Goal: Communication & Community: Answer question/provide support

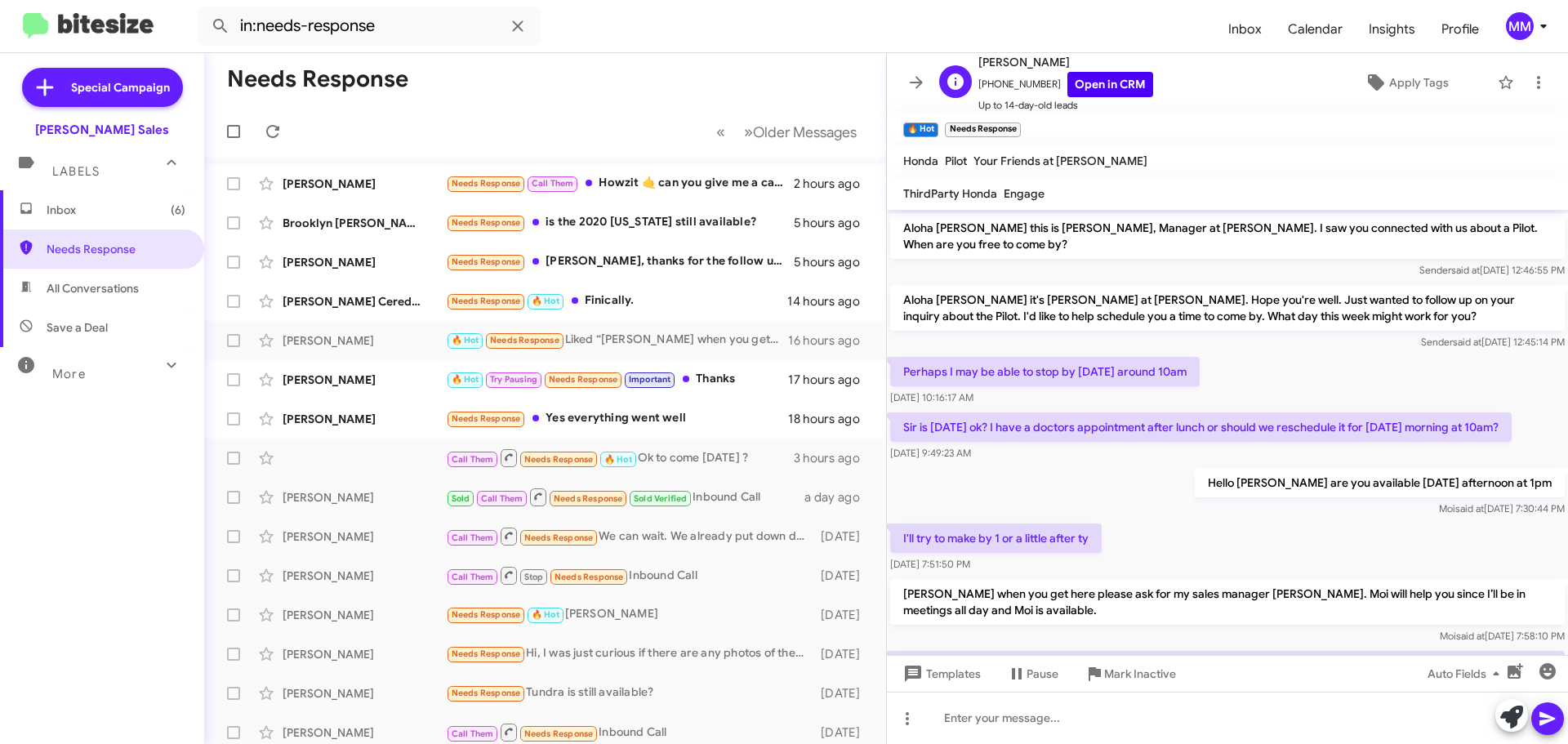
click at [1102, 82] on link "Open in CRM" at bounding box center [1110, 85] width 86 height 25
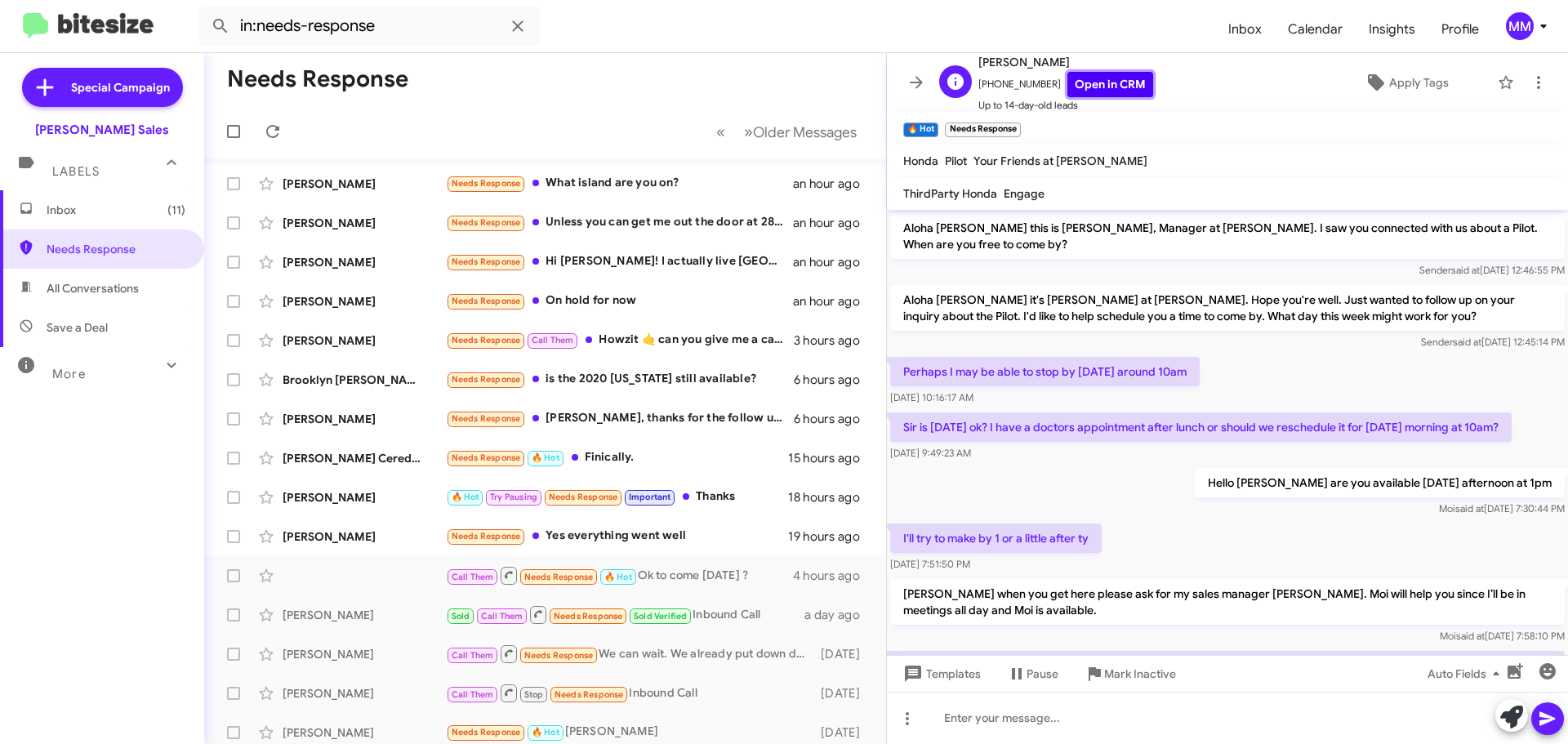
click at [1097, 83] on link "Open in CRM" at bounding box center [1110, 85] width 86 height 25
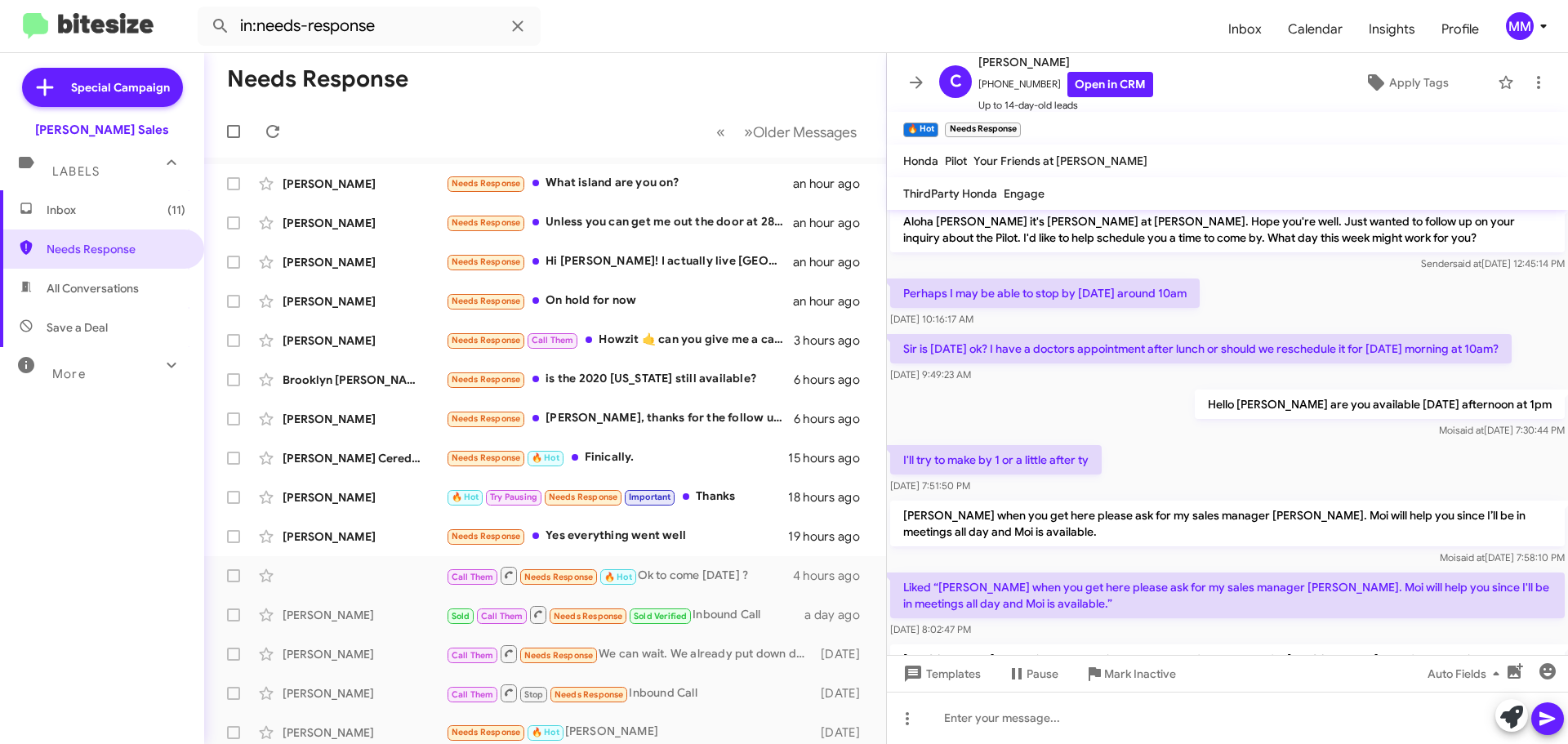
scroll to position [173, 0]
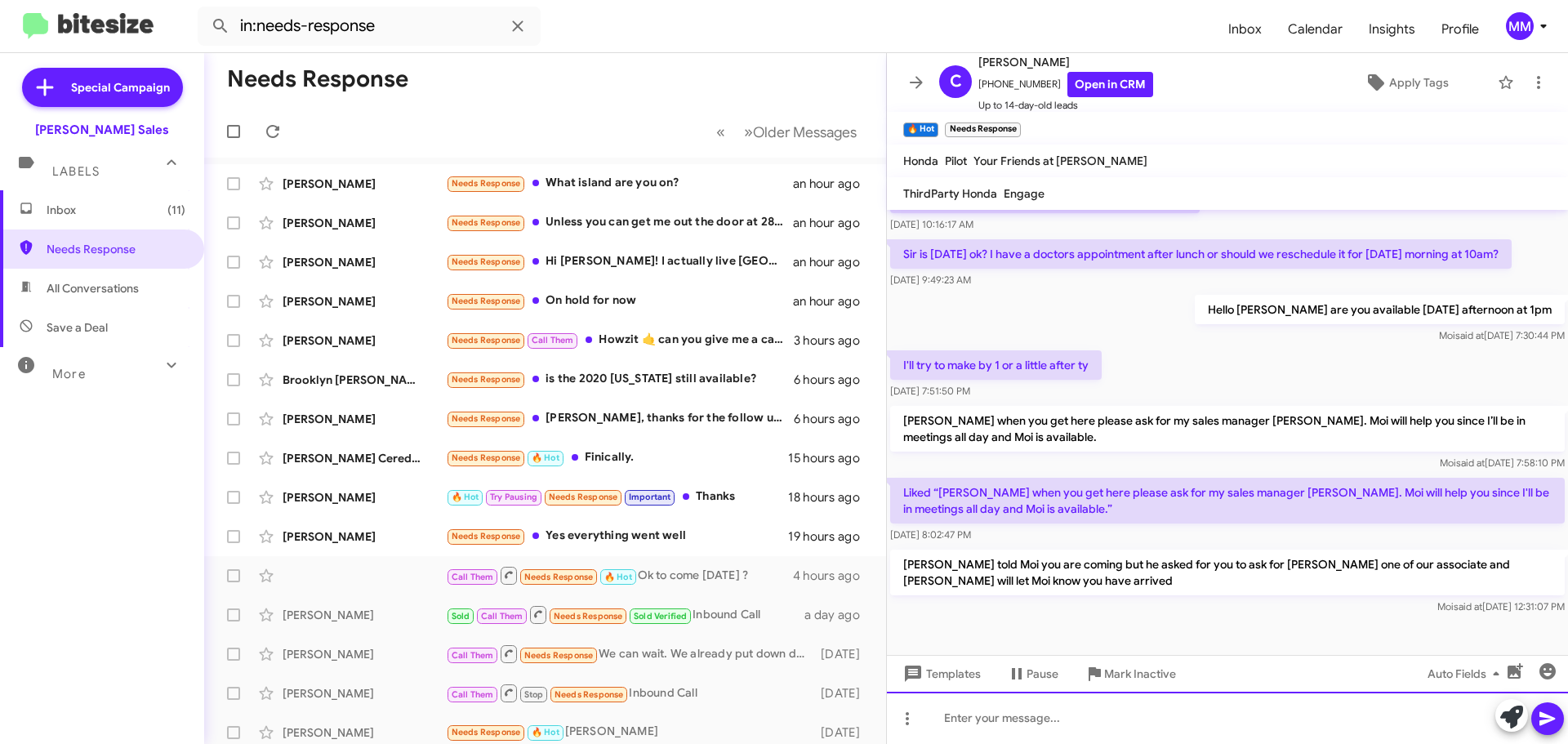
click at [966, 715] on div at bounding box center [1227, 718] width 681 height 52
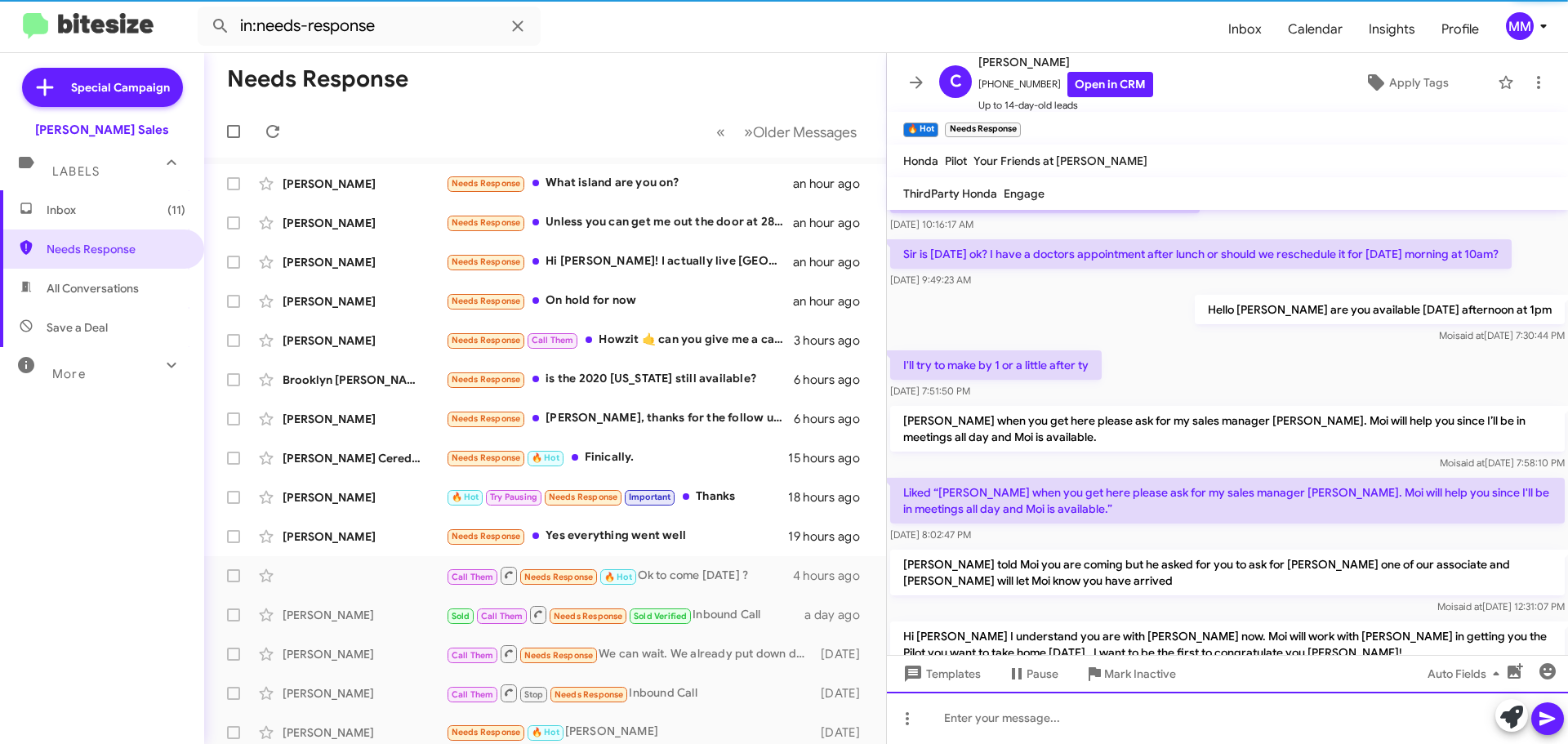
scroll to position [0, 0]
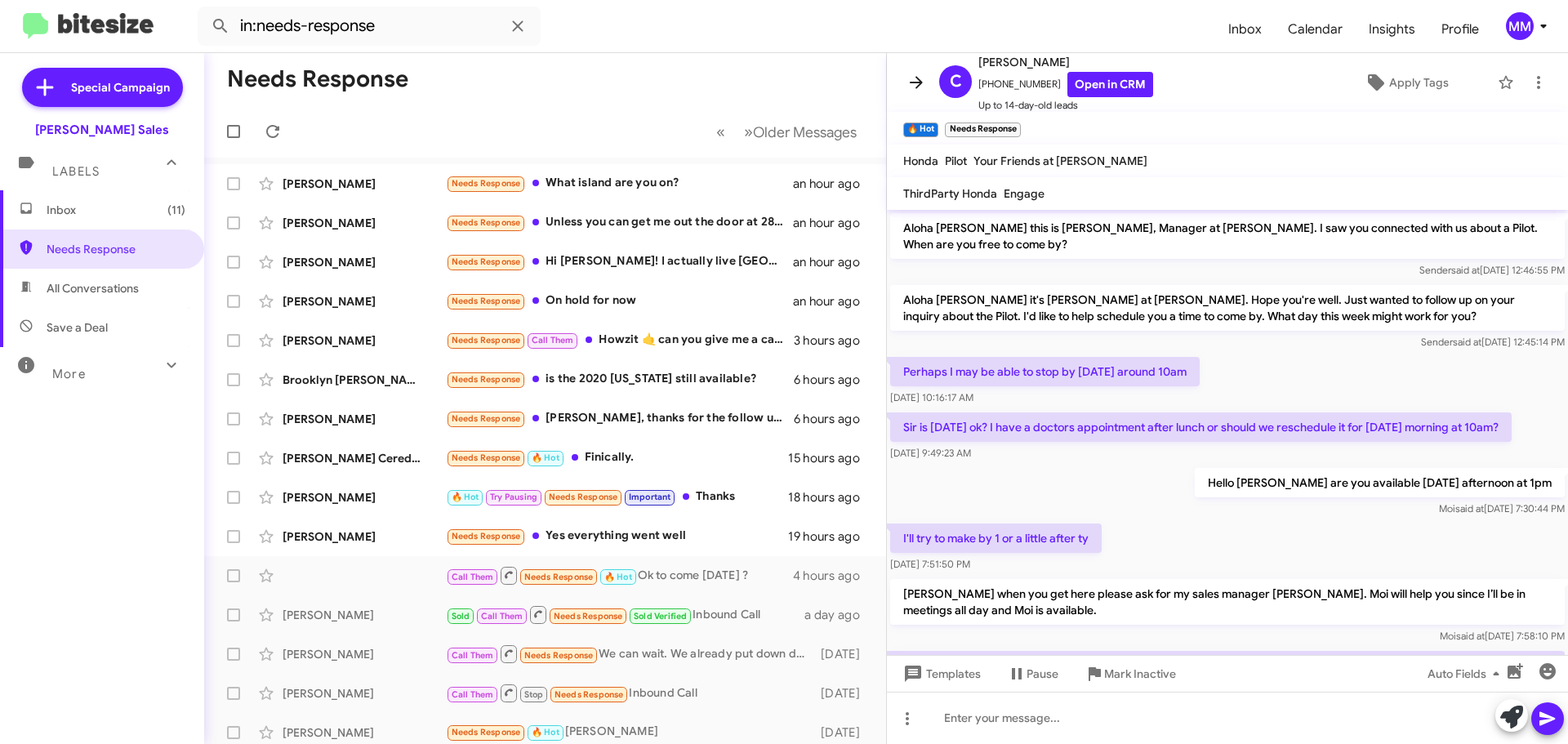
click at [914, 78] on icon at bounding box center [916, 83] width 19 height 19
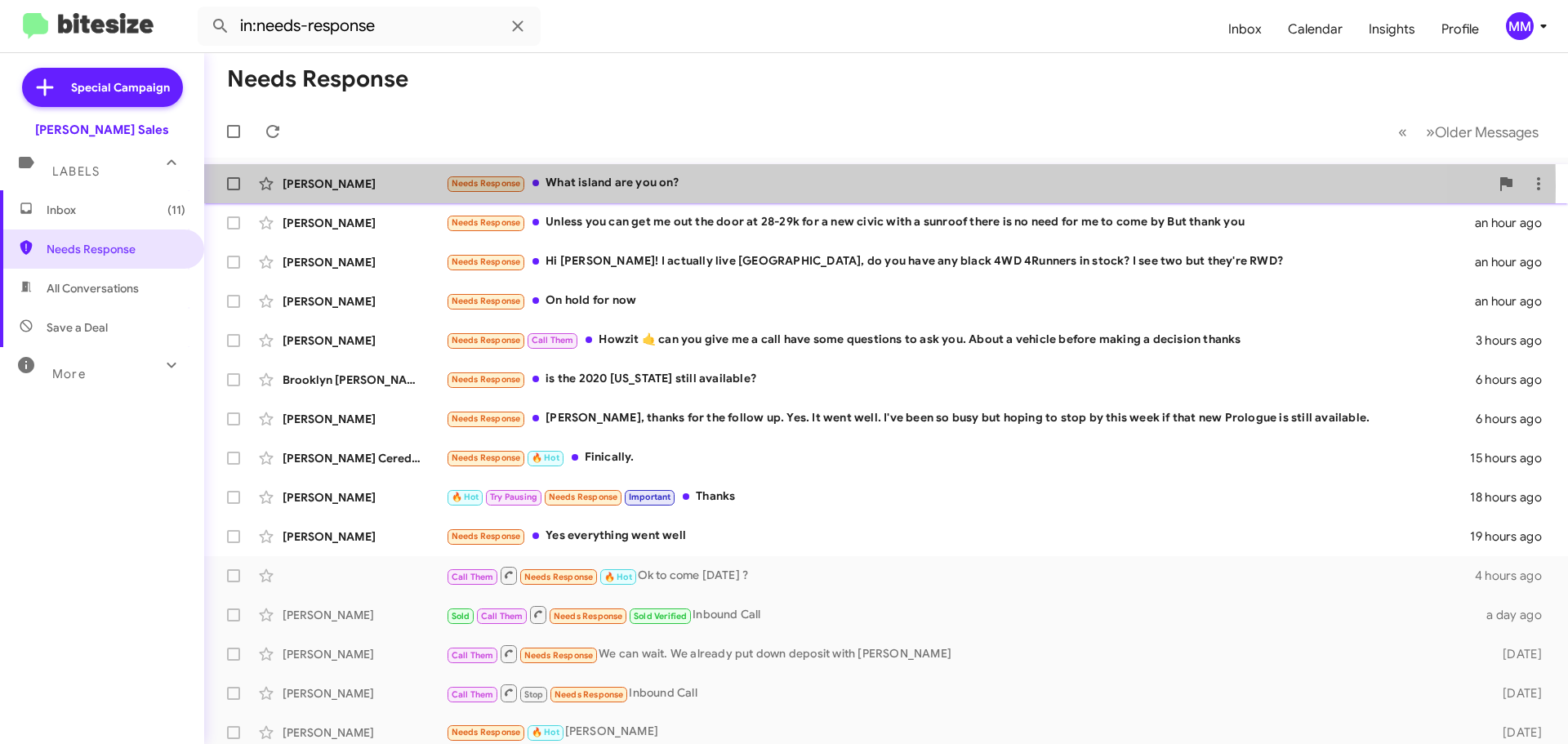
click at [568, 186] on div "Needs Response What island are you on?" at bounding box center [967, 184] width 1043 height 19
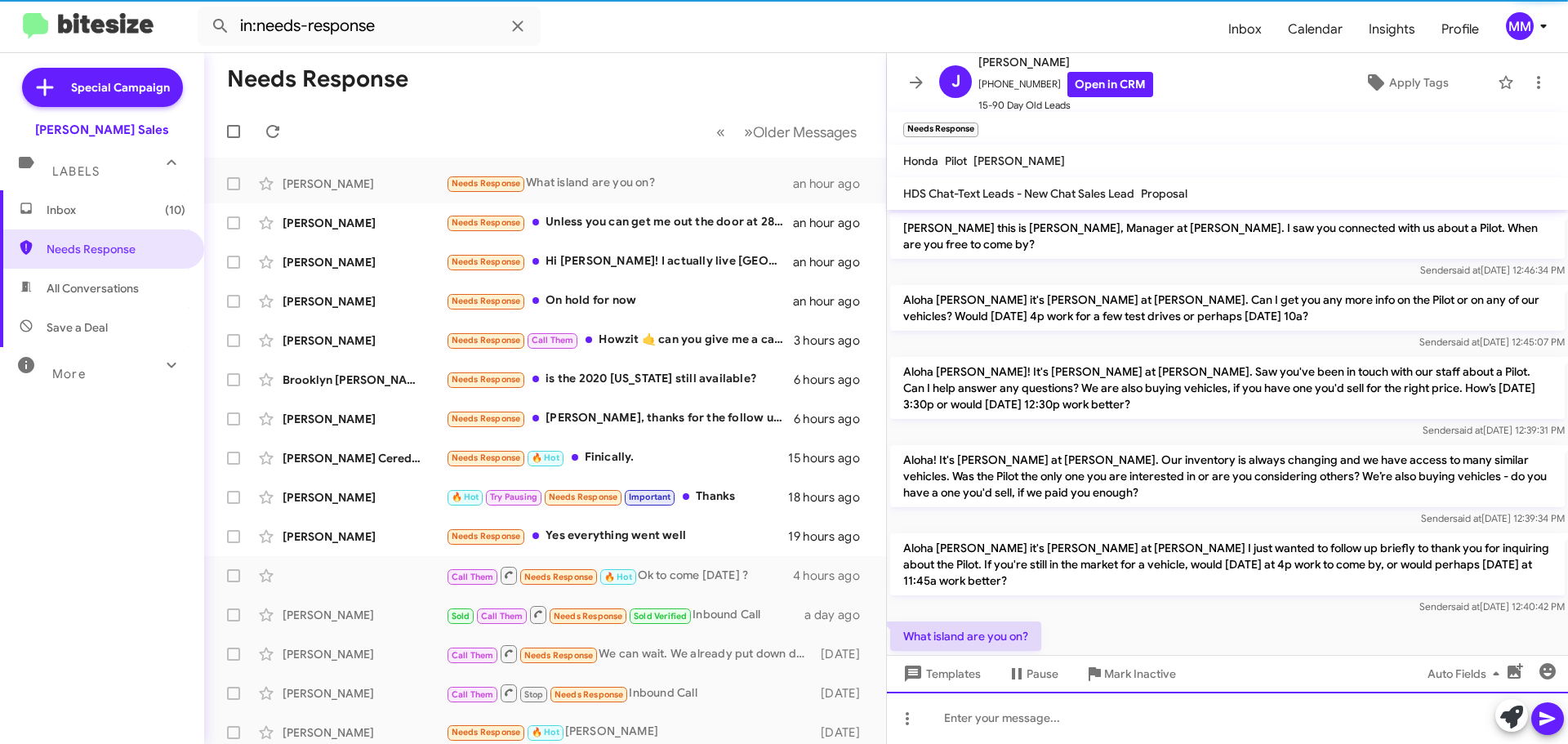
click at [1009, 709] on div at bounding box center [1227, 718] width 681 height 52
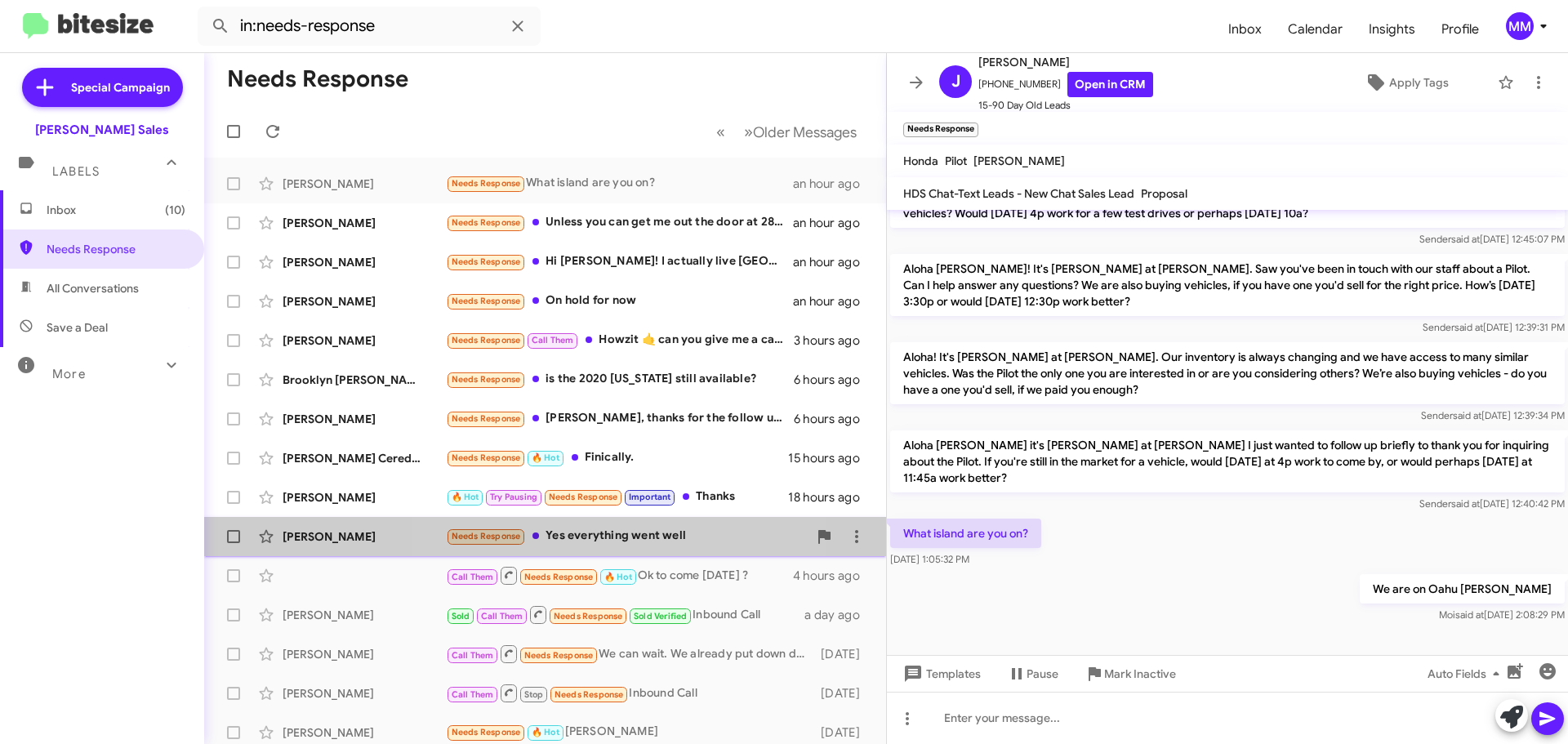
click at [623, 533] on div "Needs Response Yes everything went well" at bounding box center [627, 536] width 362 height 19
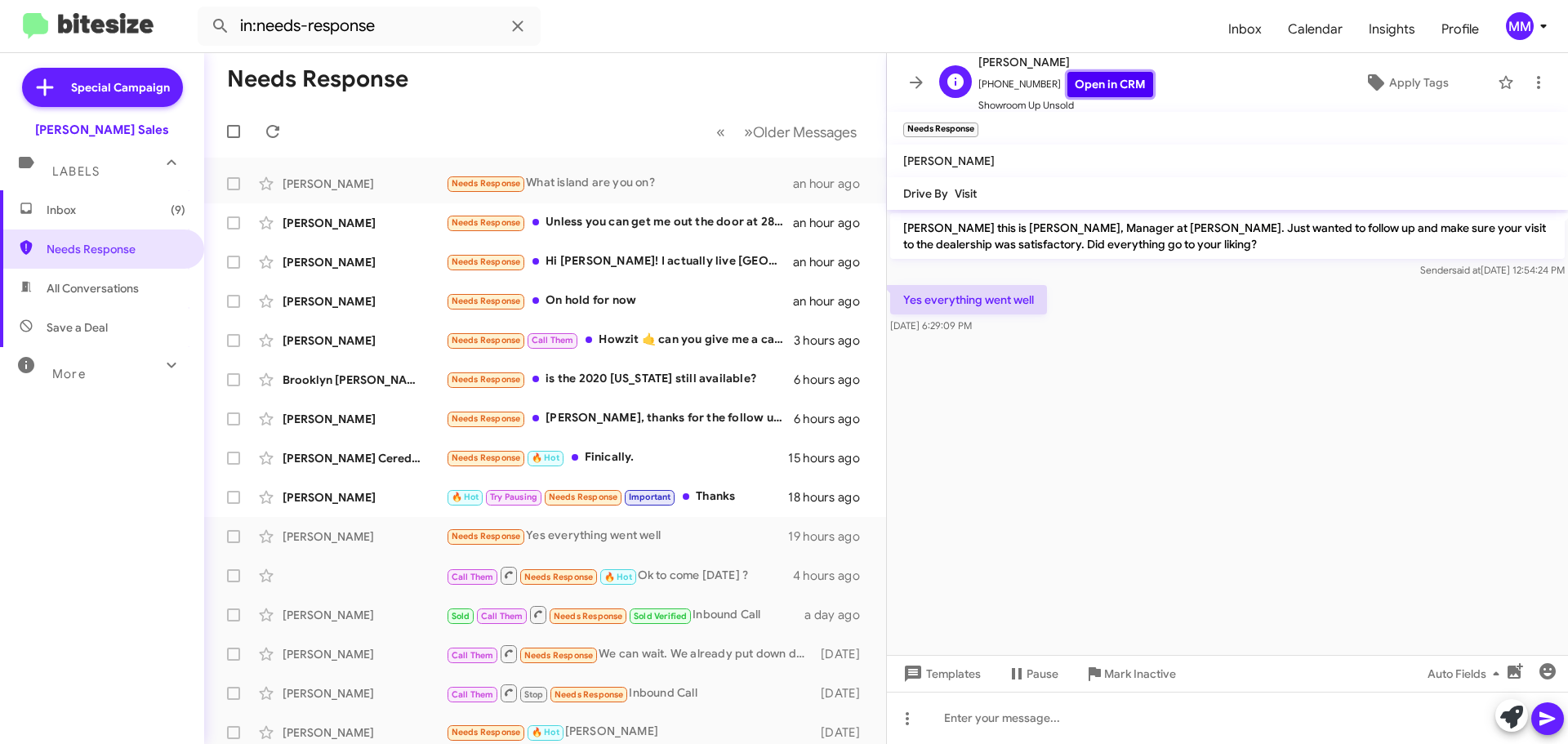
click at [1092, 87] on link "Open in CRM" at bounding box center [1110, 85] width 86 height 25
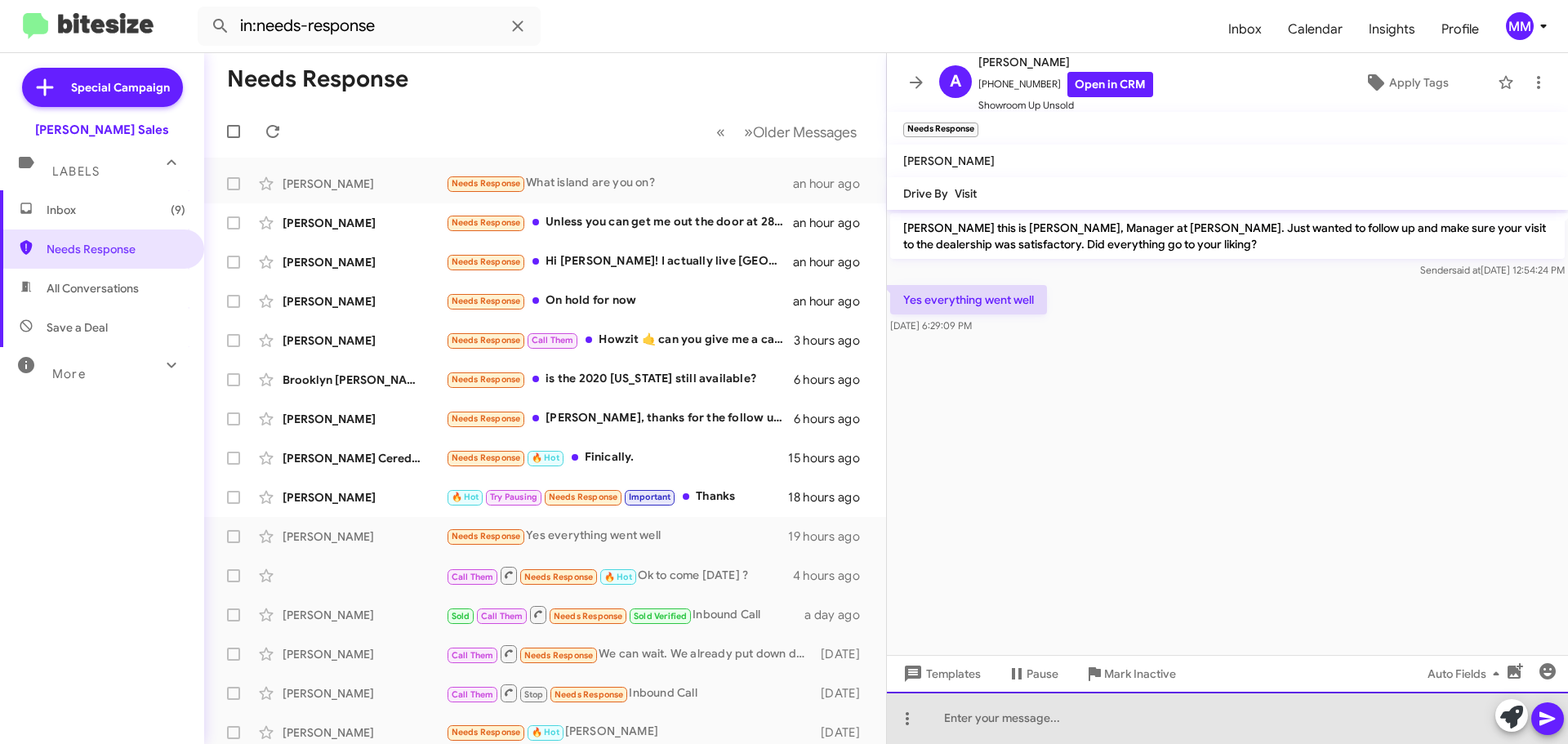
click at [1003, 726] on div at bounding box center [1227, 718] width 681 height 52
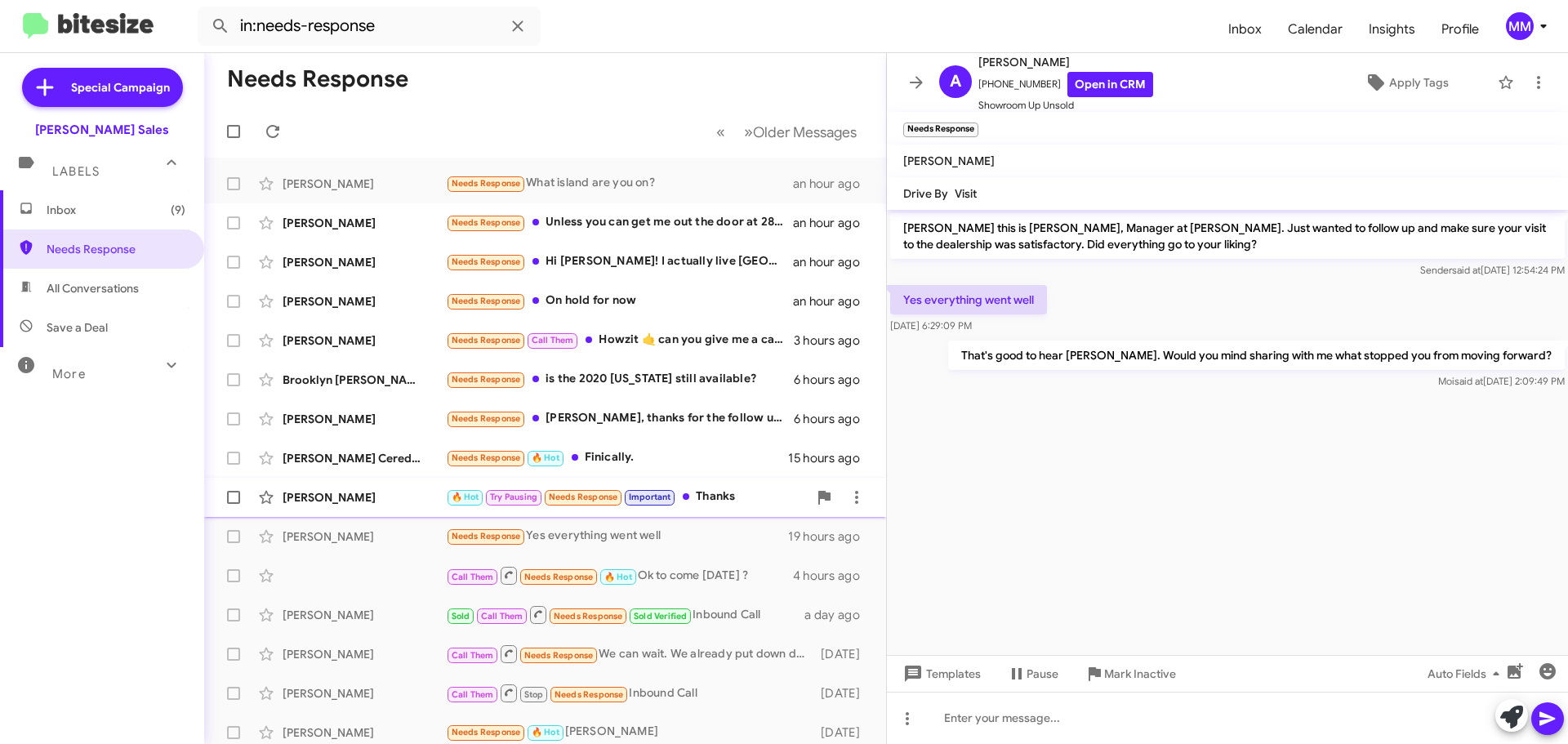
click at [713, 499] on div "🔥 Hot Try Pausing Needs Response Important Thanks" at bounding box center [627, 498] width 362 height 19
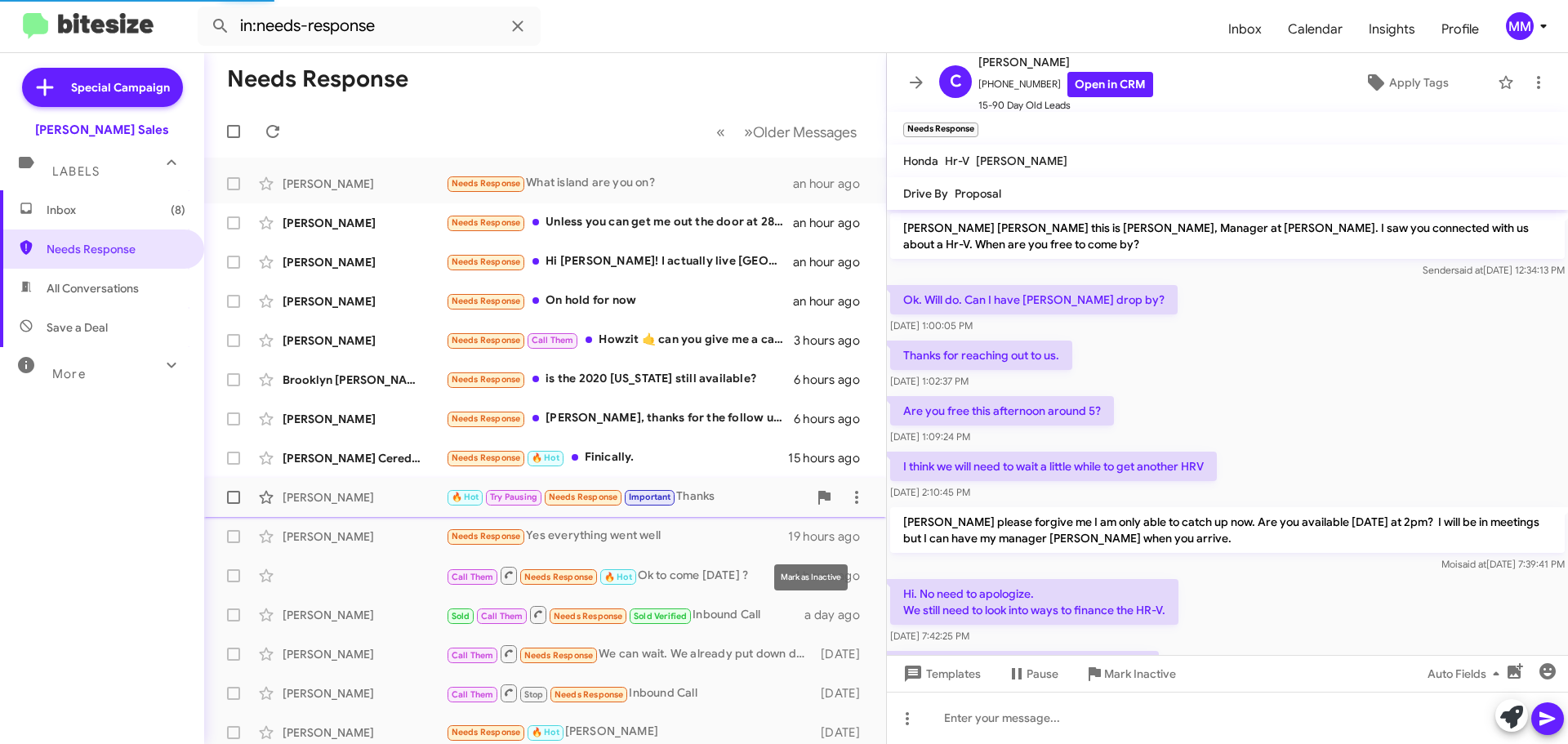
scroll to position [396, 0]
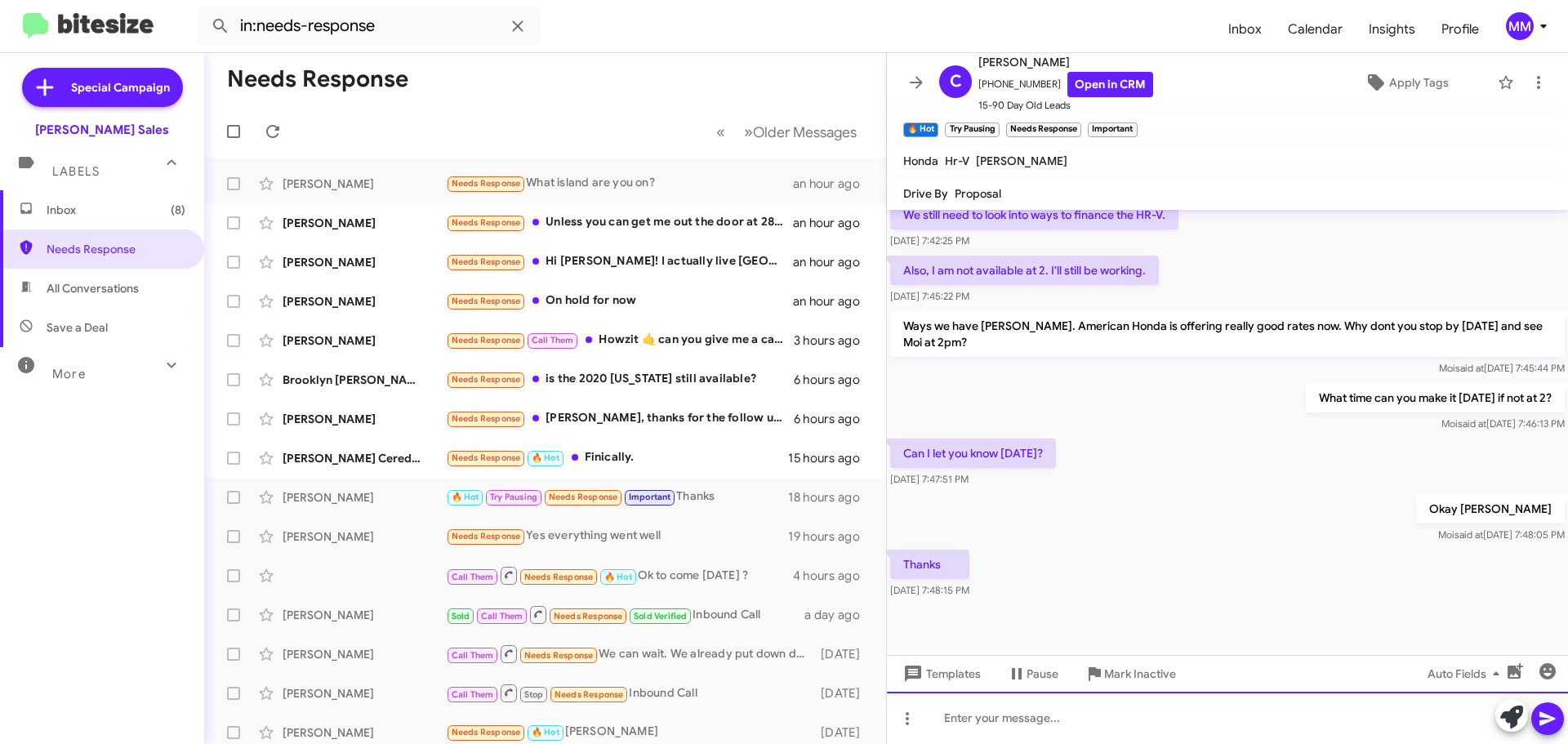
click at [974, 725] on div at bounding box center [1227, 718] width 681 height 52
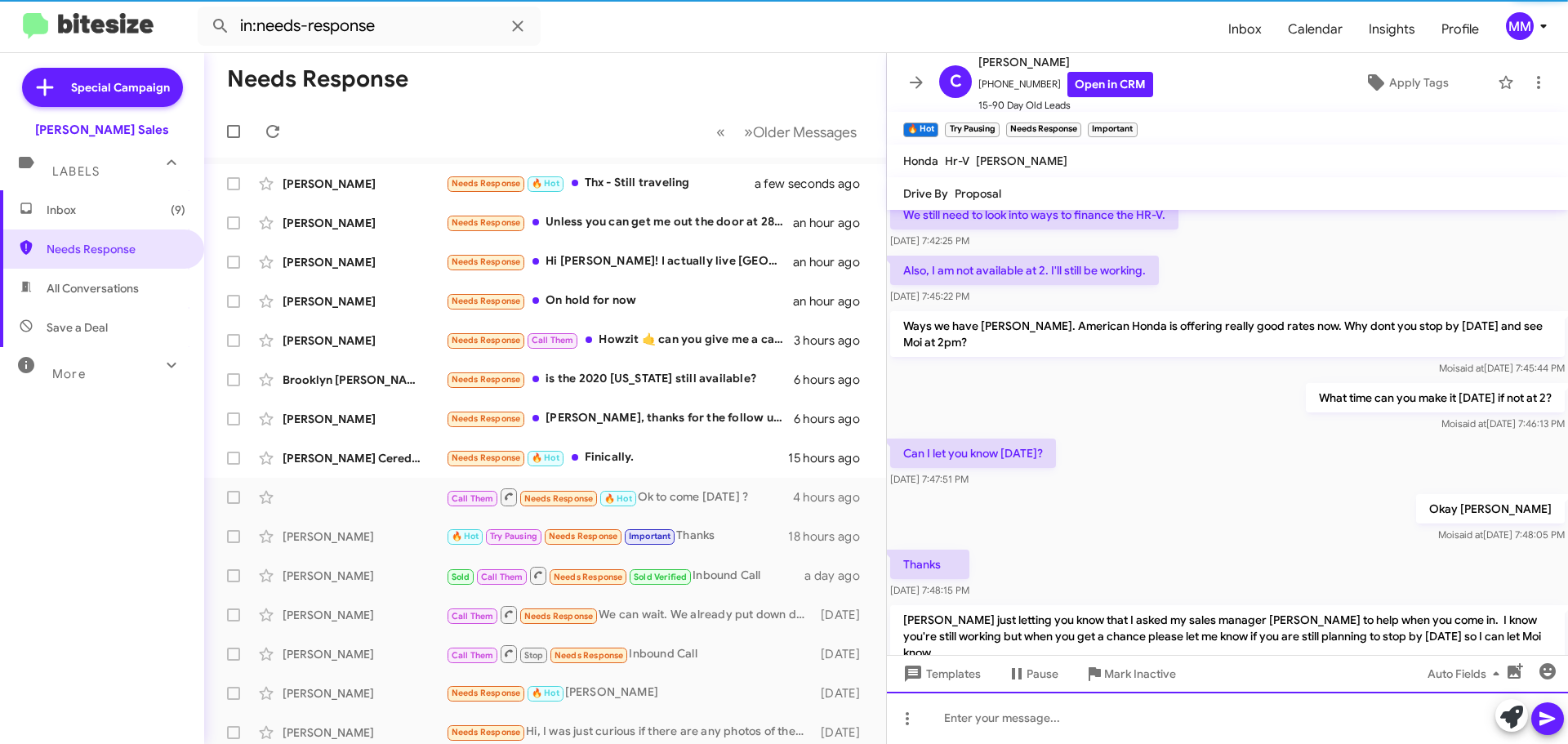
scroll to position [0, 0]
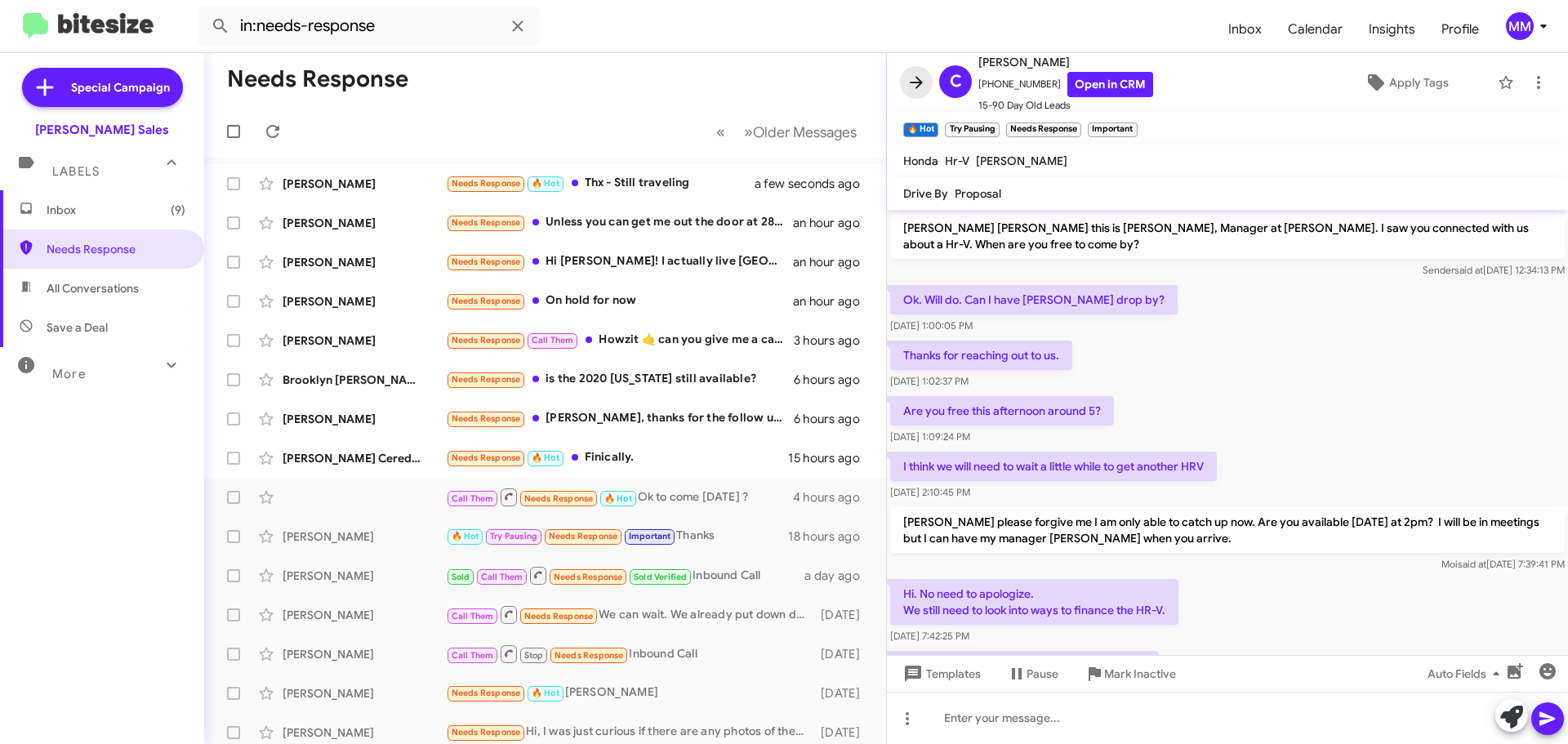
click at [913, 86] on icon at bounding box center [916, 83] width 19 height 19
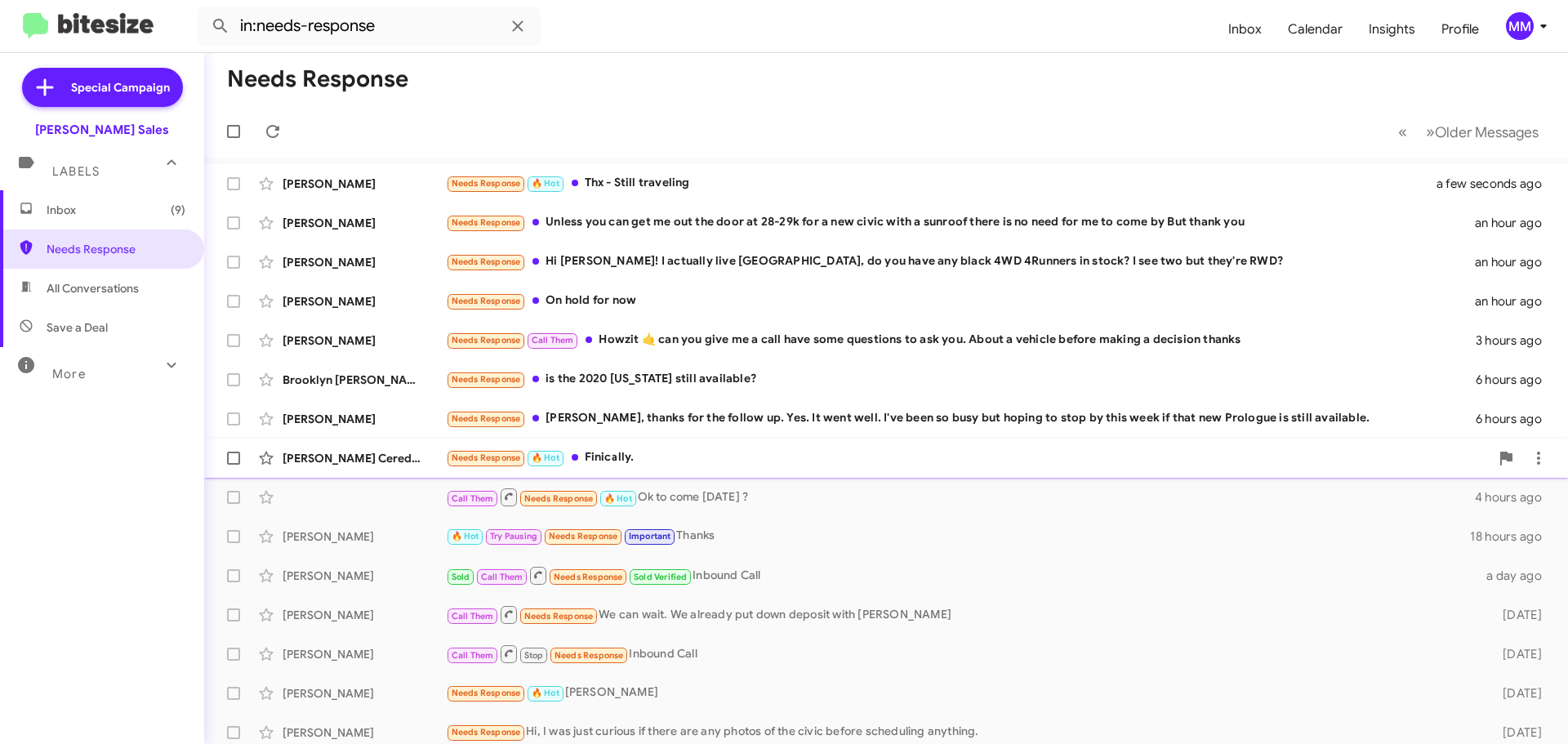
click at [624, 455] on div "Needs Response 🔥 Hot Finically." at bounding box center [967, 458] width 1043 height 19
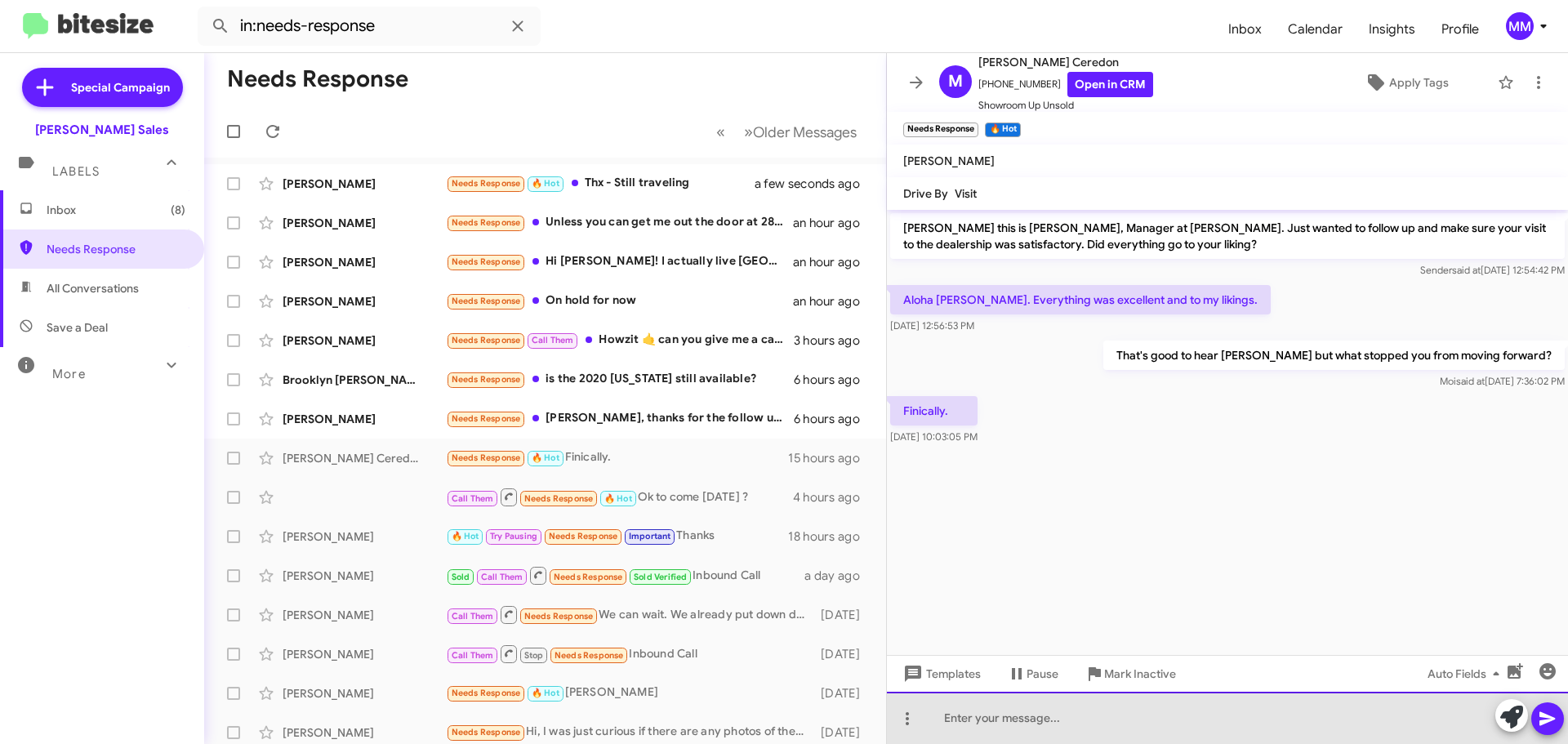
click at [953, 717] on div at bounding box center [1227, 718] width 681 height 52
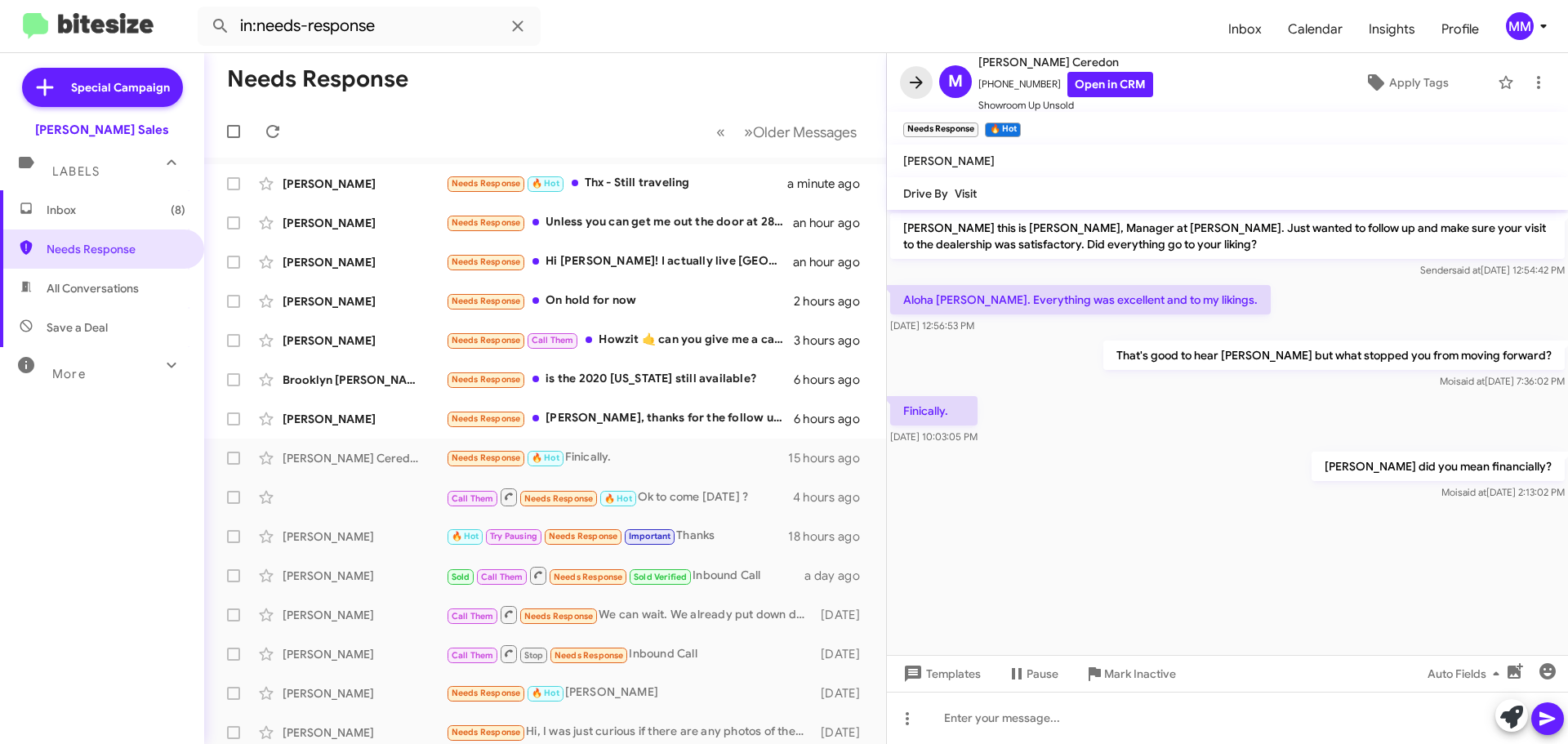
click at [916, 82] on icon at bounding box center [916, 82] width 13 height 13
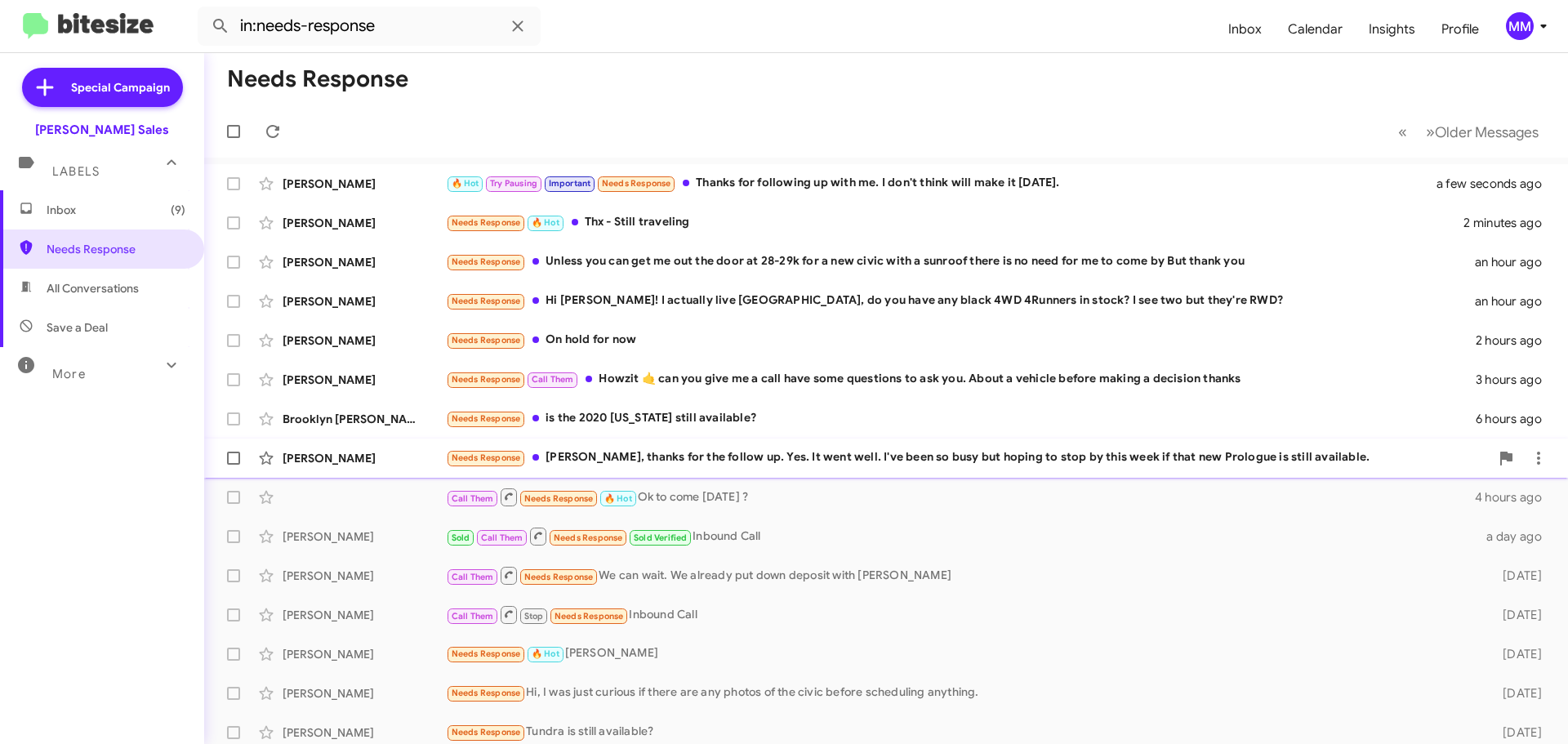
click at [901, 450] on div "Needs Response [PERSON_NAME], thanks for the follow up. Yes. It went well. I've…" at bounding box center [967, 458] width 1043 height 19
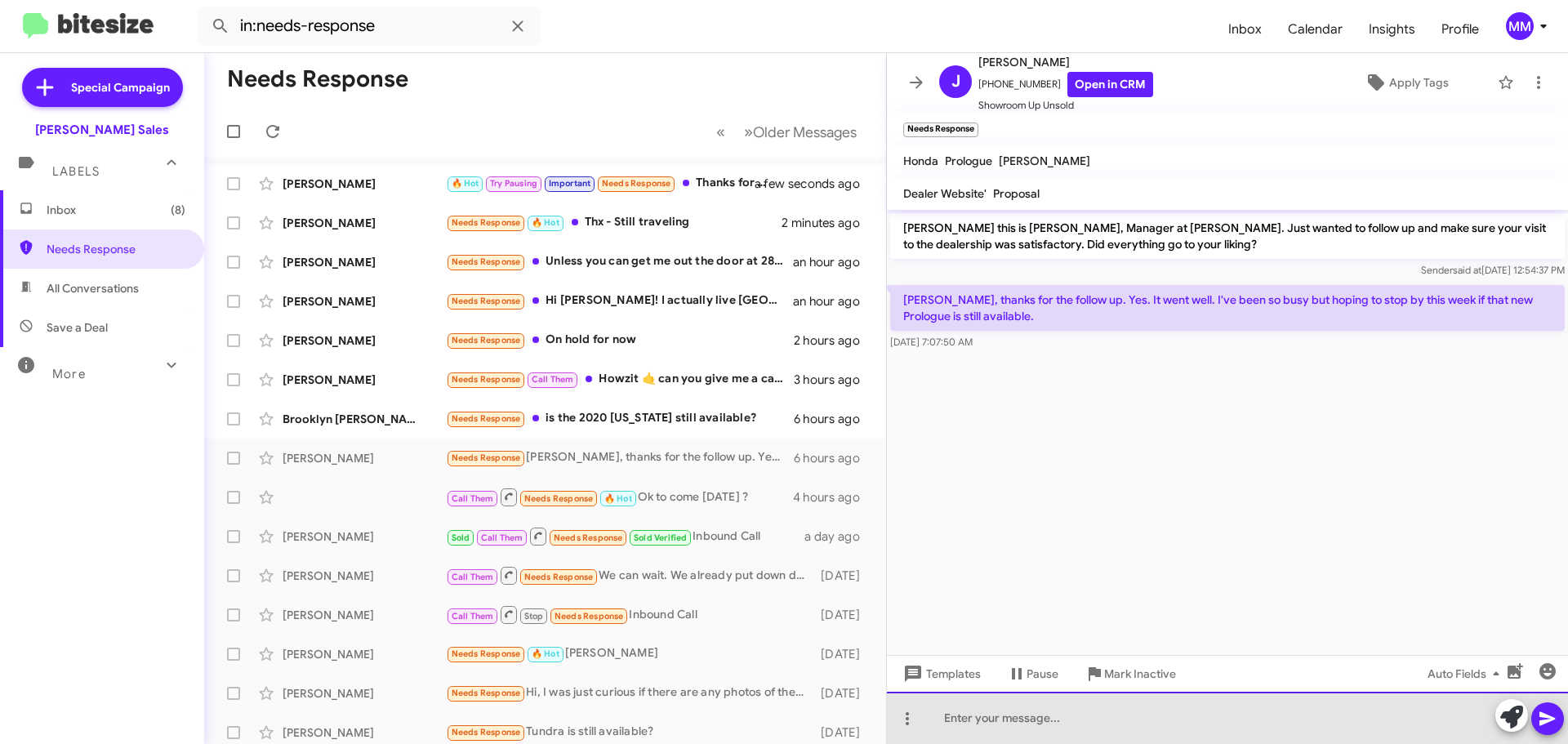
click at [974, 716] on div at bounding box center [1227, 718] width 681 height 52
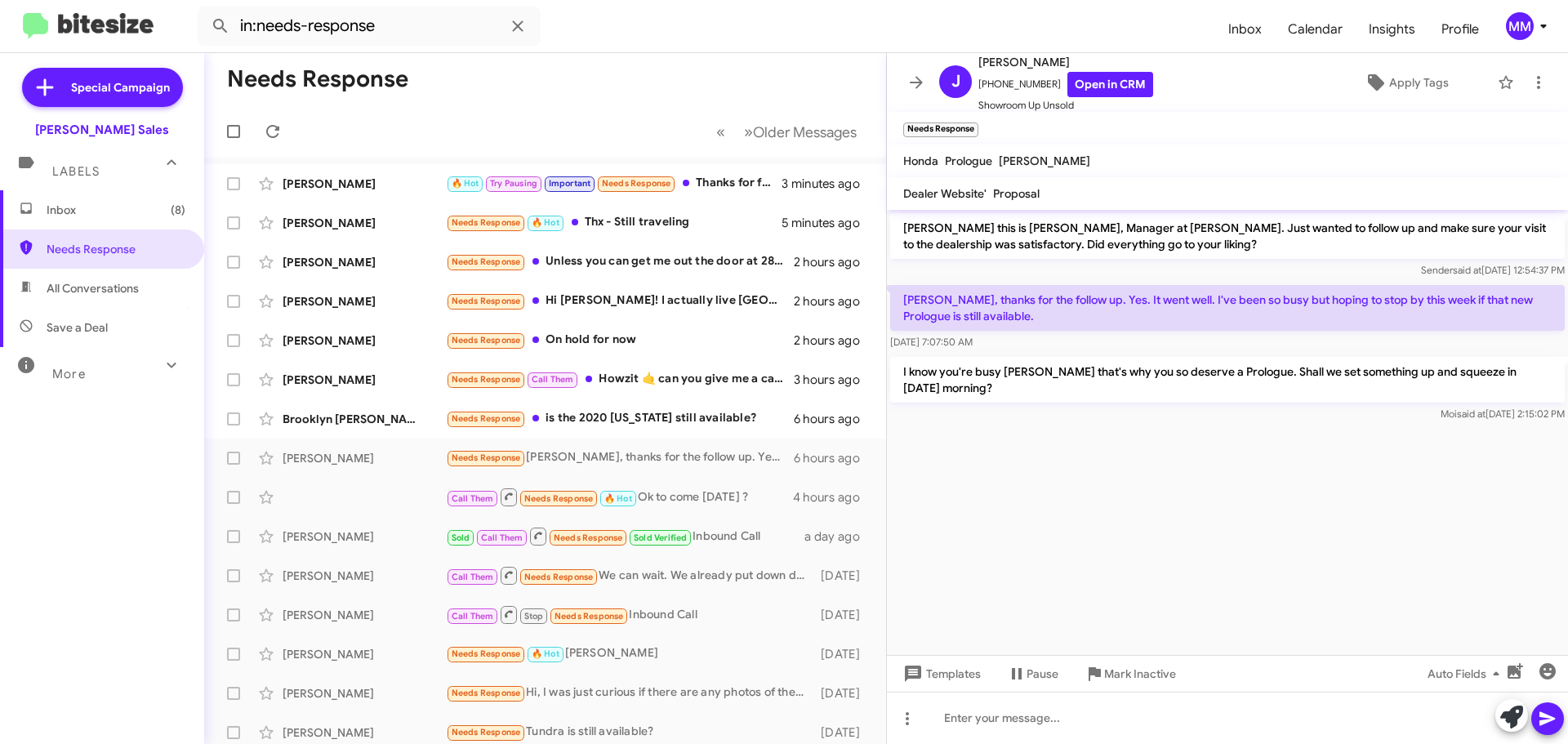
click at [917, 81] on icon at bounding box center [916, 83] width 19 height 19
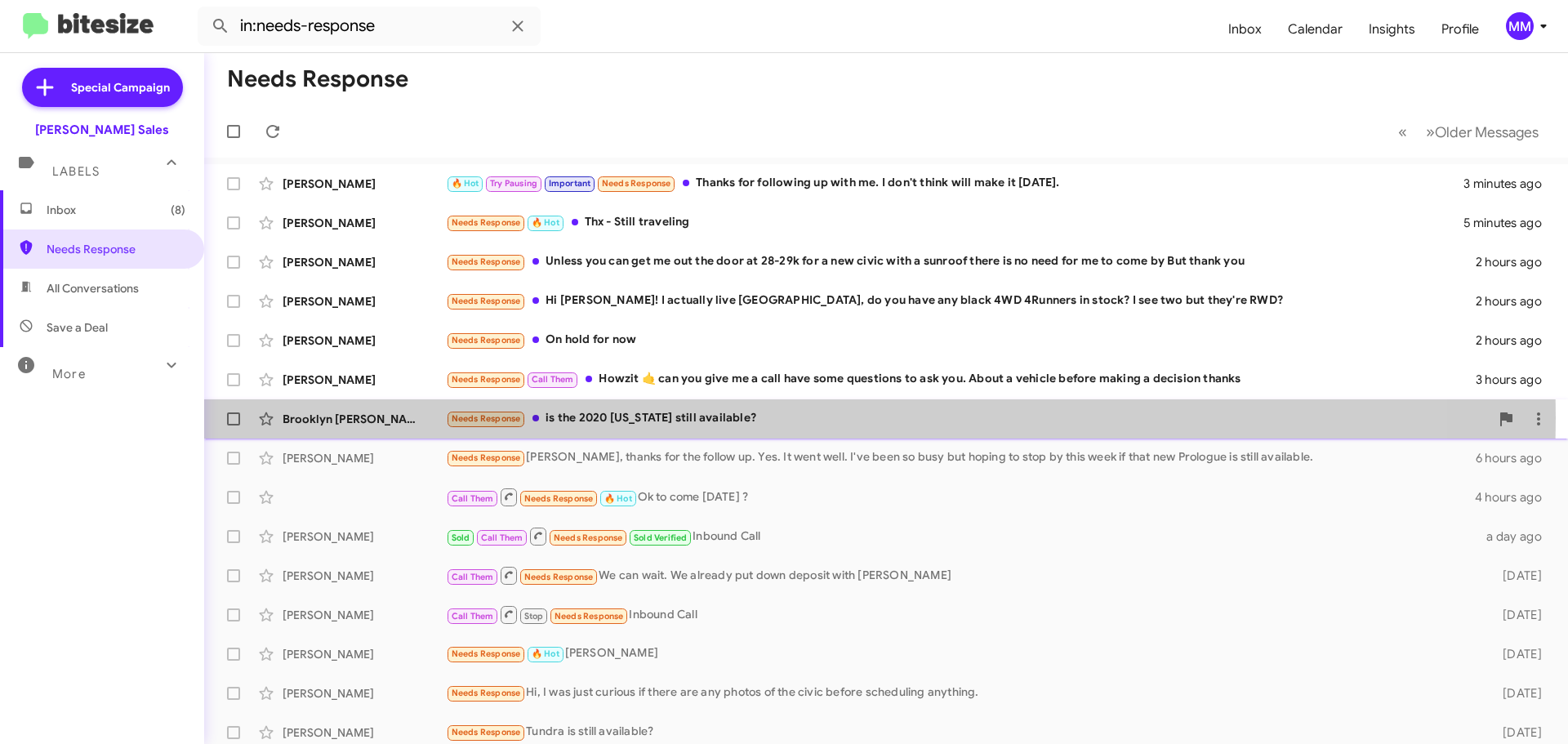
click at [671, 418] on div "Needs Response is the 2020 [US_STATE] still available?" at bounding box center [967, 419] width 1043 height 19
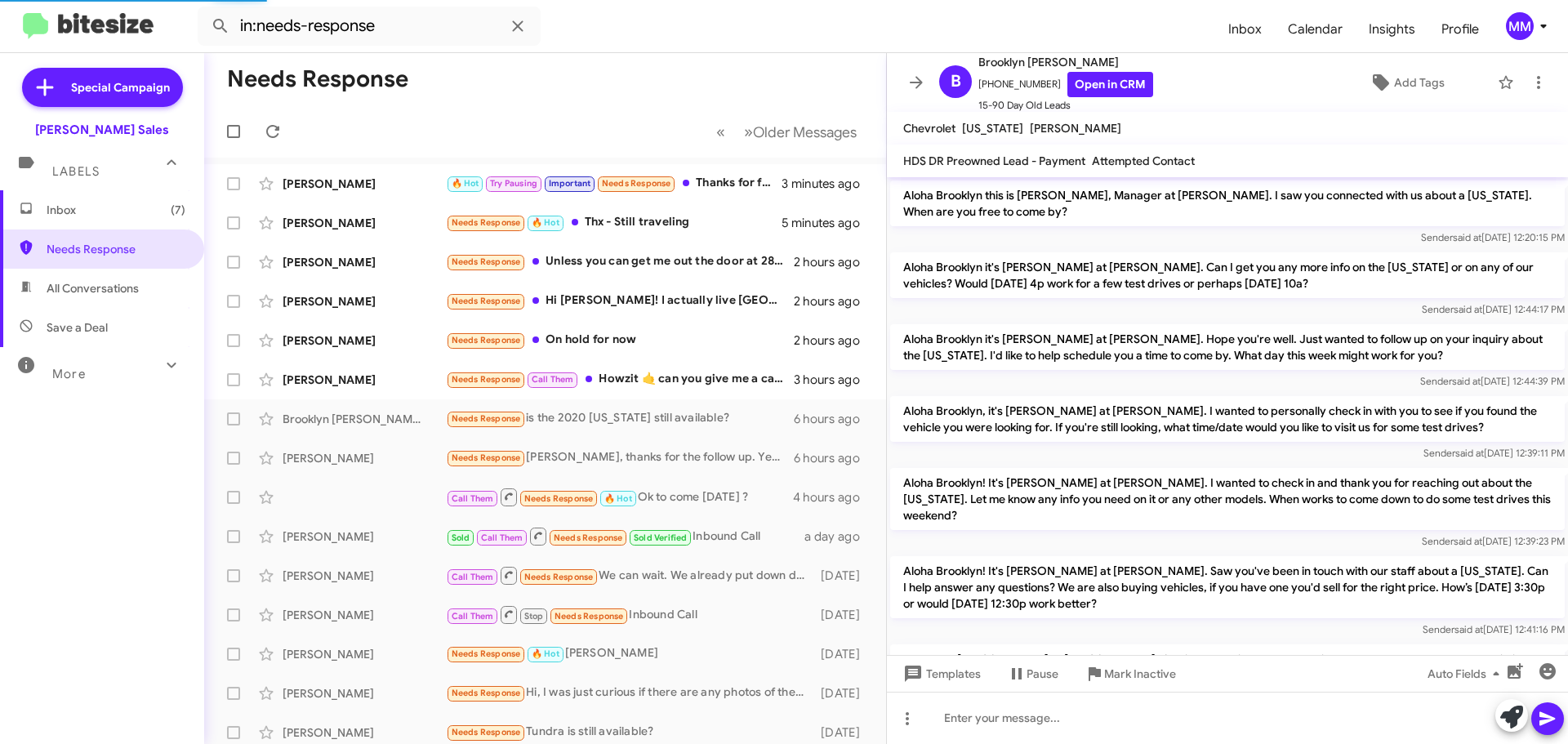
scroll to position [239, 0]
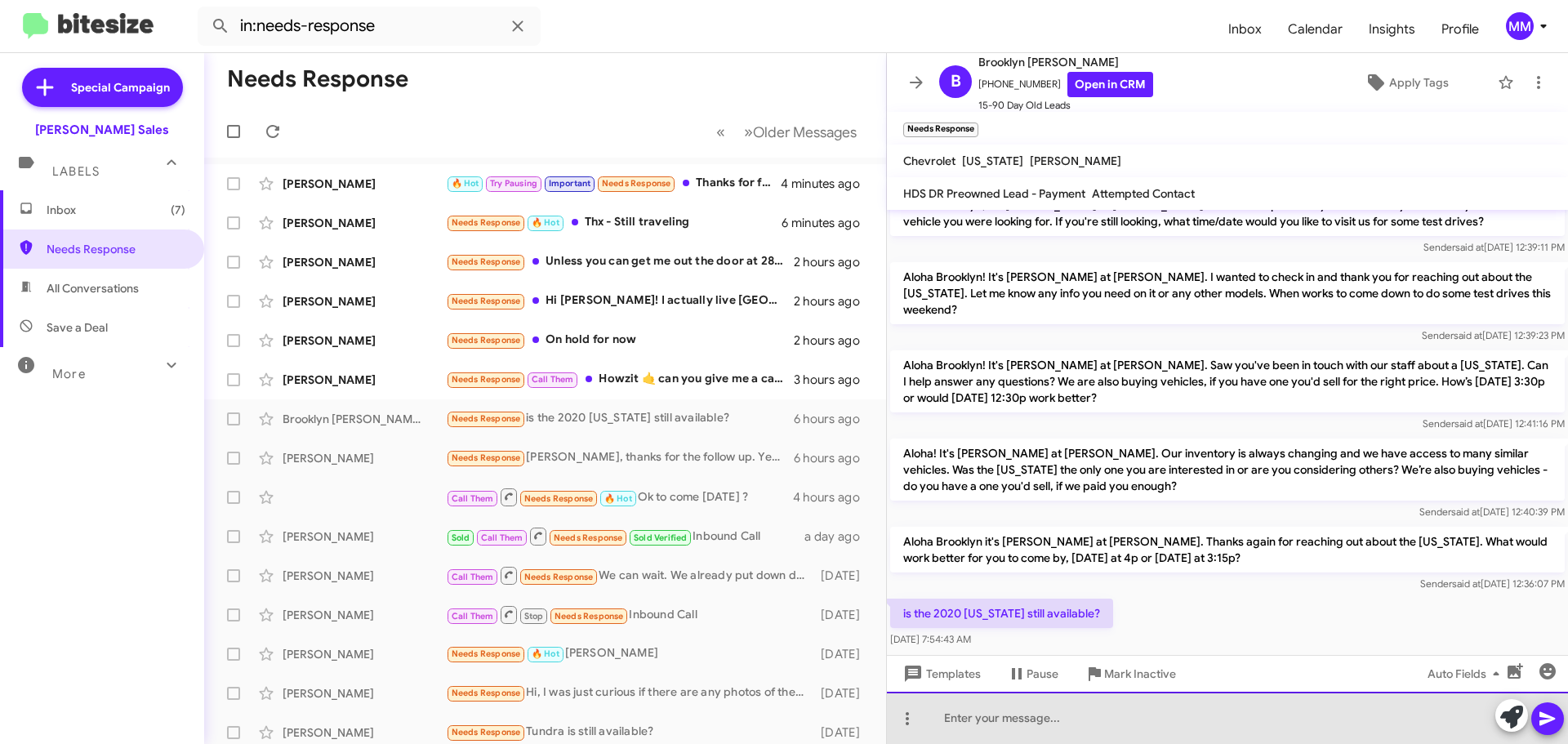
click at [967, 726] on div at bounding box center [1227, 718] width 681 height 52
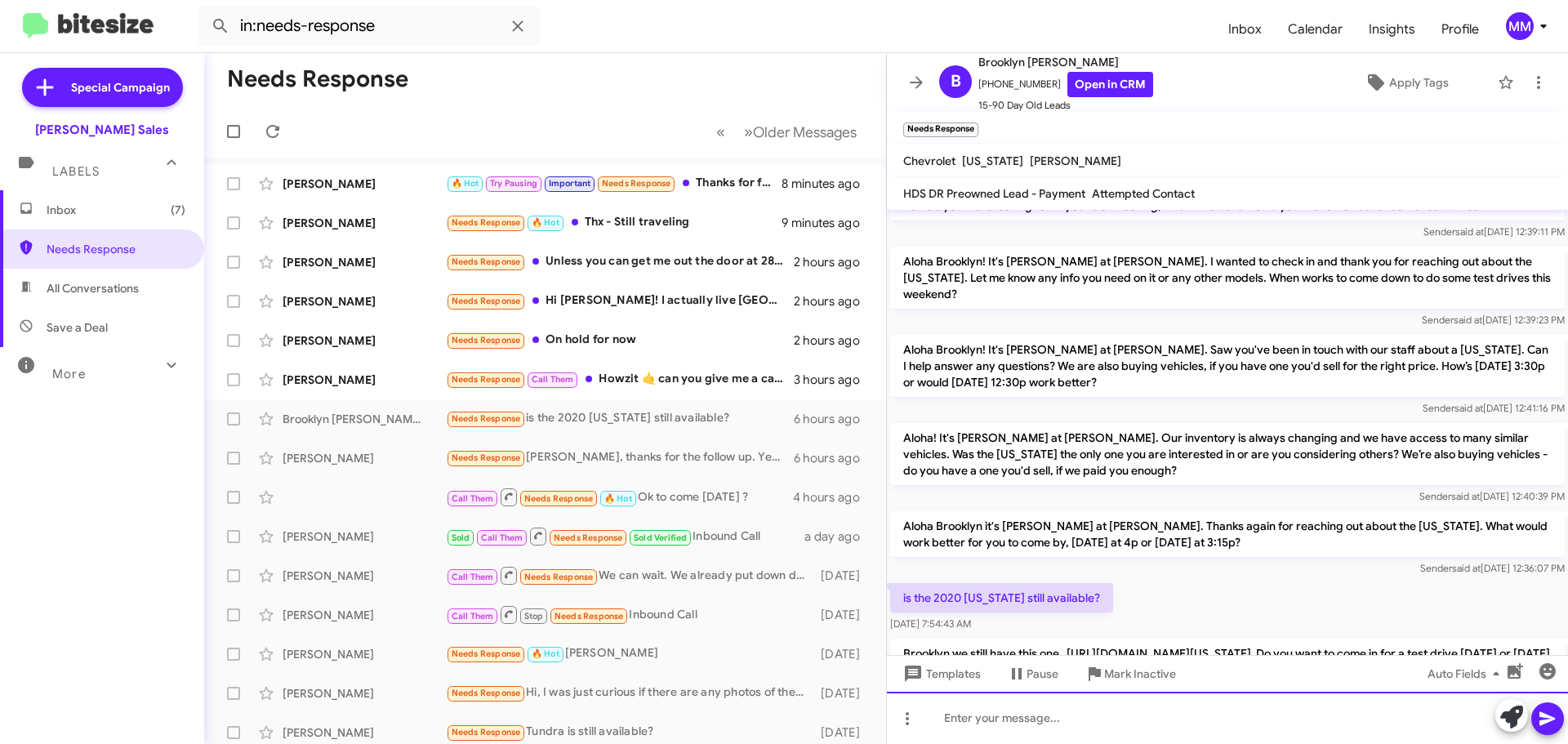
scroll to position [347, 0]
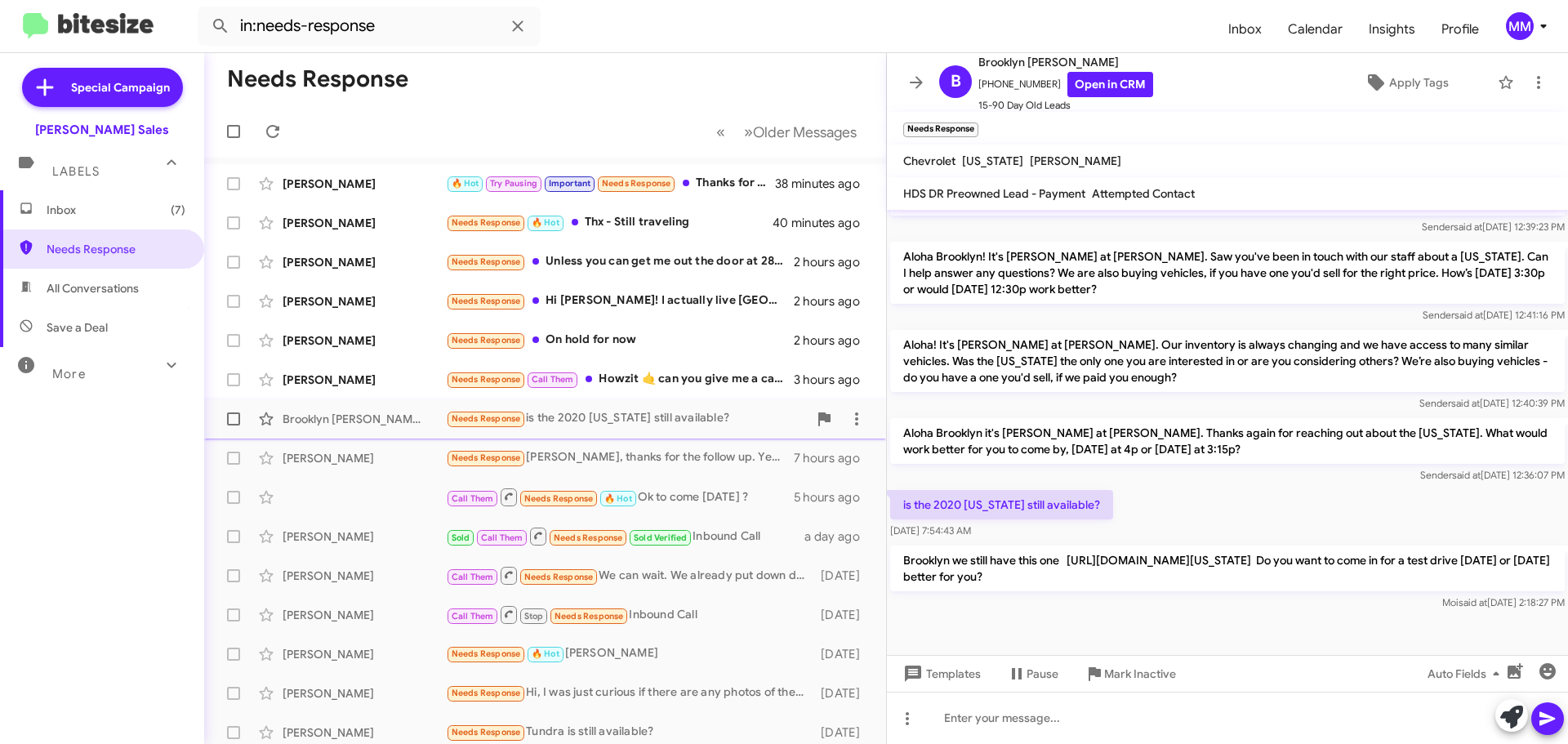
click at [388, 423] on div "Brooklyn [PERSON_NAME]" at bounding box center [365, 419] width 164 height 16
click at [371, 422] on div "Brooklyn [PERSON_NAME]" at bounding box center [365, 419] width 164 height 16
click at [913, 78] on icon at bounding box center [916, 83] width 19 height 19
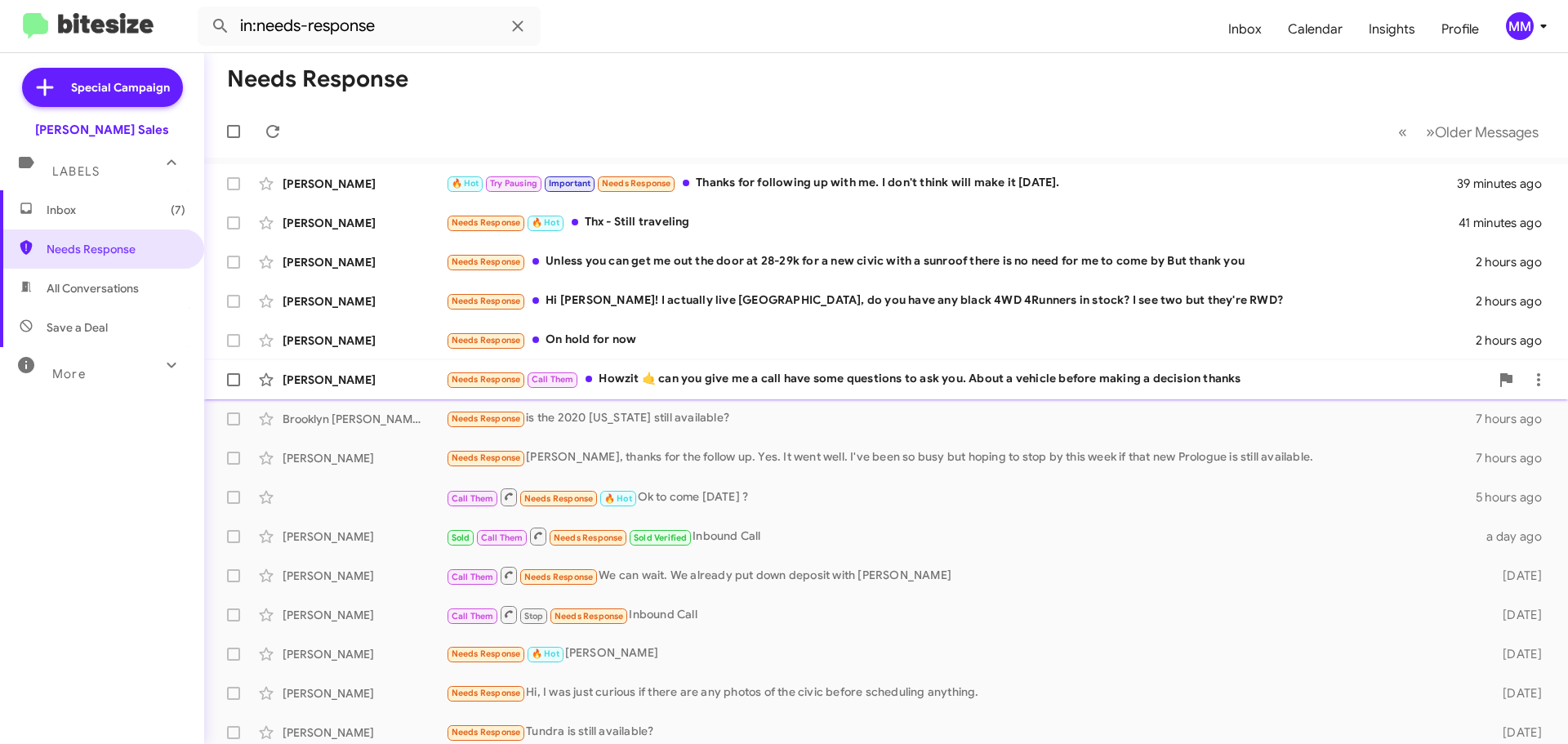
click at [792, 376] on div "Needs Response Call Them Howzit 🤙 can you give me a call have some questions to…" at bounding box center [967, 379] width 1043 height 19
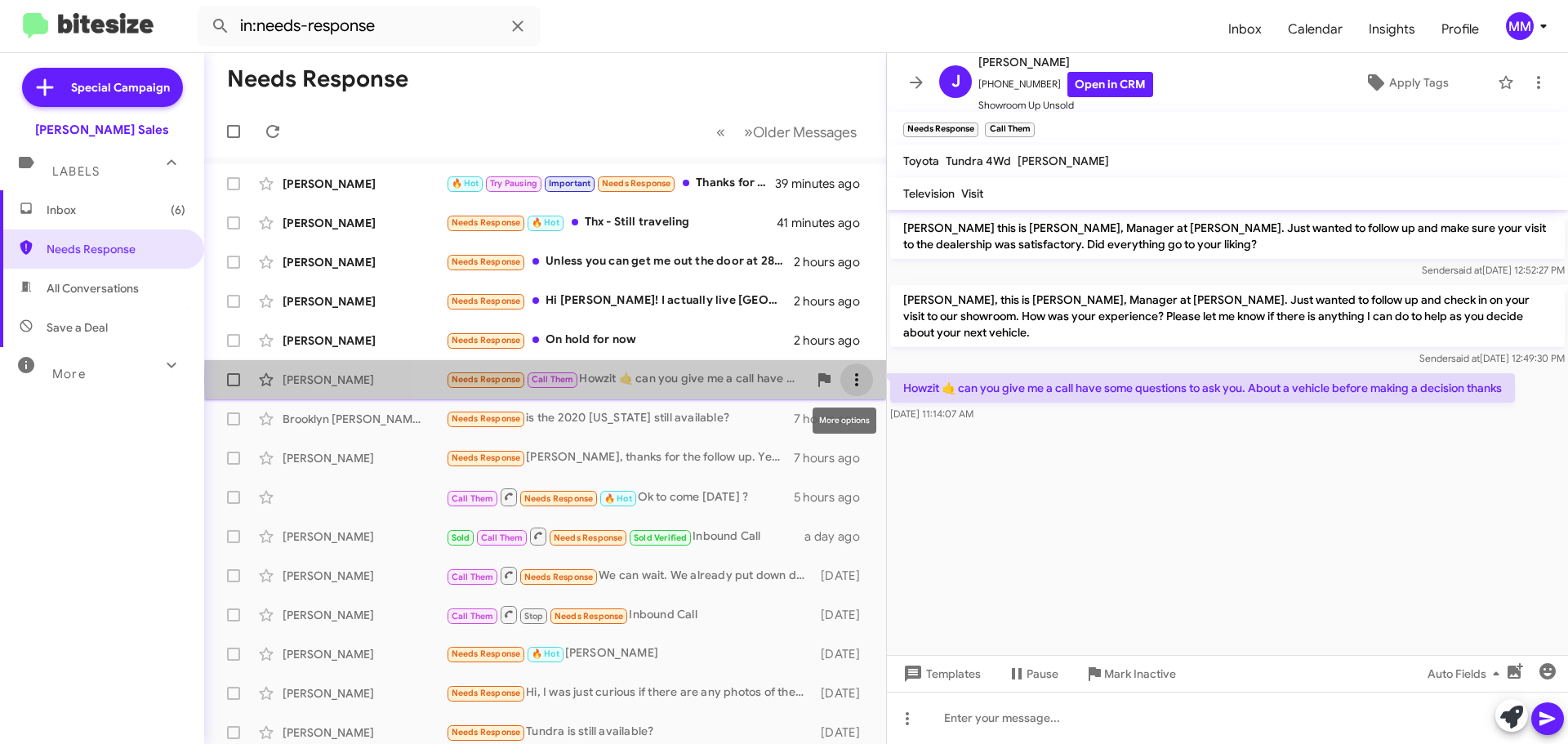
click at [847, 380] on icon at bounding box center [857, 379] width 19 height 19
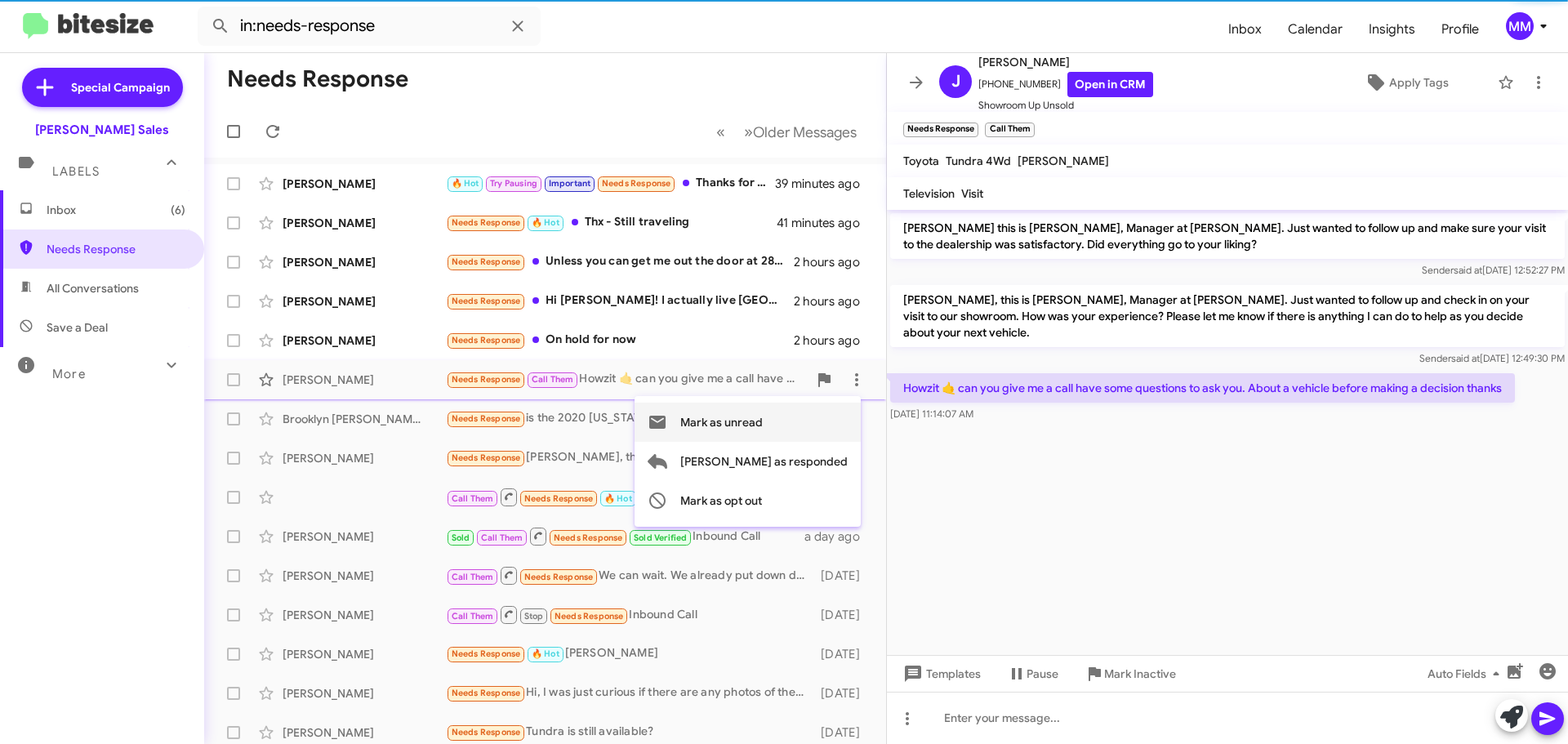
click at [762, 425] on span "Mark as unread" at bounding box center [722, 422] width 83 height 39
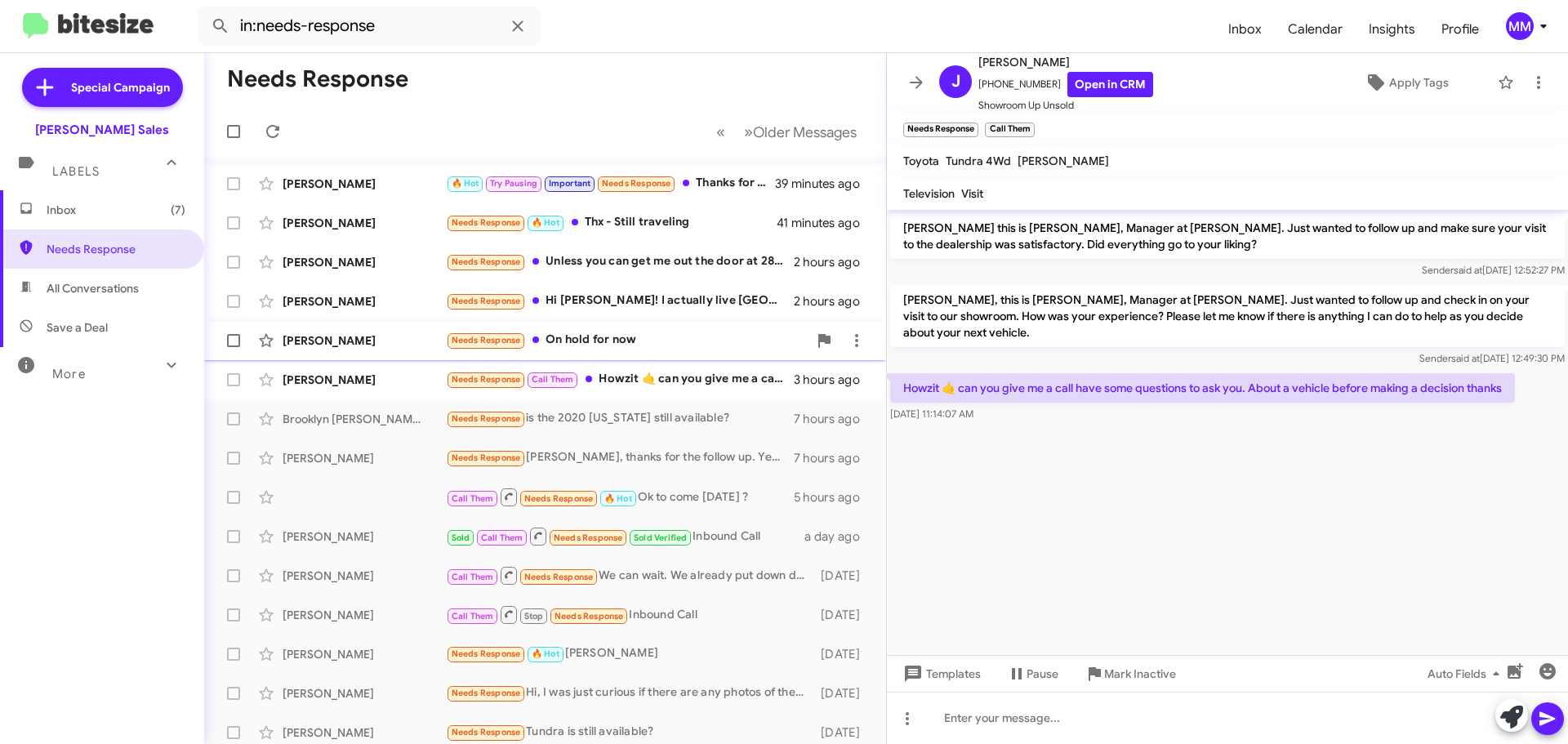
click at [636, 337] on div "Needs Response On hold for now" at bounding box center [627, 341] width 362 height 19
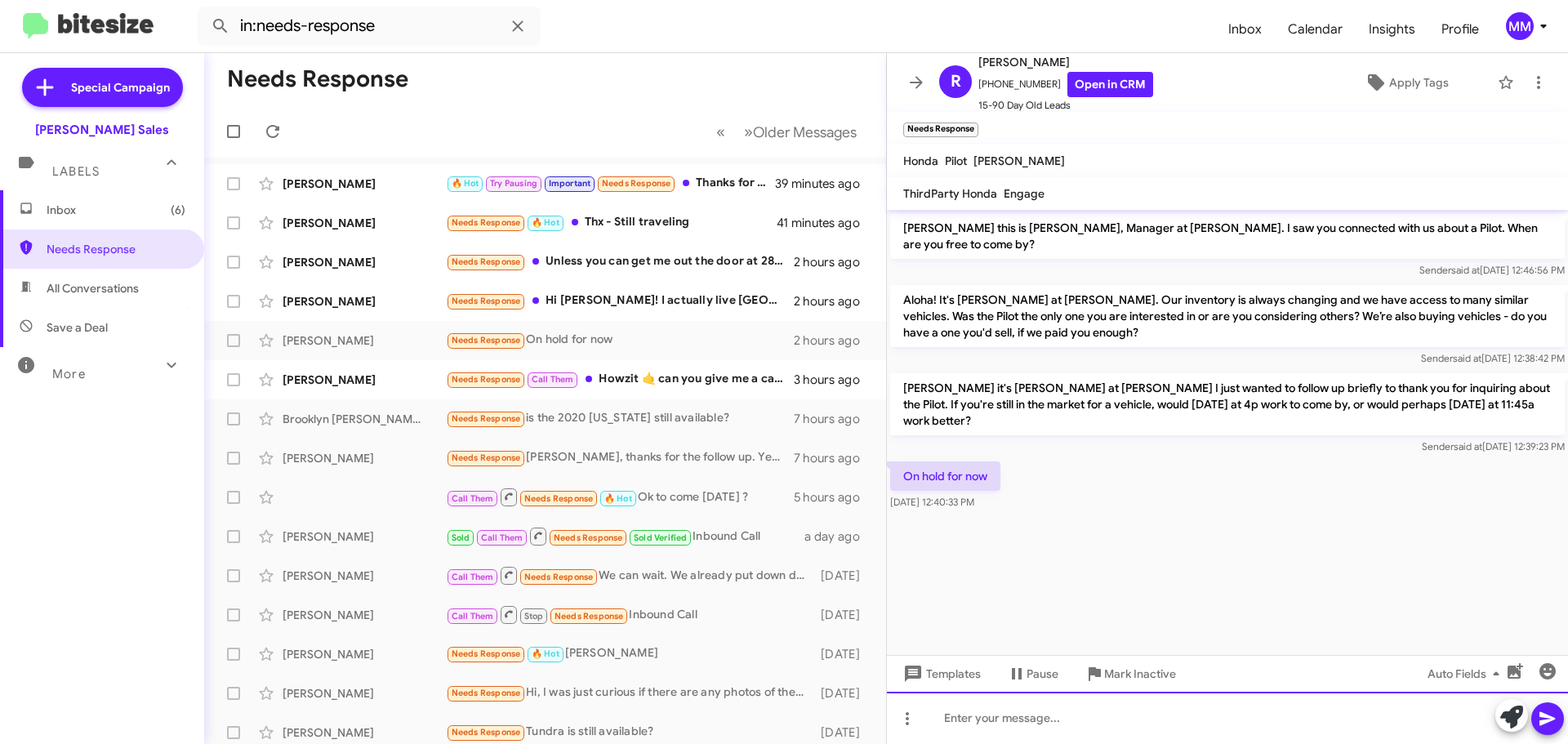
click at [990, 719] on div at bounding box center [1227, 718] width 681 height 52
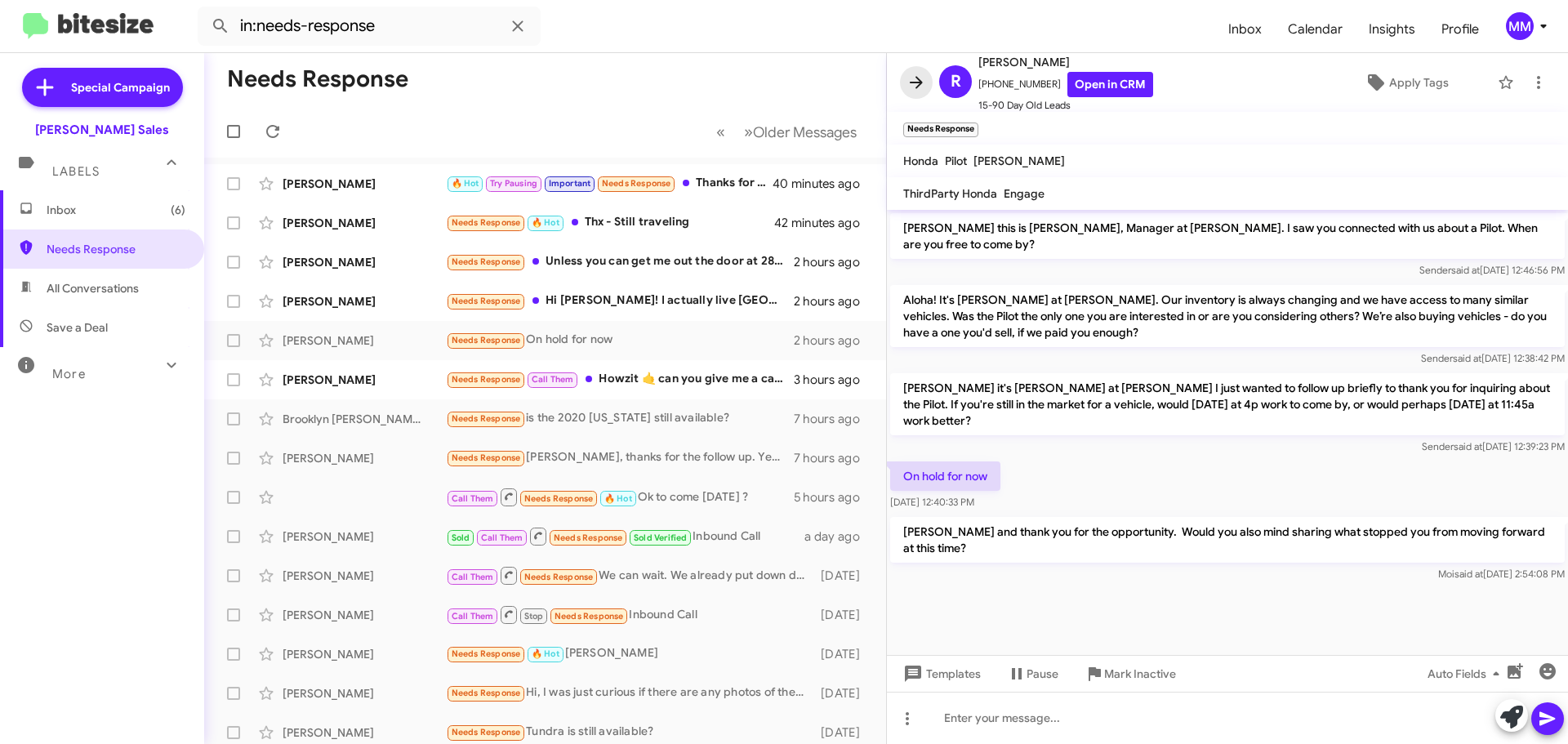
click at [924, 84] on icon at bounding box center [916, 83] width 19 height 19
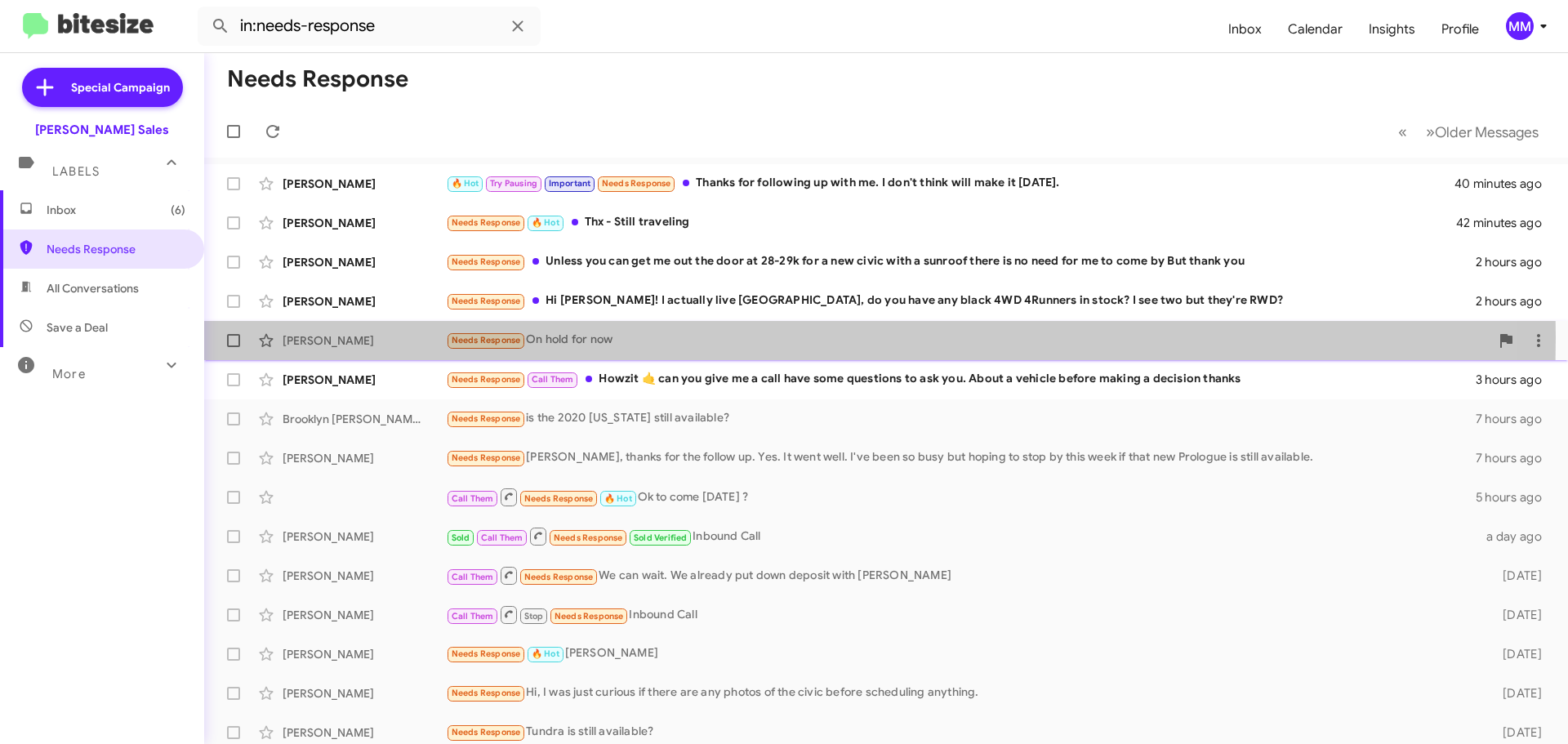
click at [603, 337] on div "Needs Response On hold for now" at bounding box center [967, 341] width 1043 height 19
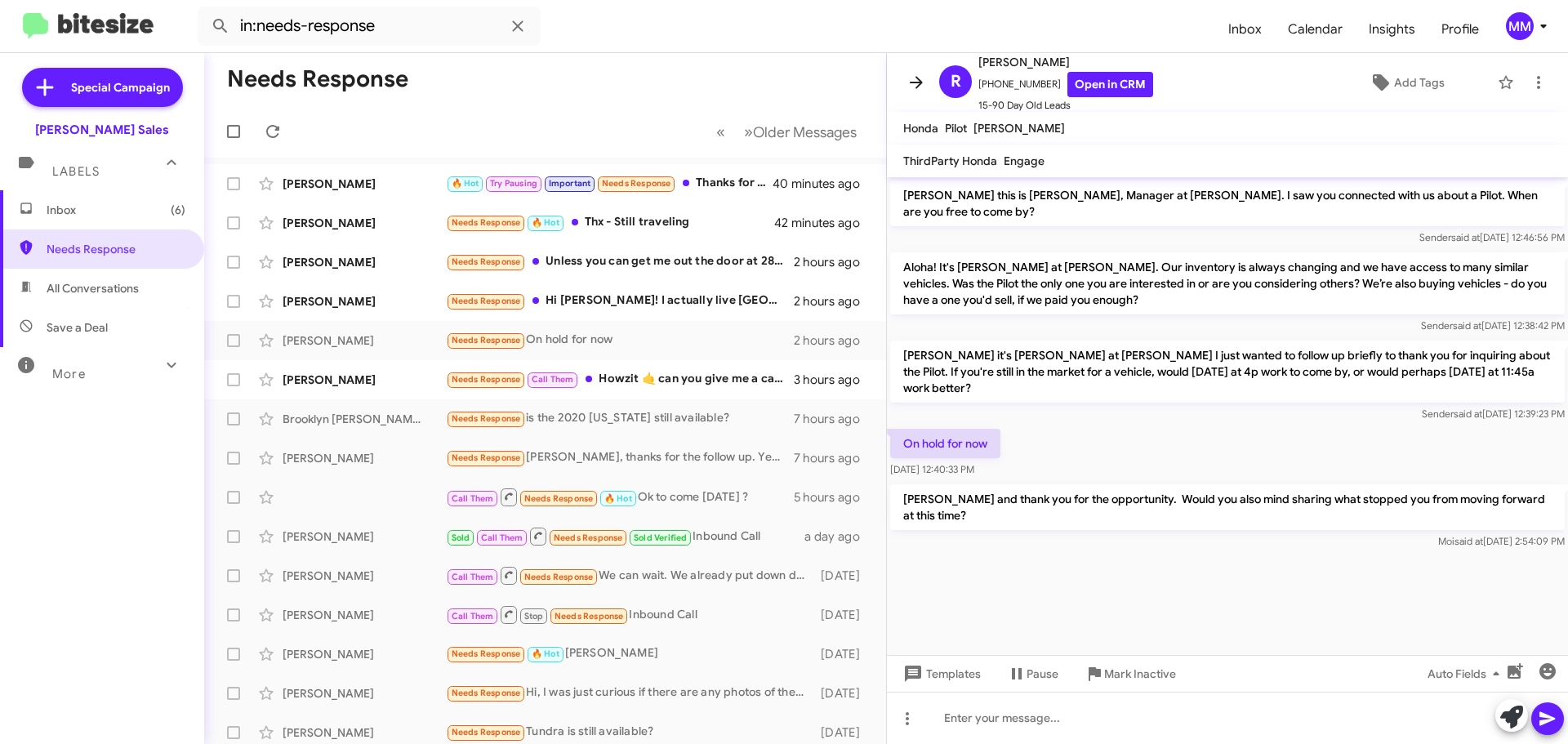
click at [924, 81] on icon at bounding box center [916, 83] width 19 height 19
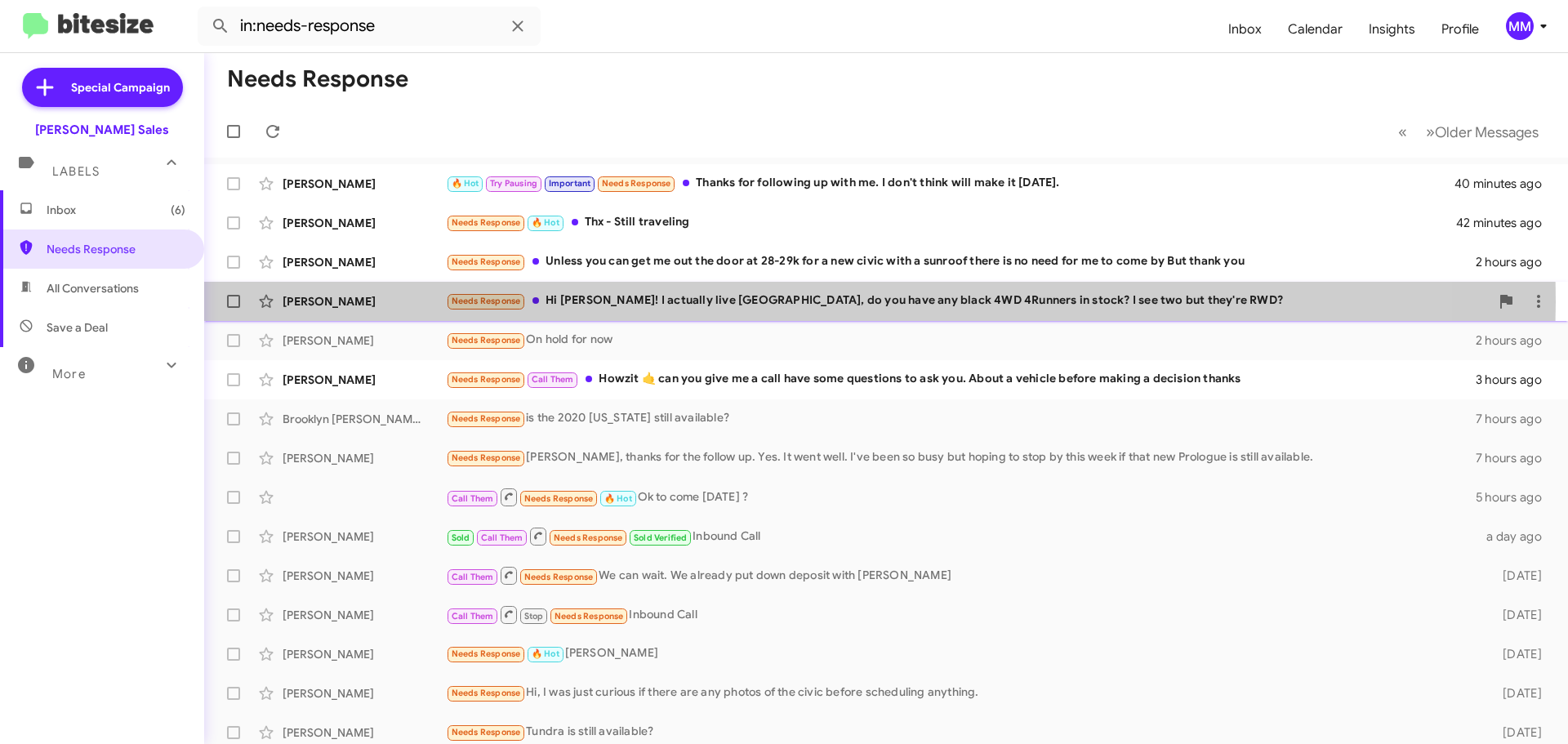
click at [778, 302] on div "Needs Response Hi [PERSON_NAME]! I actually live [GEOGRAPHIC_DATA], do you have…" at bounding box center [967, 301] width 1043 height 19
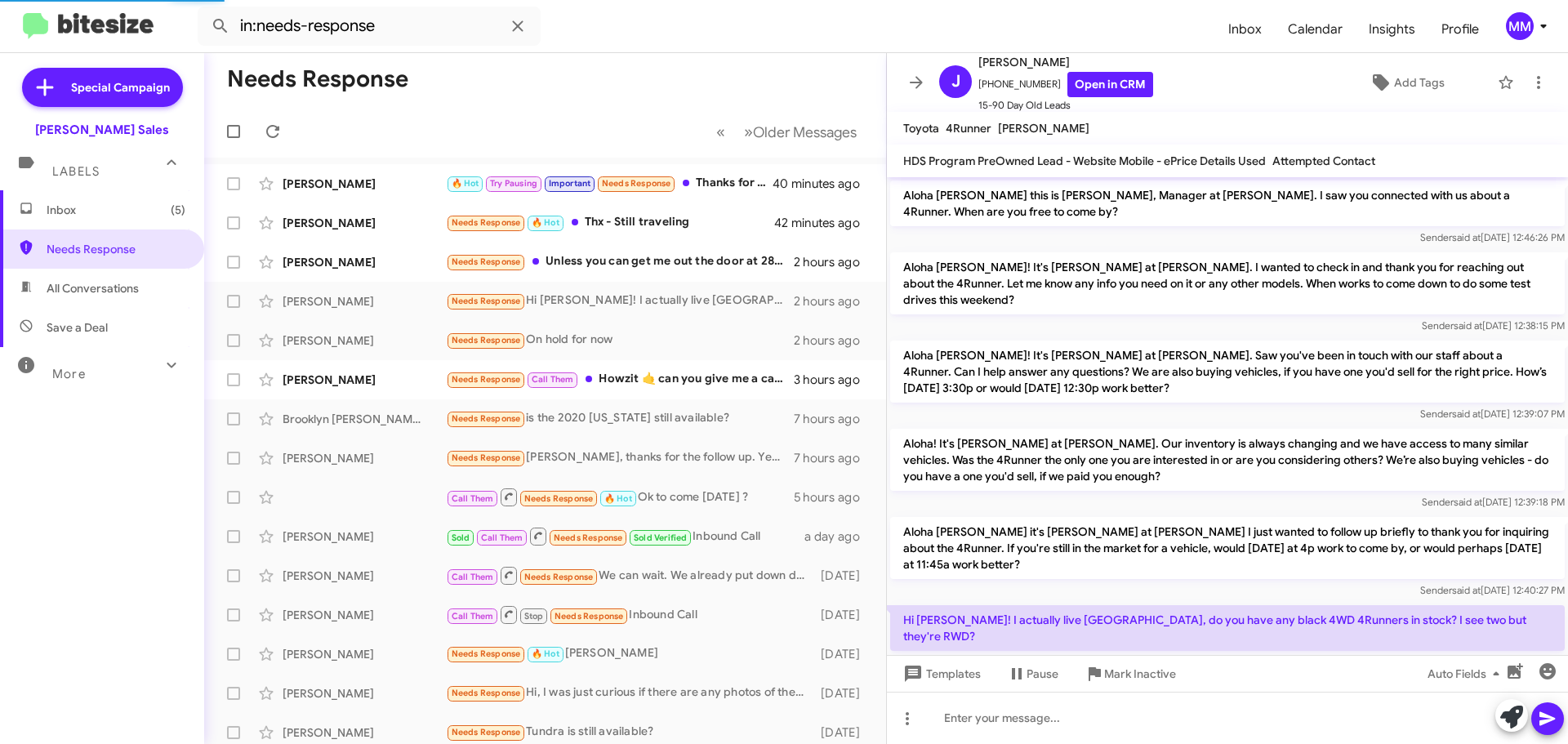
scroll to position [11, 0]
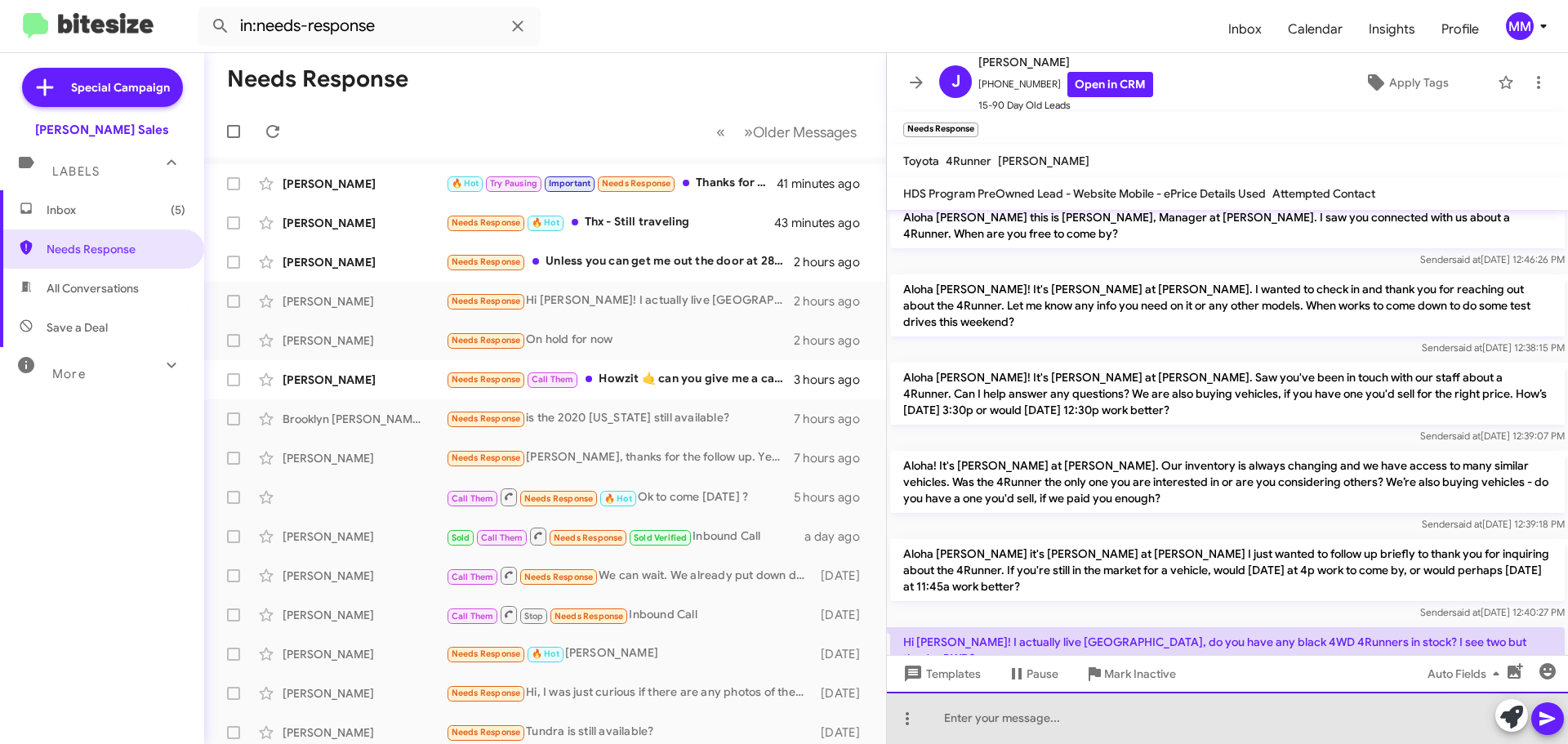
drag, startPoint x: 988, startPoint y: 710, endPoint x: 980, endPoint y: 719, distance: 12.0
click at [980, 719] on div at bounding box center [1227, 718] width 681 height 52
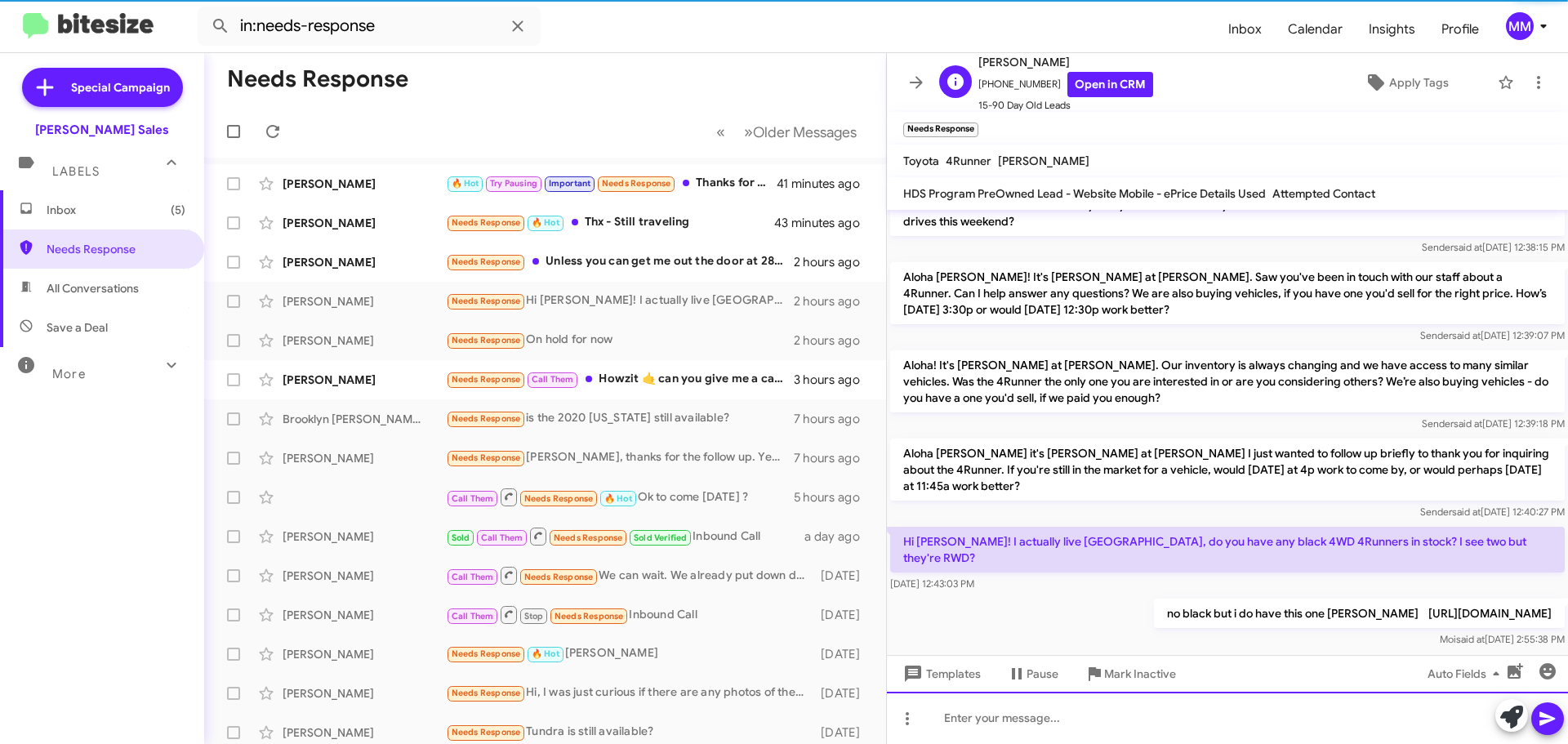
scroll to position [119, 0]
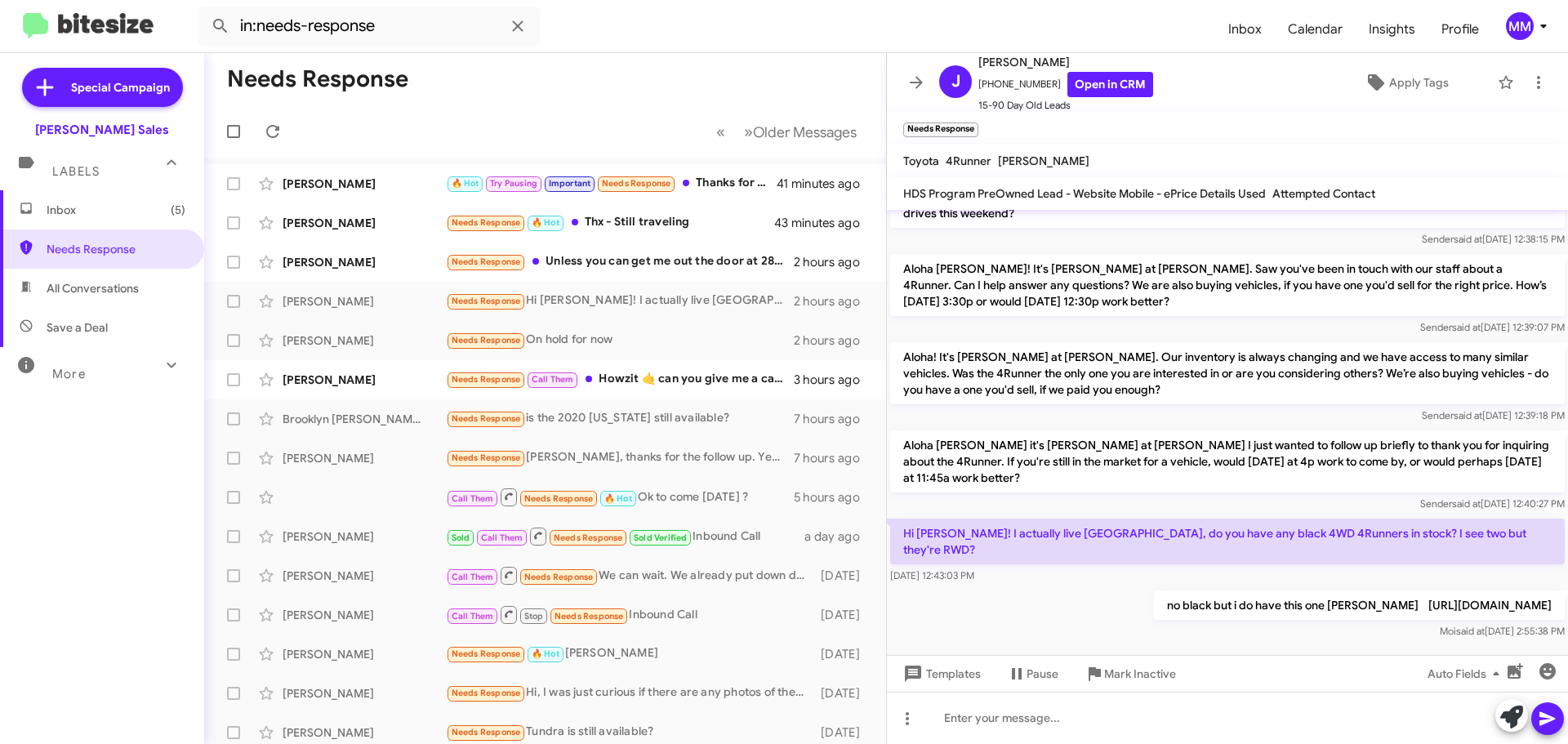
drag, startPoint x: 914, startPoint y: 83, endPoint x: 903, endPoint y: 74, distance: 14.2
click at [903, 75] on span at bounding box center [916, 83] width 33 height 19
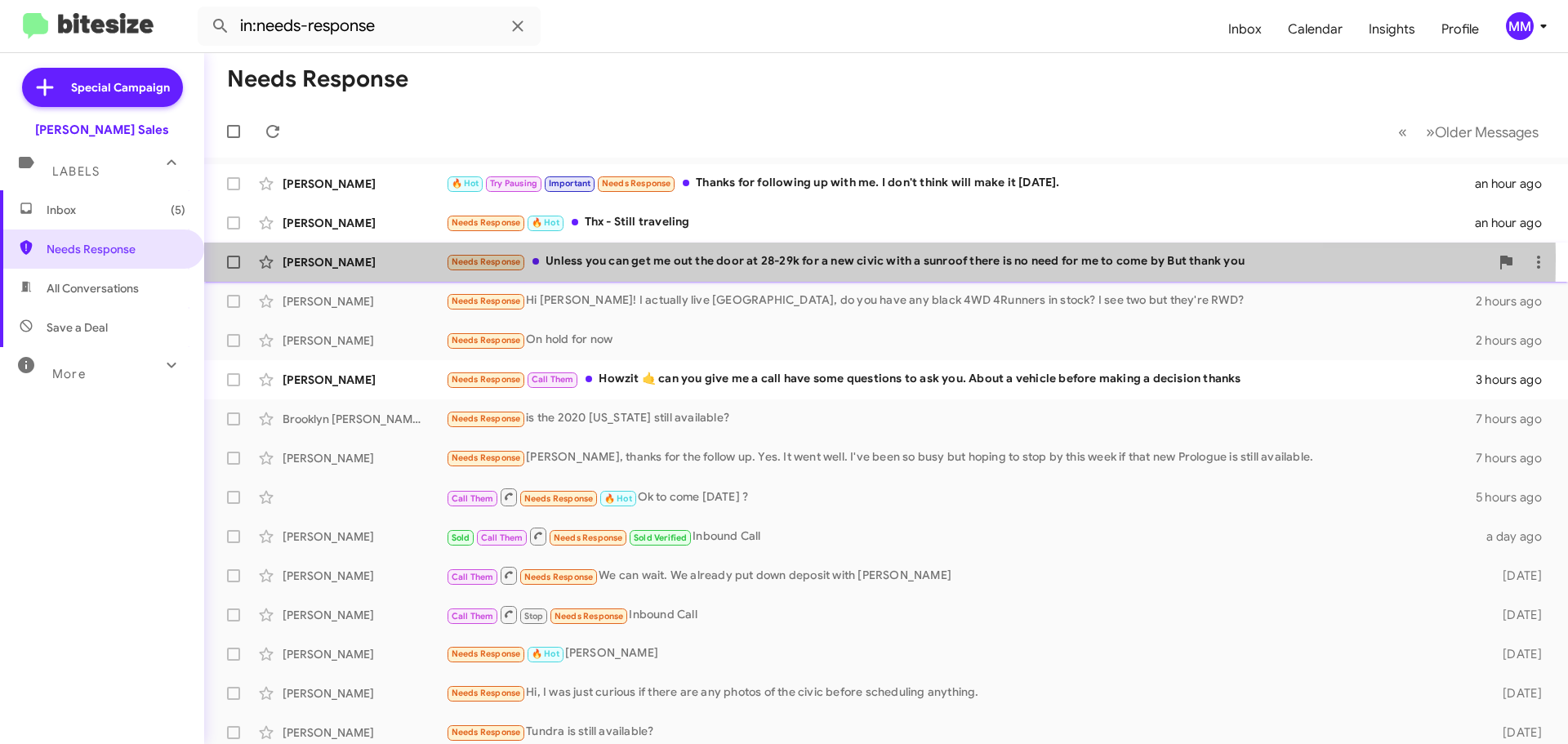
click at [713, 261] on div "Needs Response Unless you can get me out the door at 28-29k for a new civic wit…" at bounding box center [967, 262] width 1043 height 19
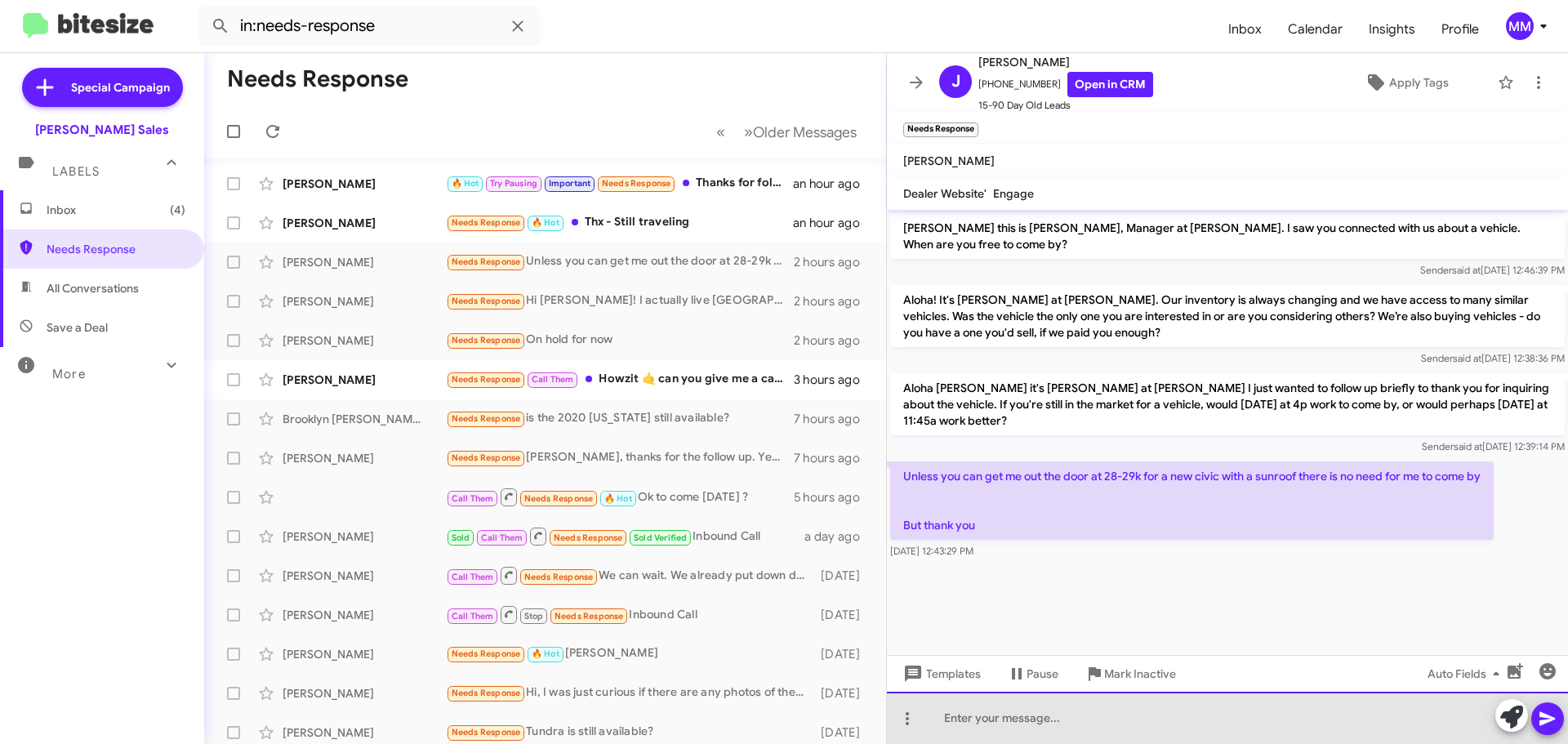
click at [957, 722] on div at bounding box center [1227, 718] width 681 height 52
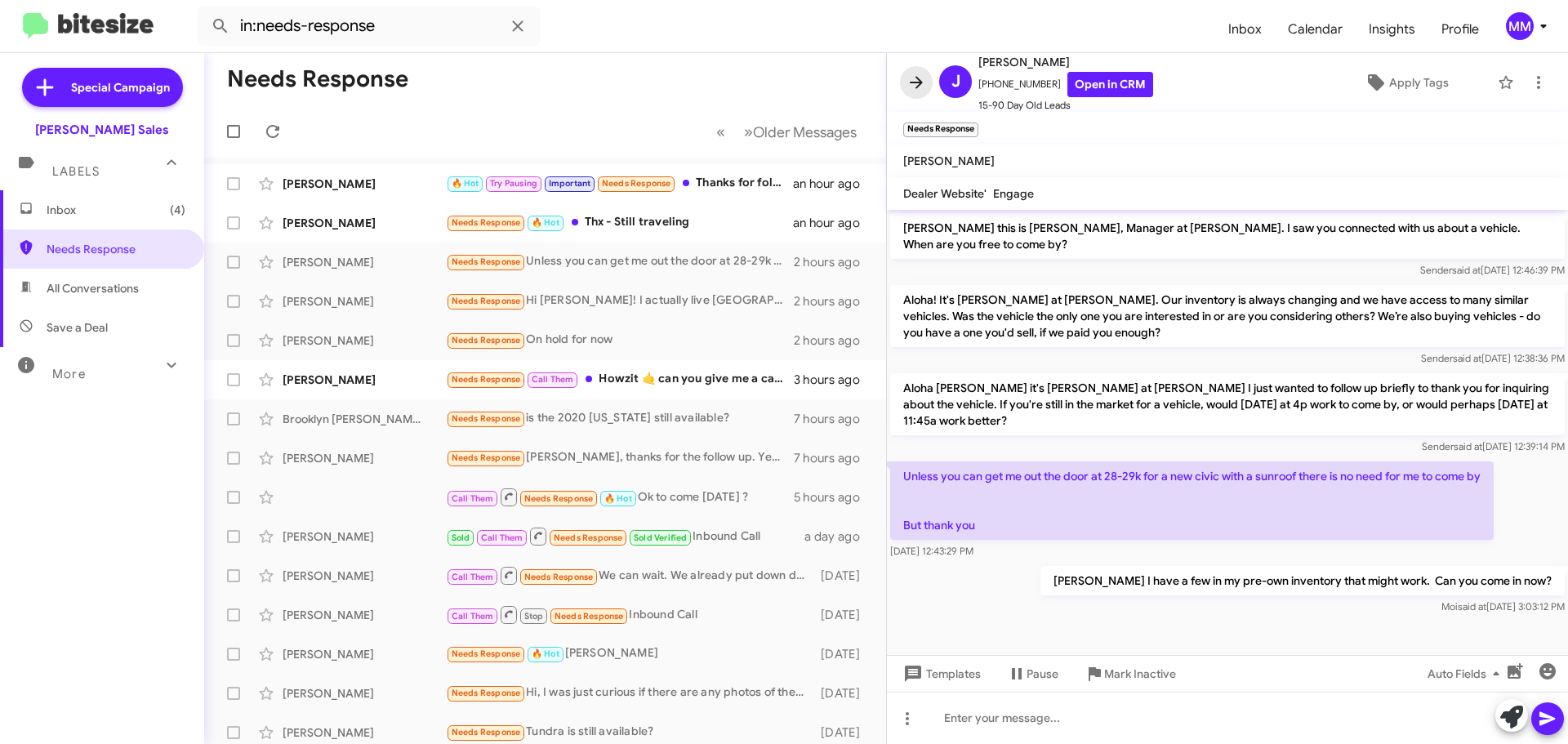
click at [918, 84] on icon at bounding box center [916, 82] width 13 height 13
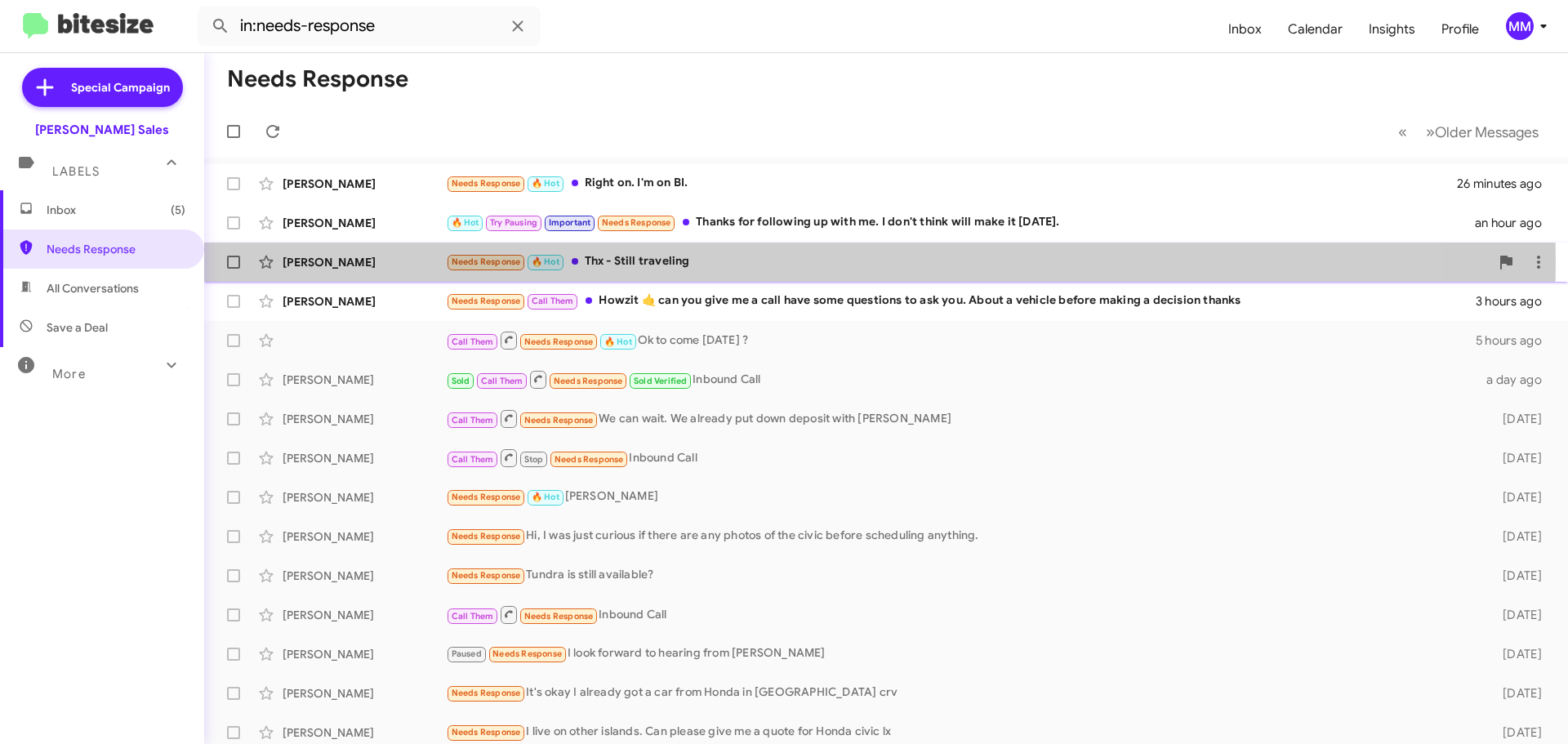
click at [669, 262] on div "Needs Response 🔥 Hot Thx - Still traveling" at bounding box center [967, 262] width 1043 height 19
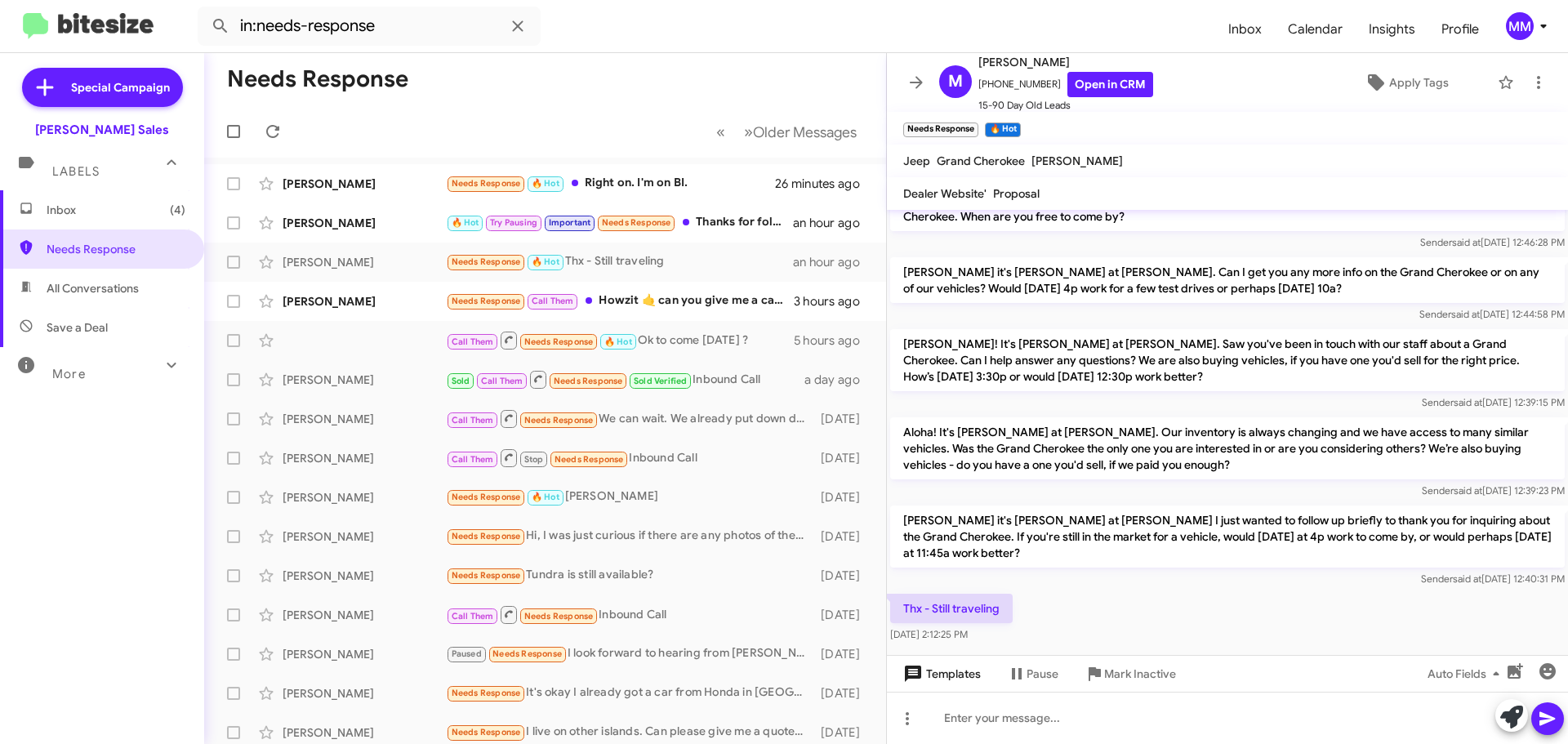
scroll to position [43, 0]
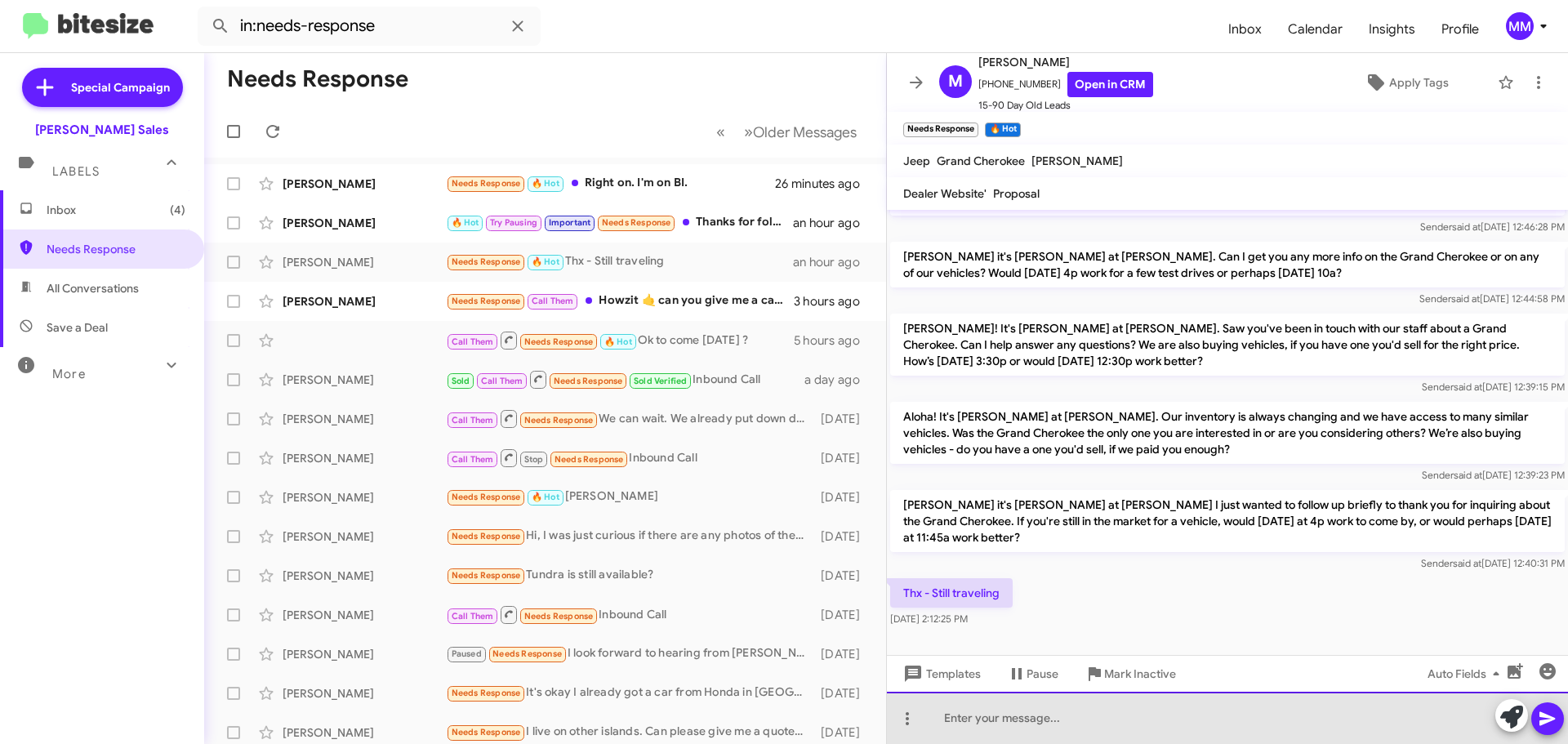
click at [950, 720] on div at bounding box center [1227, 718] width 681 height 52
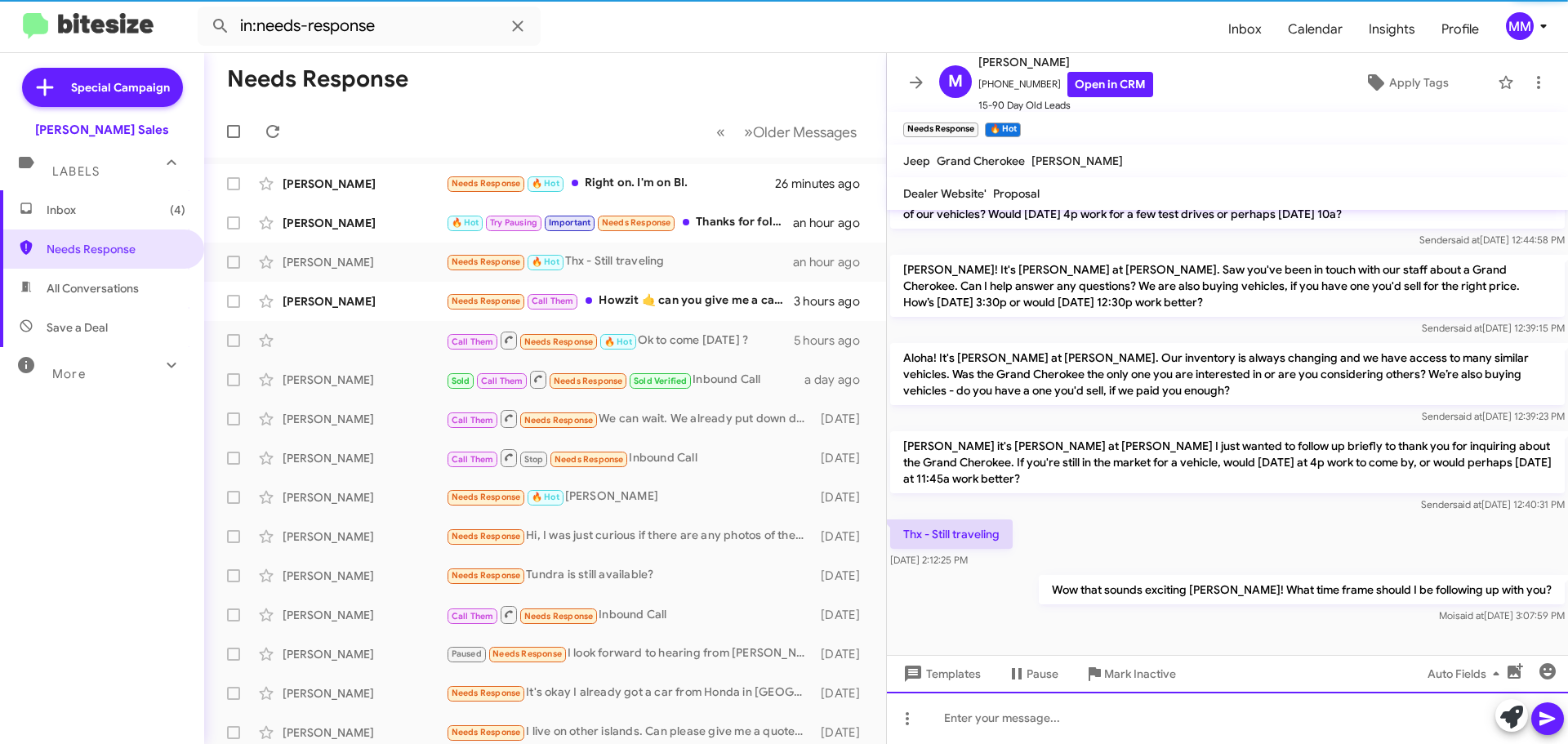
scroll to position [103, 0]
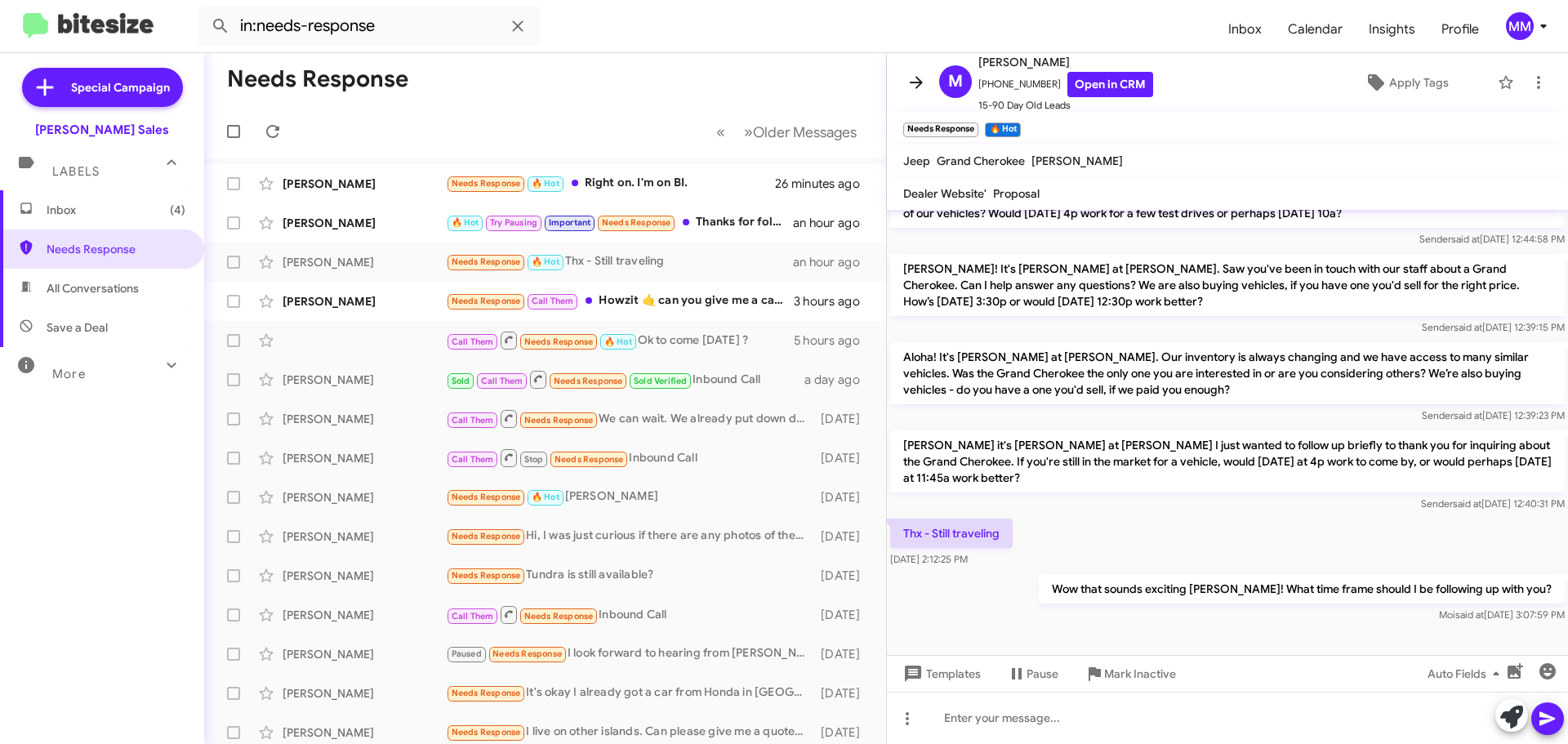
click at [921, 77] on icon at bounding box center [916, 83] width 19 height 19
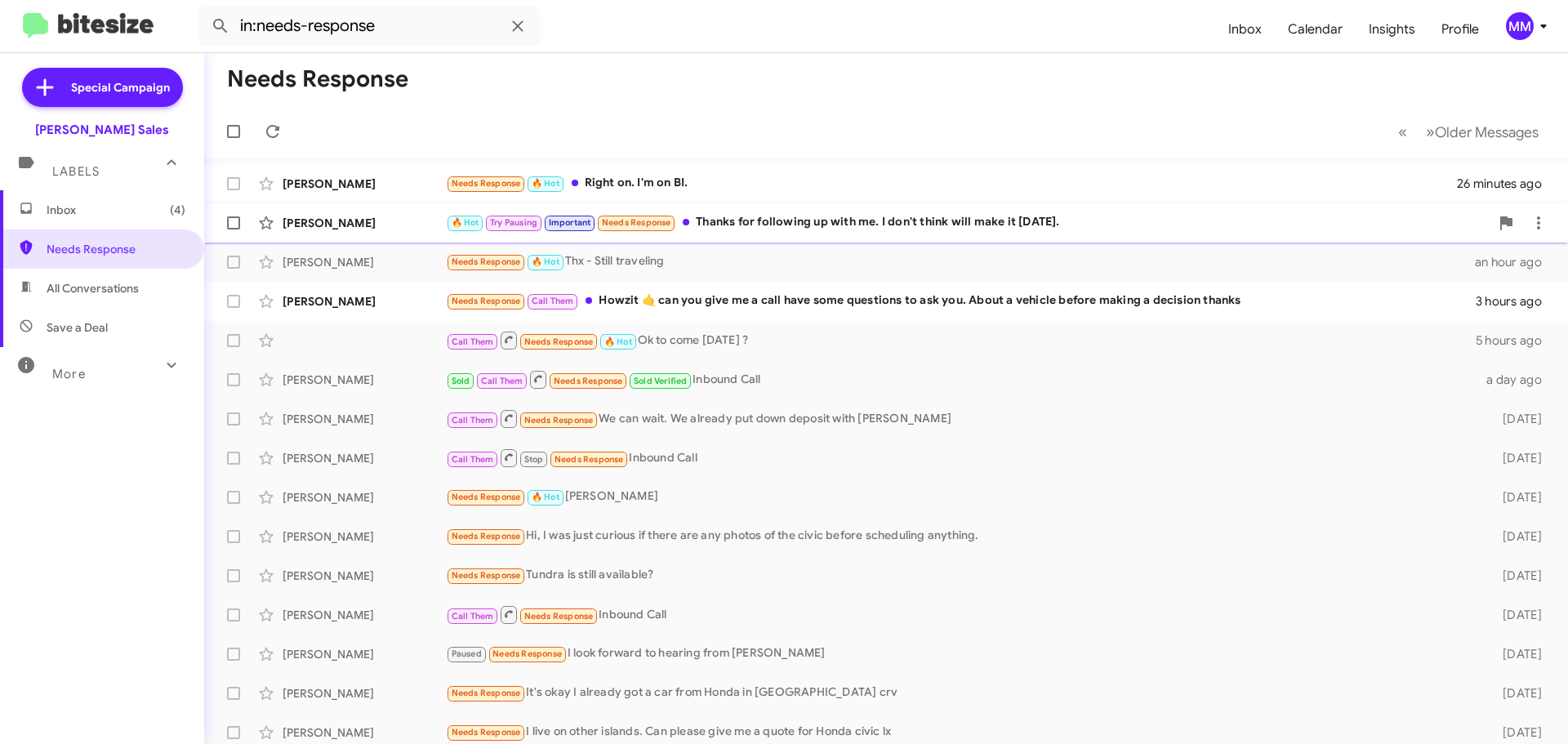
click at [862, 221] on div "🔥 Hot Try Pausing Important Needs Response Thanks for following up with me. I d…" at bounding box center [967, 222] width 1043 height 19
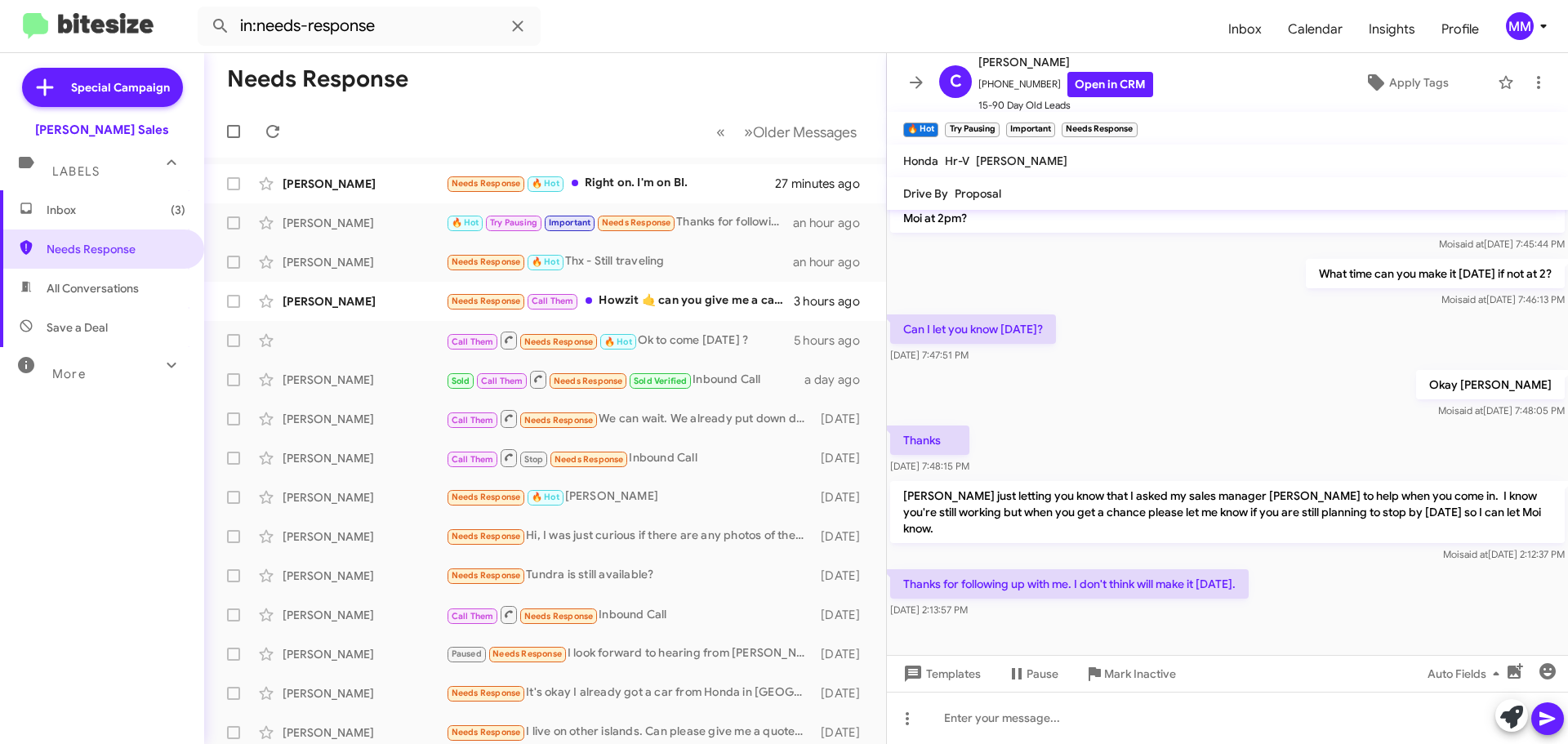
scroll to position [531, 0]
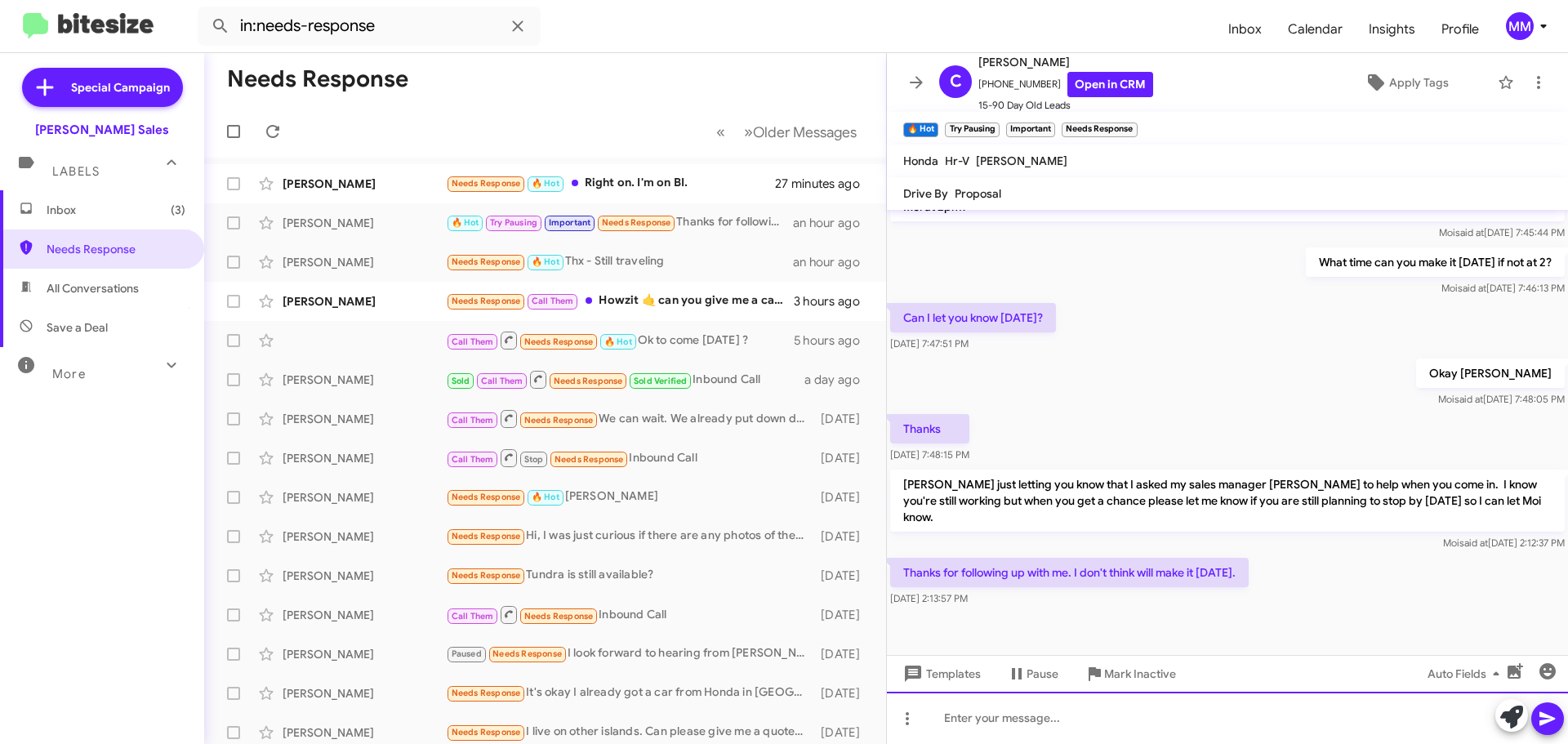
click at [975, 728] on div at bounding box center [1227, 718] width 681 height 52
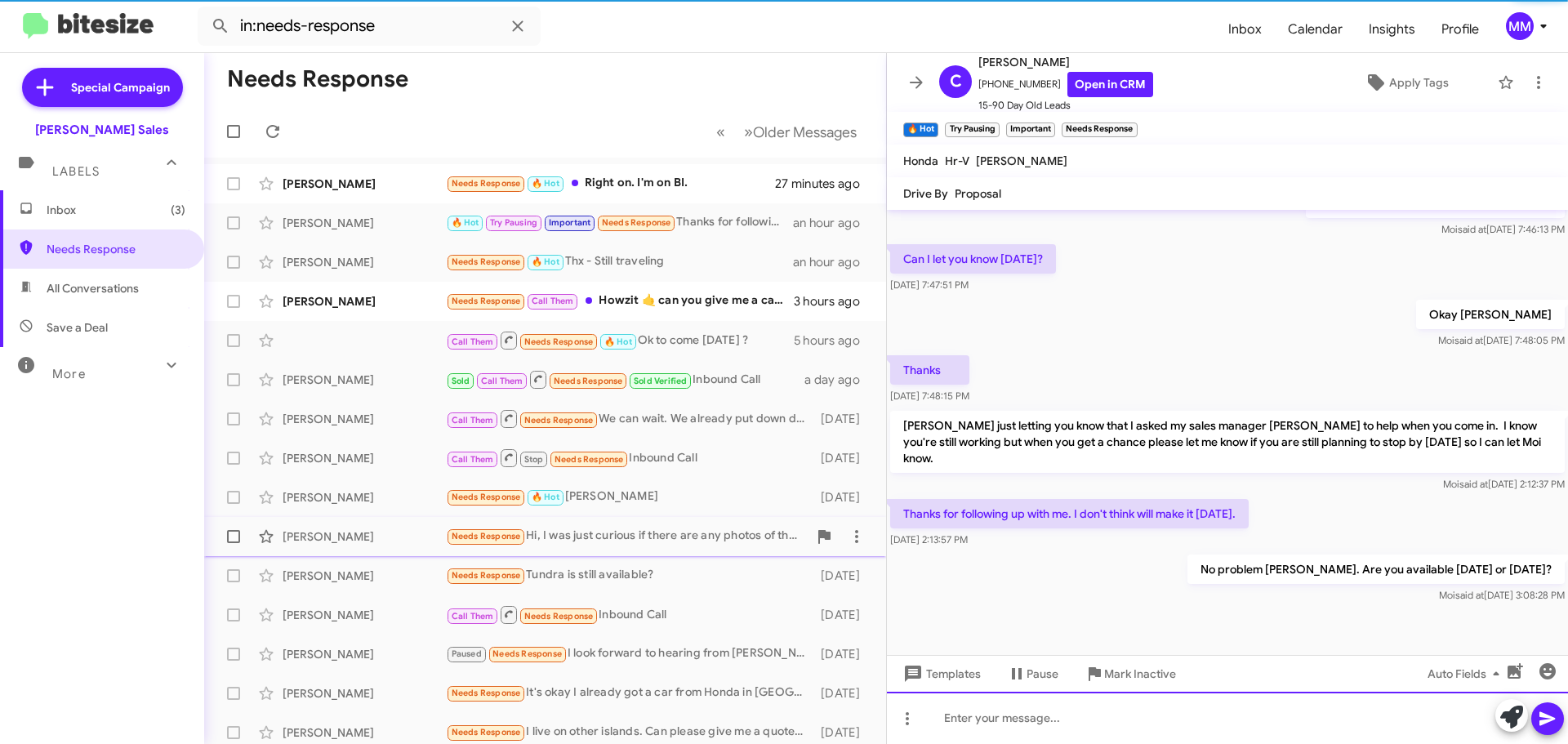
scroll to position [590, 0]
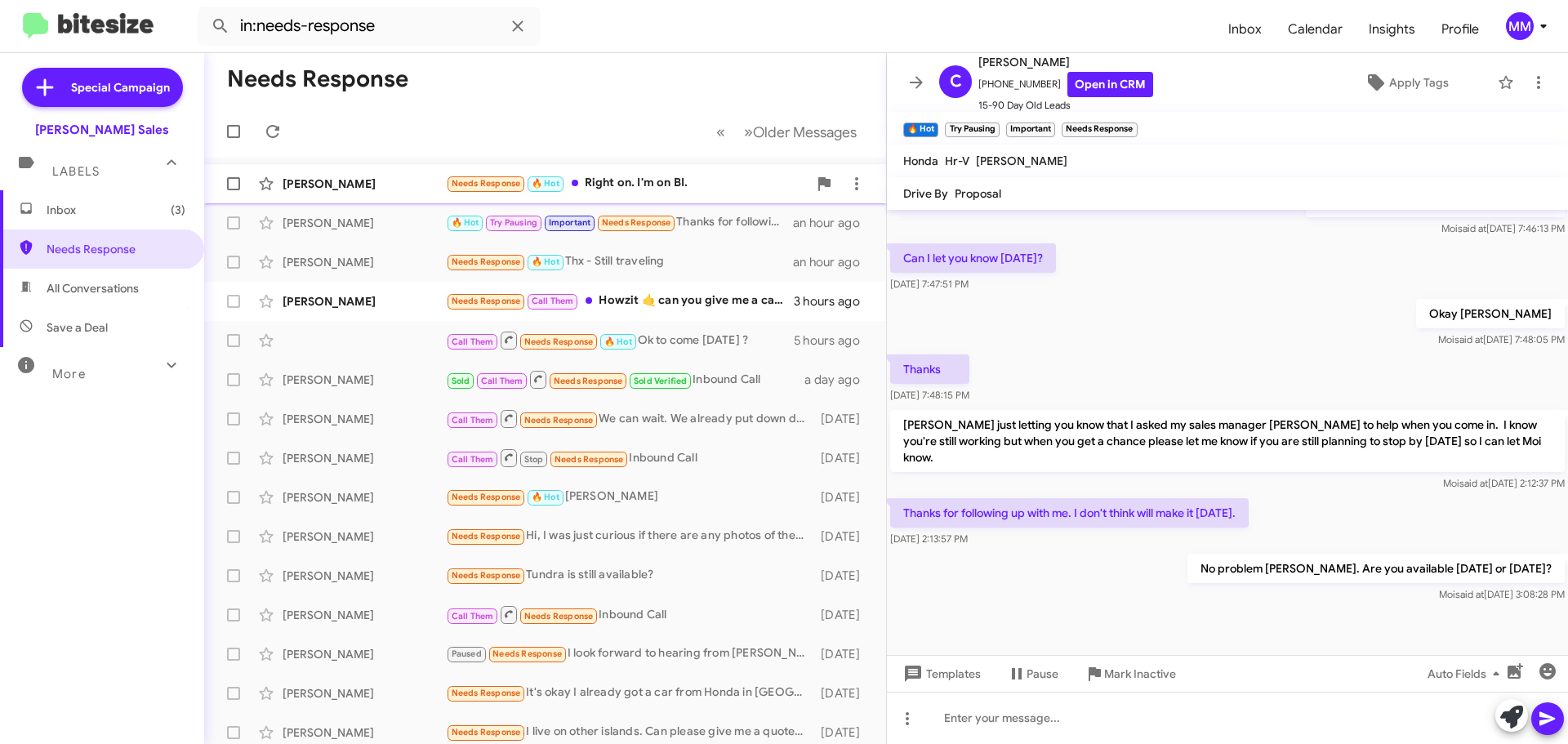
click at [650, 185] on div "Needs Response 🔥 Hot Right on. I'm on BI." at bounding box center [627, 184] width 362 height 19
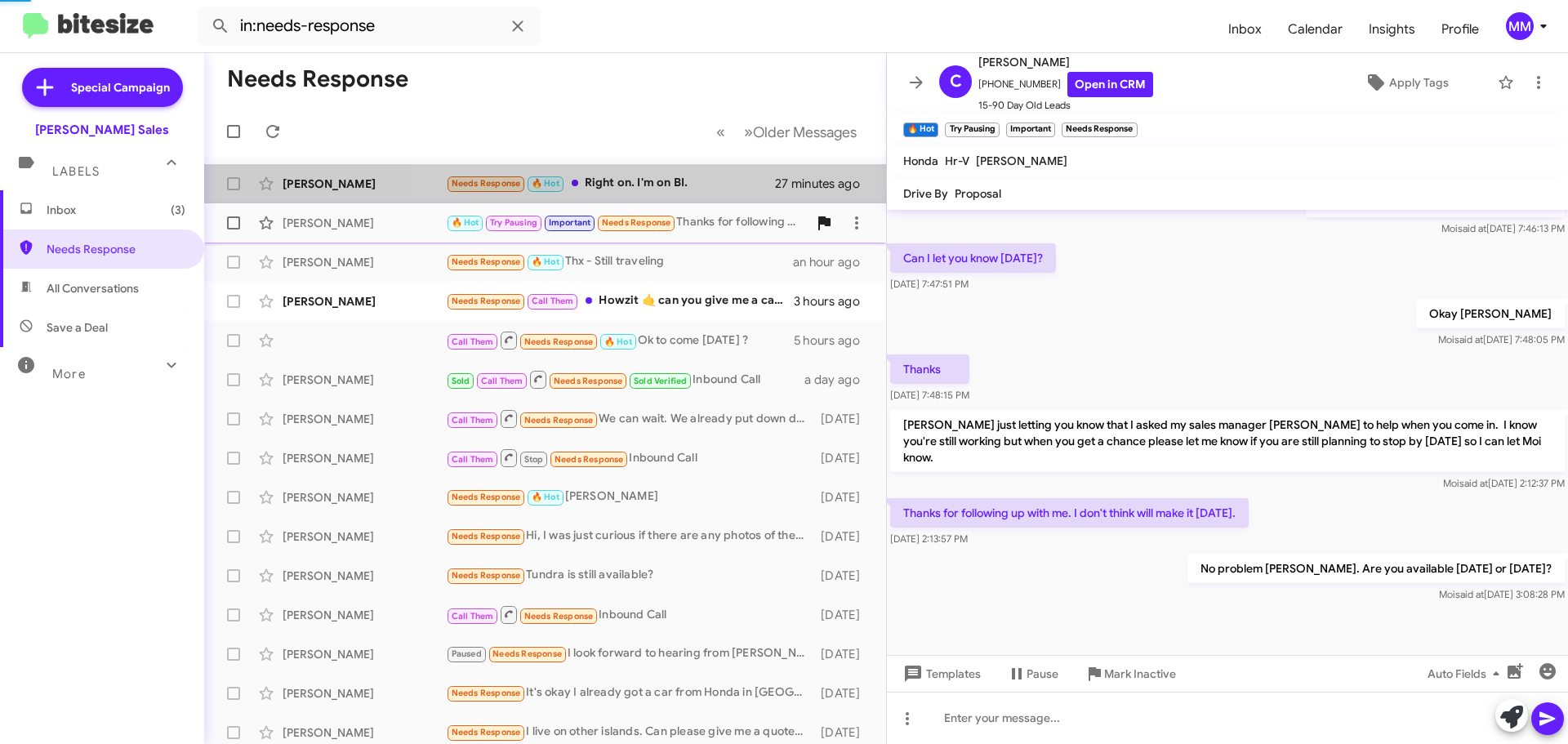
scroll to position [163, 0]
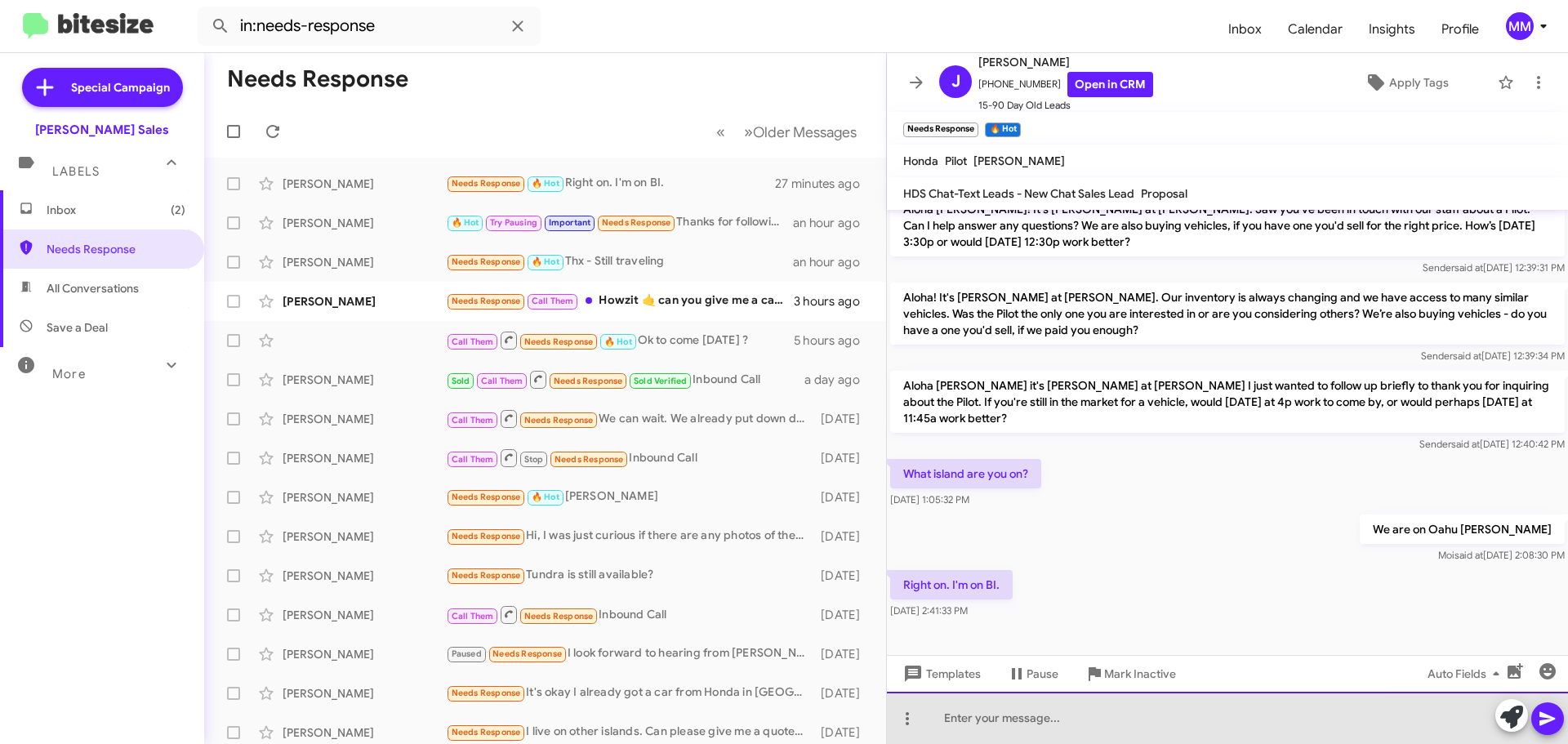
click at [960, 717] on div at bounding box center [1227, 718] width 681 height 52
click at [955, 726] on div at bounding box center [1227, 718] width 681 height 52
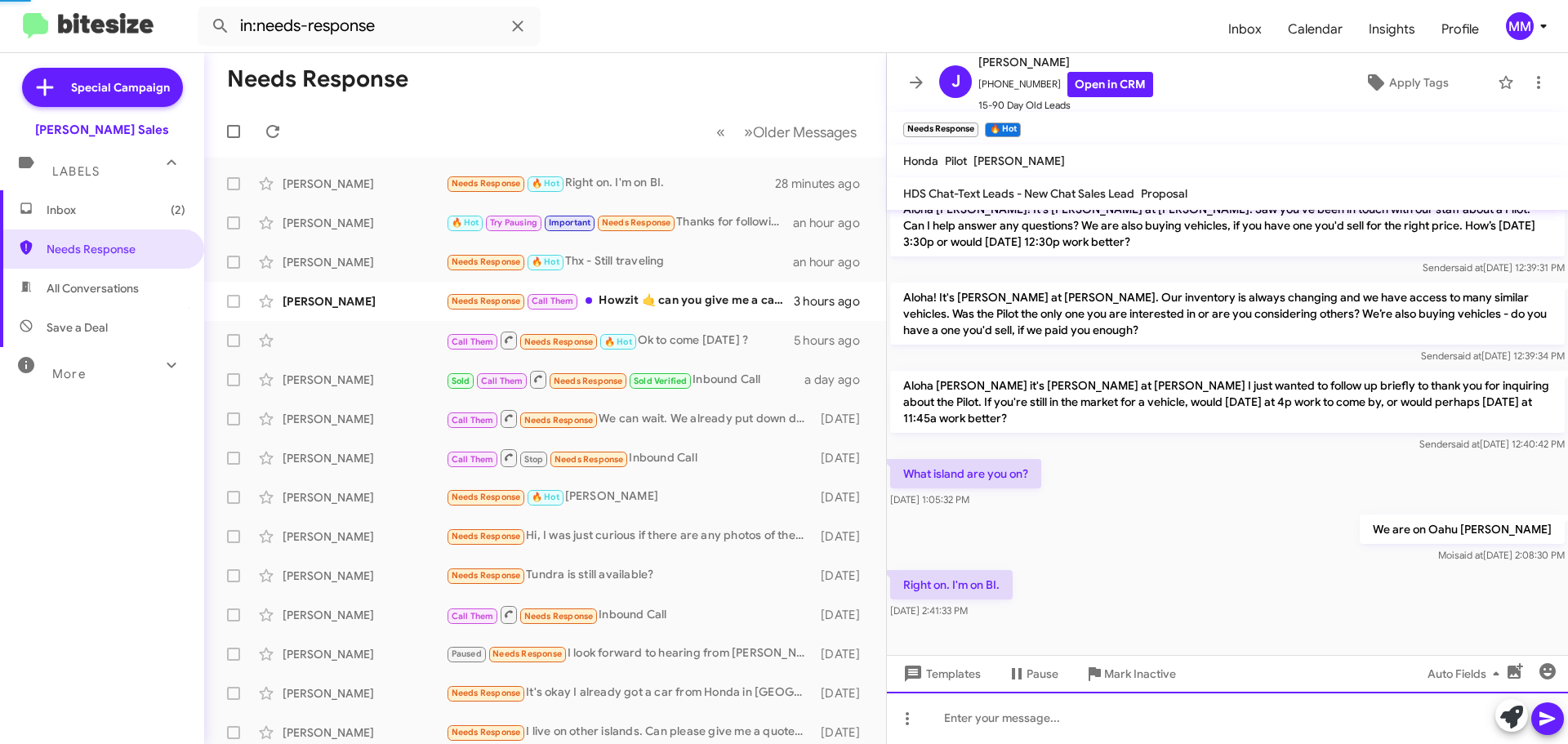
scroll to position [0, 0]
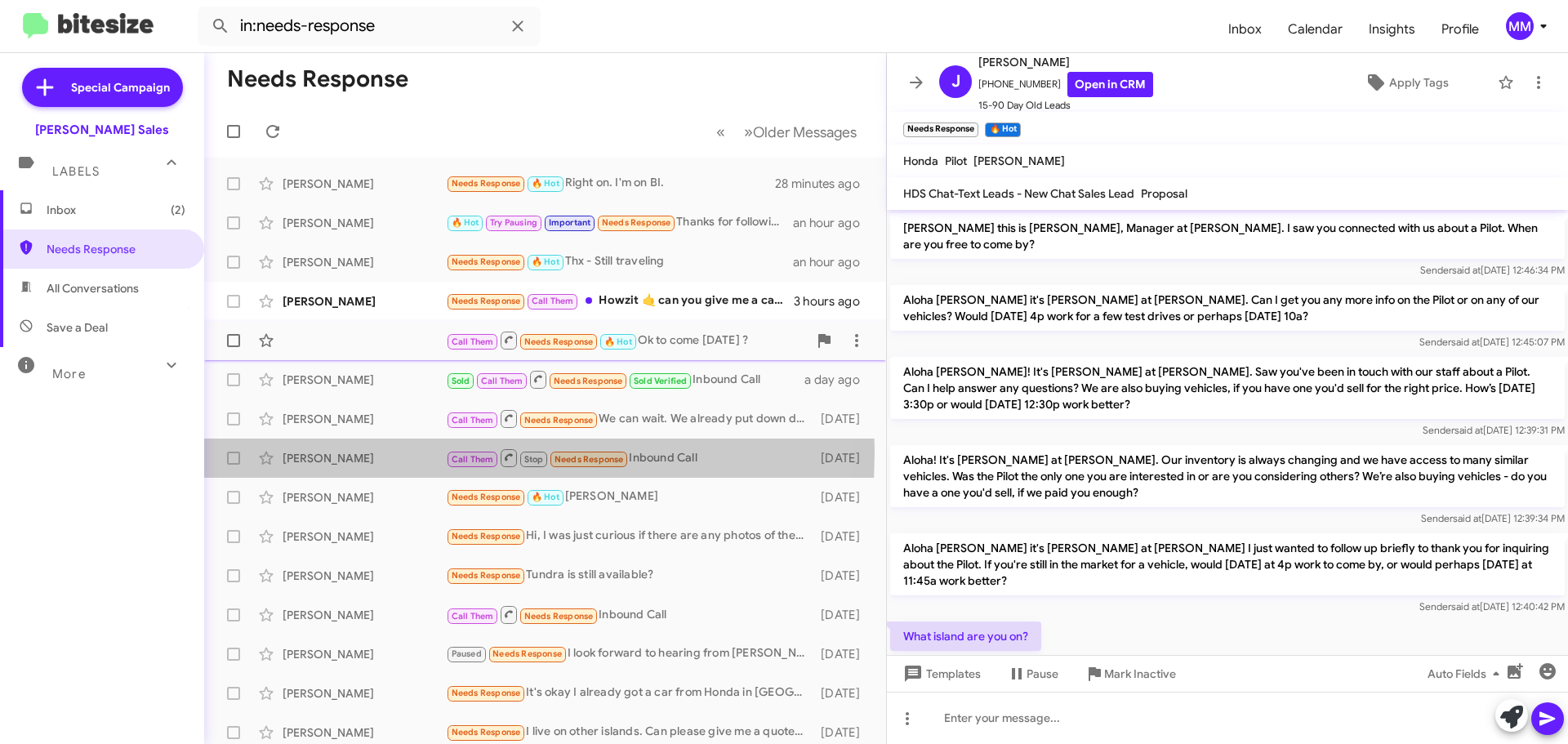
drag, startPoint x: 345, startPoint y: 450, endPoint x: 343, endPoint y: 353, distance: 97.0
click at [344, 447] on div "[PERSON_NAME] Call Them Stop Needs Response Inbound Call [DATE]" at bounding box center [545, 458] width 655 height 33
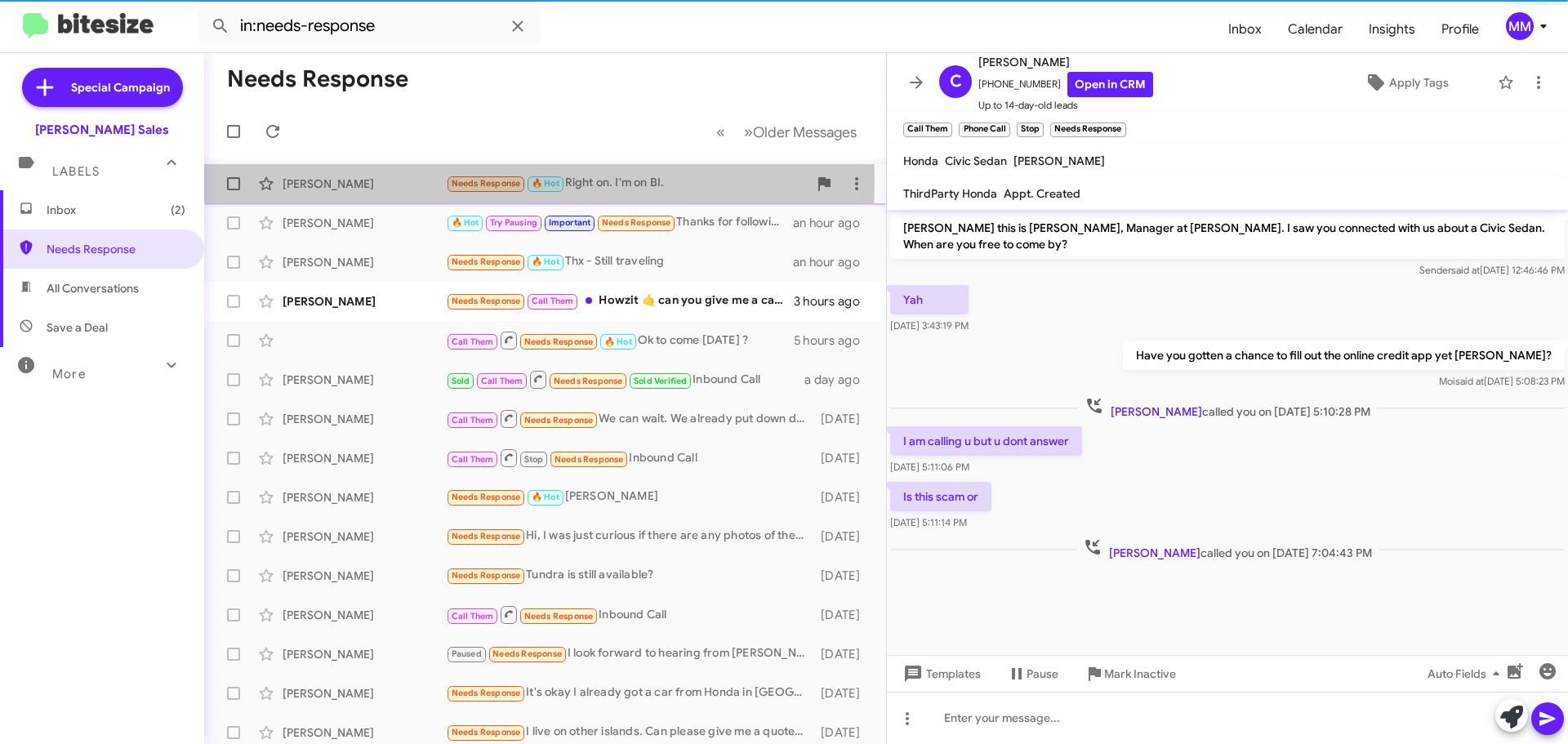
click at [347, 179] on div "[PERSON_NAME]" at bounding box center [365, 183] width 164 height 16
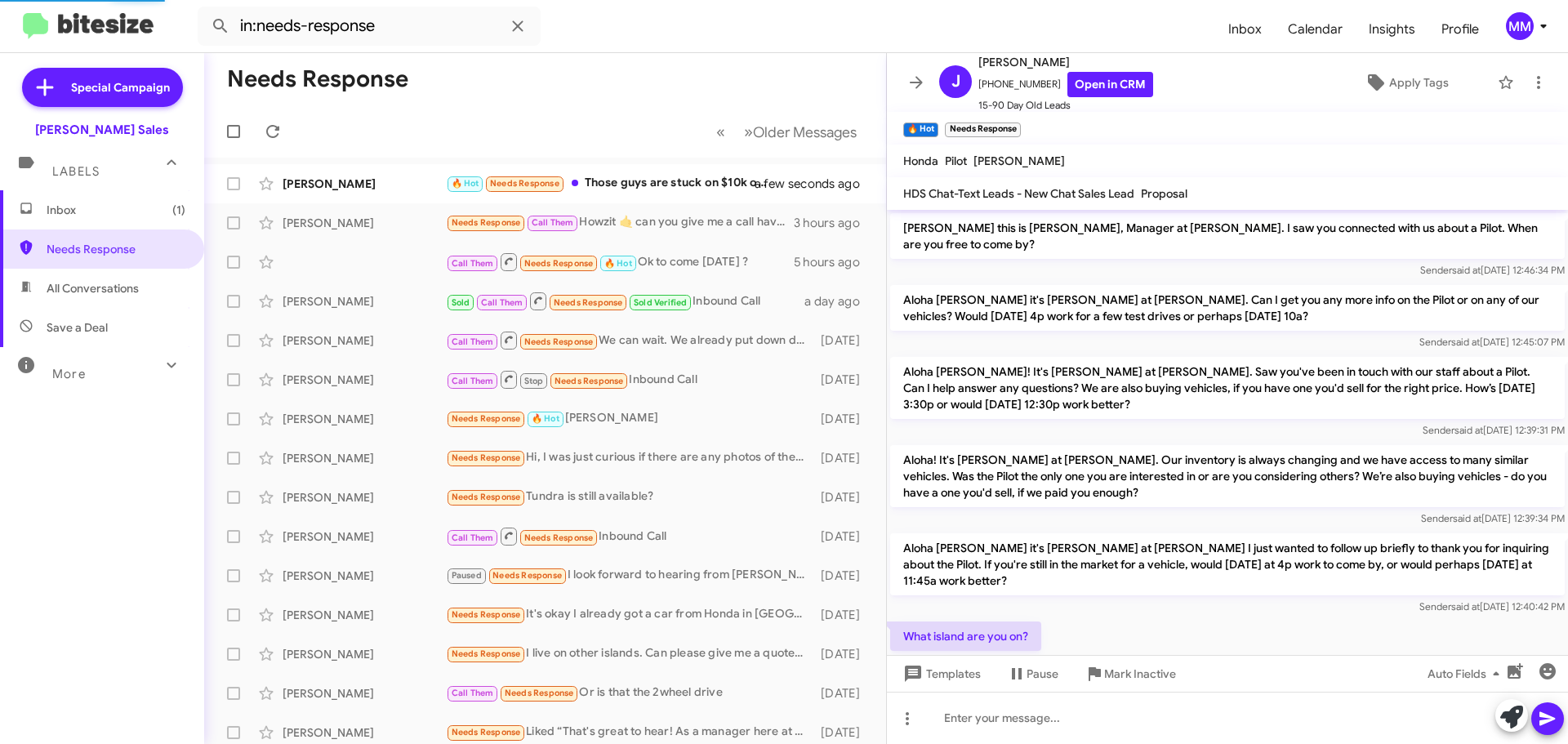
scroll to position [374, 0]
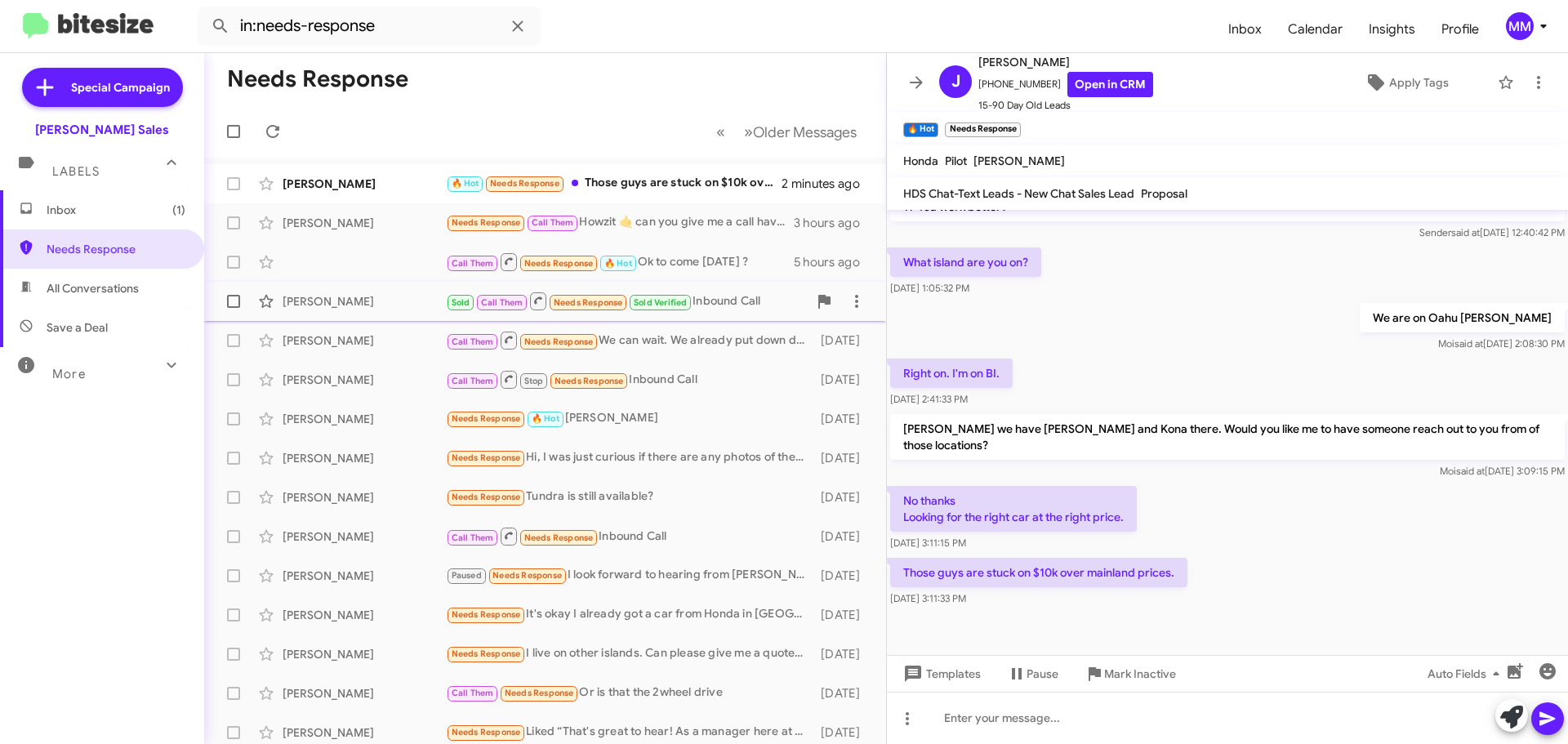
click at [360, 299] on div "[PERSON_NAME]" at bounding box center [365, 301] width 164 height 16
click at [347, 268] on div "Call Them Needs Response 🔥 Hot Ok to come [DATE] ? 5 hours ago" at bounding box center [545, 262] width 655 height 33
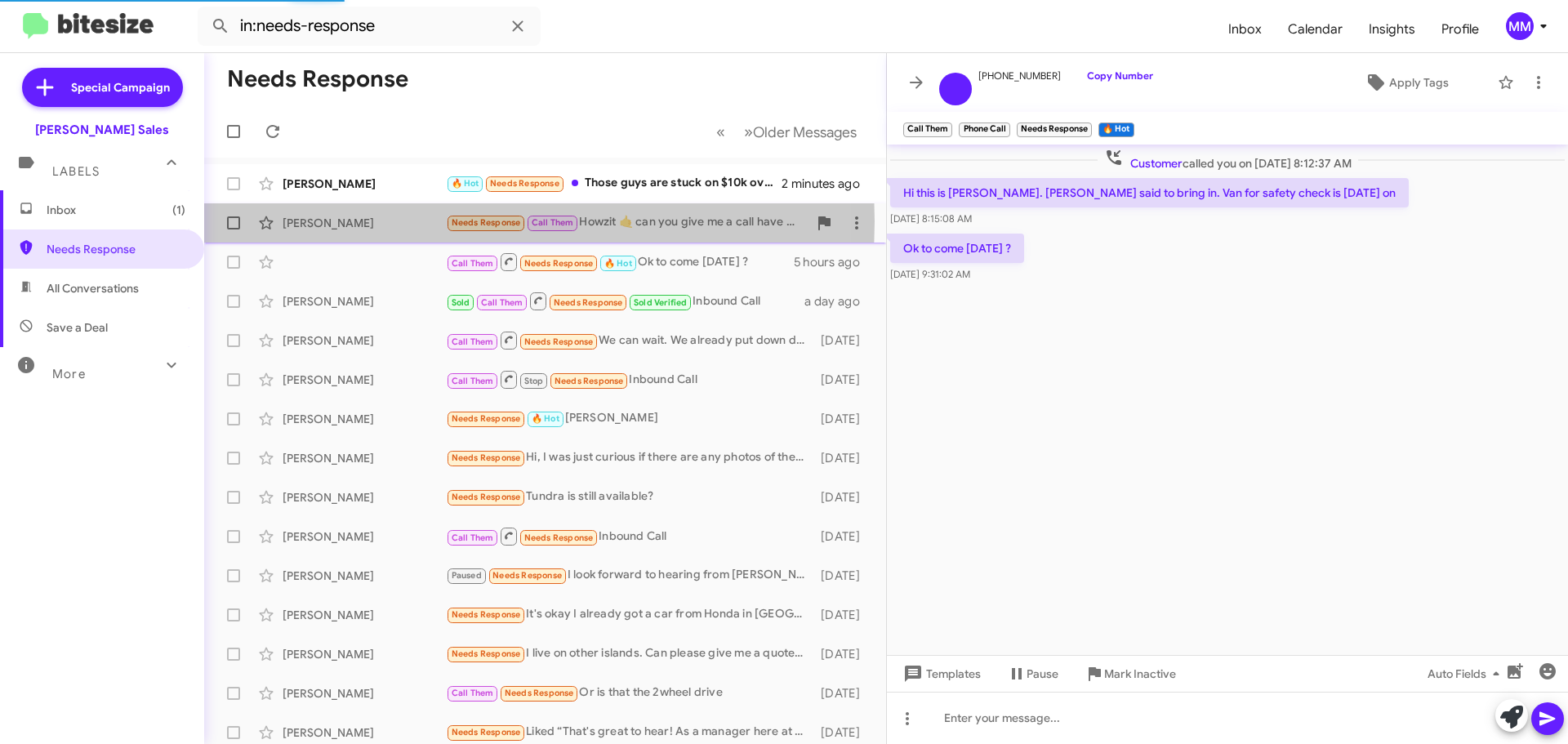
click at [344, 221] on div "[PERSON_NAME]" at bounding box center [365, 222] width 164 height 16
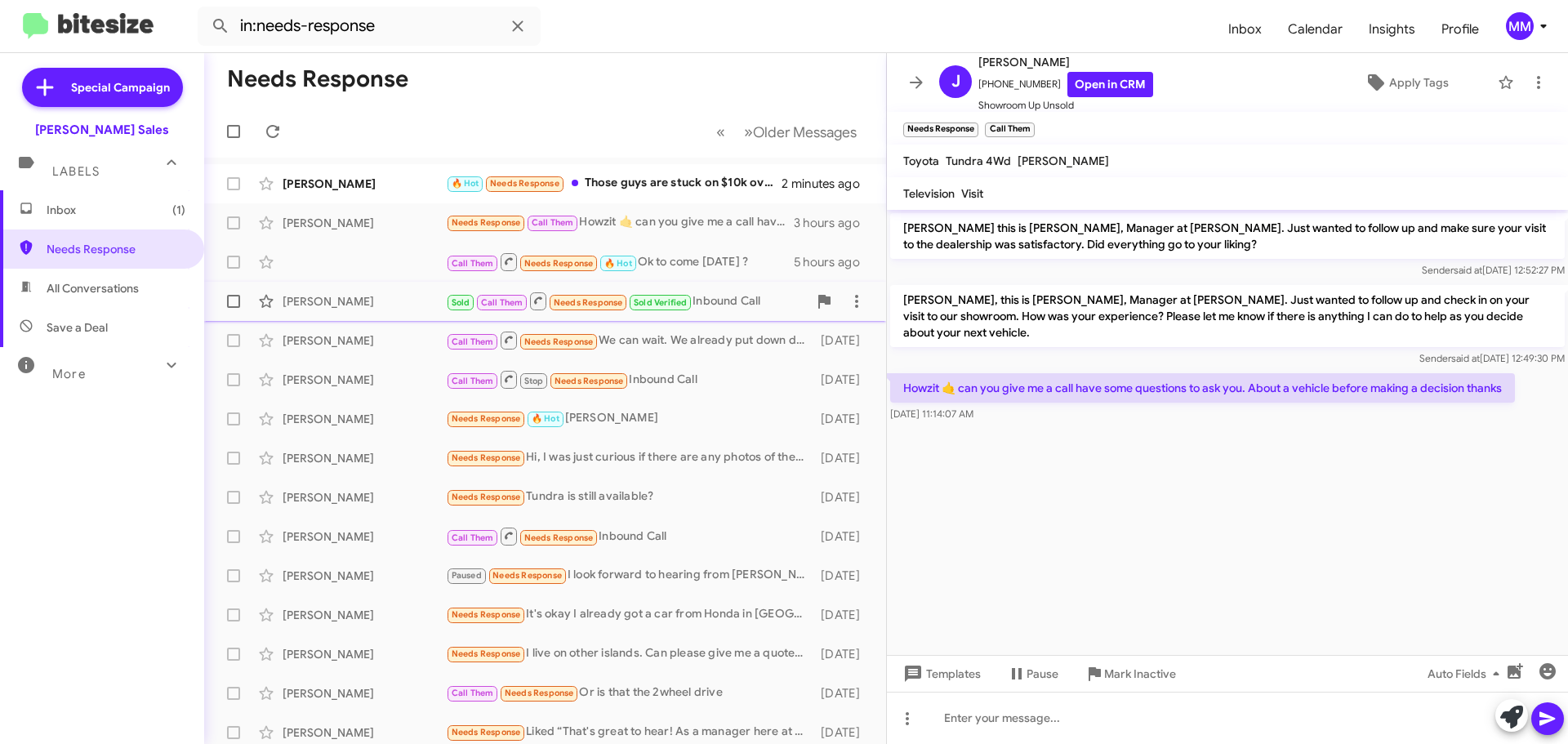
drag, startPoint x: 349, startPoint y: 306, endPoint x: 348, endPoint y: 286, distance: 20.0
click at [349, 304] on div "[PERSON_NAME]" at bounding box center [365, 301] width 164 height 16
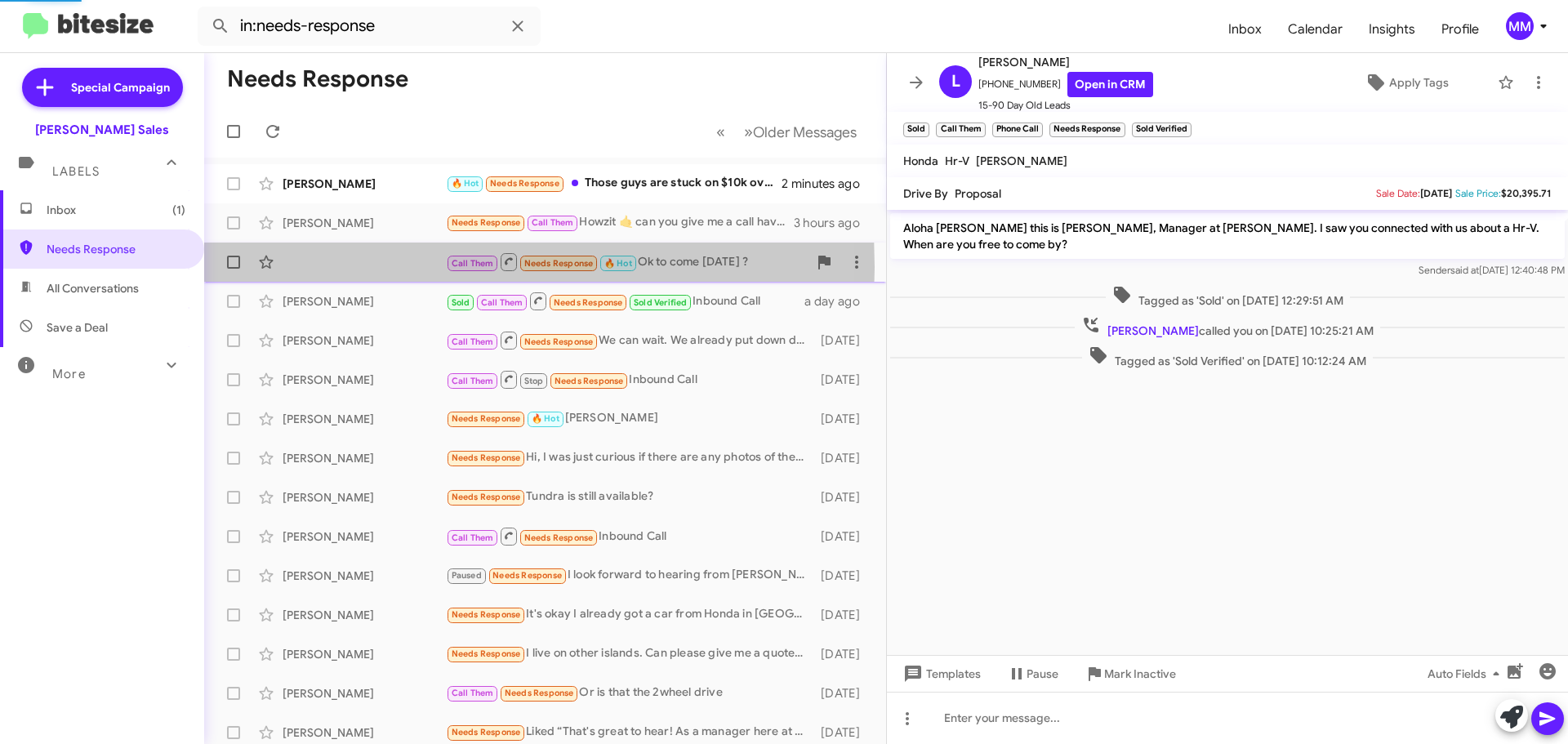
click at [346, 267] on div "Call Them Needs Response 🔥 Hot Ok to come [DATE] ? 5 hours ago" at bounding box center [545, 262] width 655 height 33
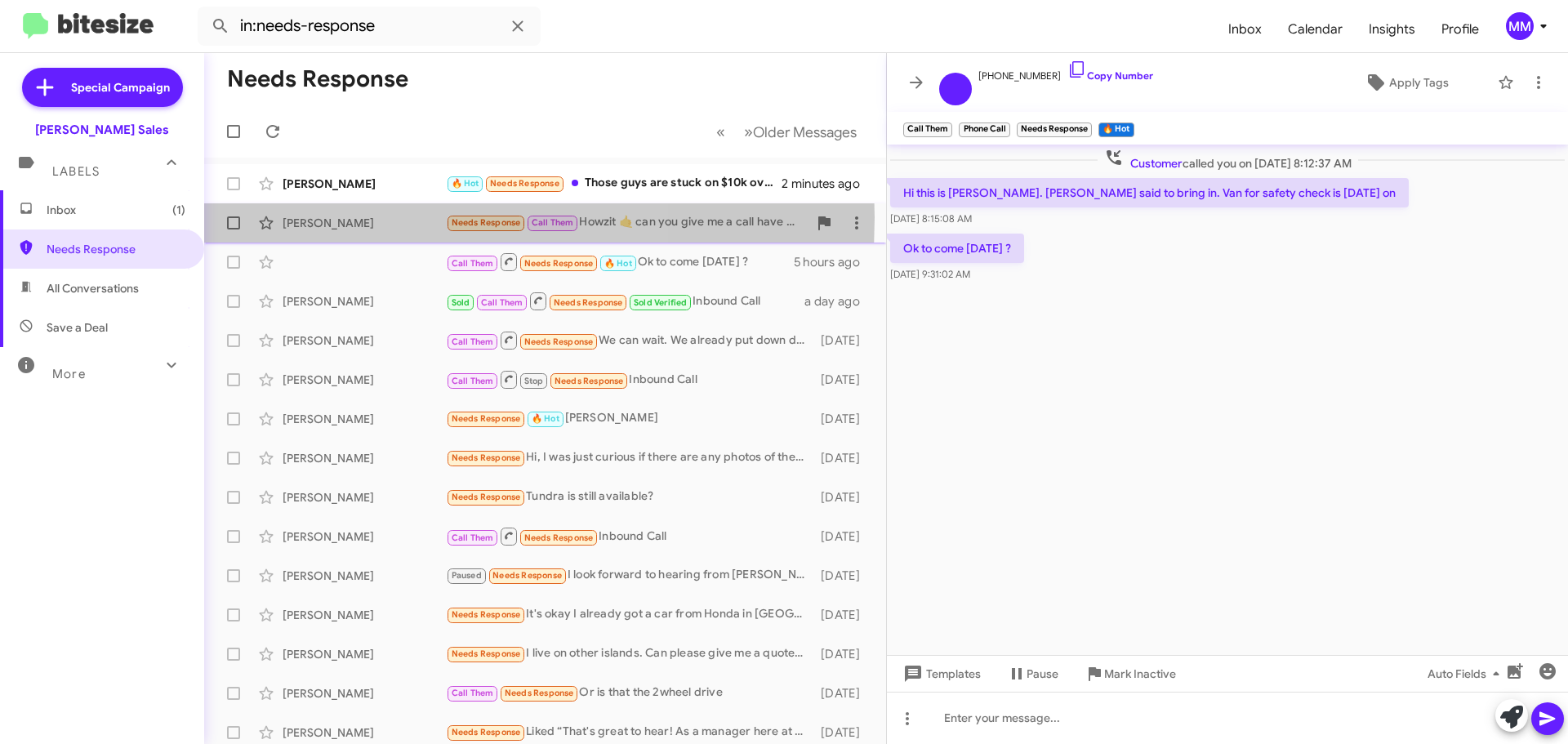
click at [356, 218] on div "[PERSON_NAME]" at bounding box center [365, 222] width 164 height 16
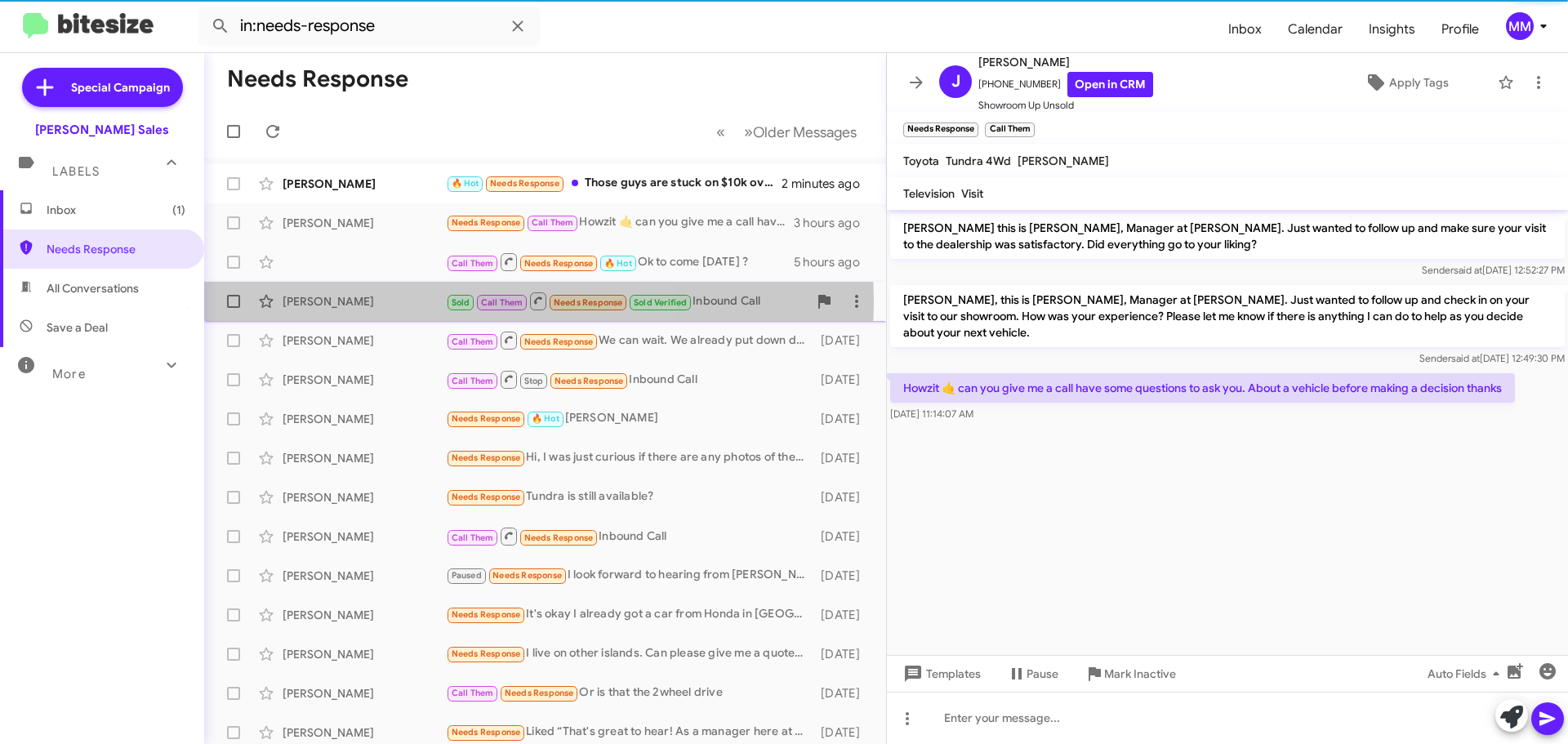
drag, startPoint x: 359, startPoint y: 300, endPoint x: 359, endPoint y: 286, distance: 14.0
click at [359, 297] on div "[PERSON_NAME]" at bounding box center [365, 301] width 164 height 16
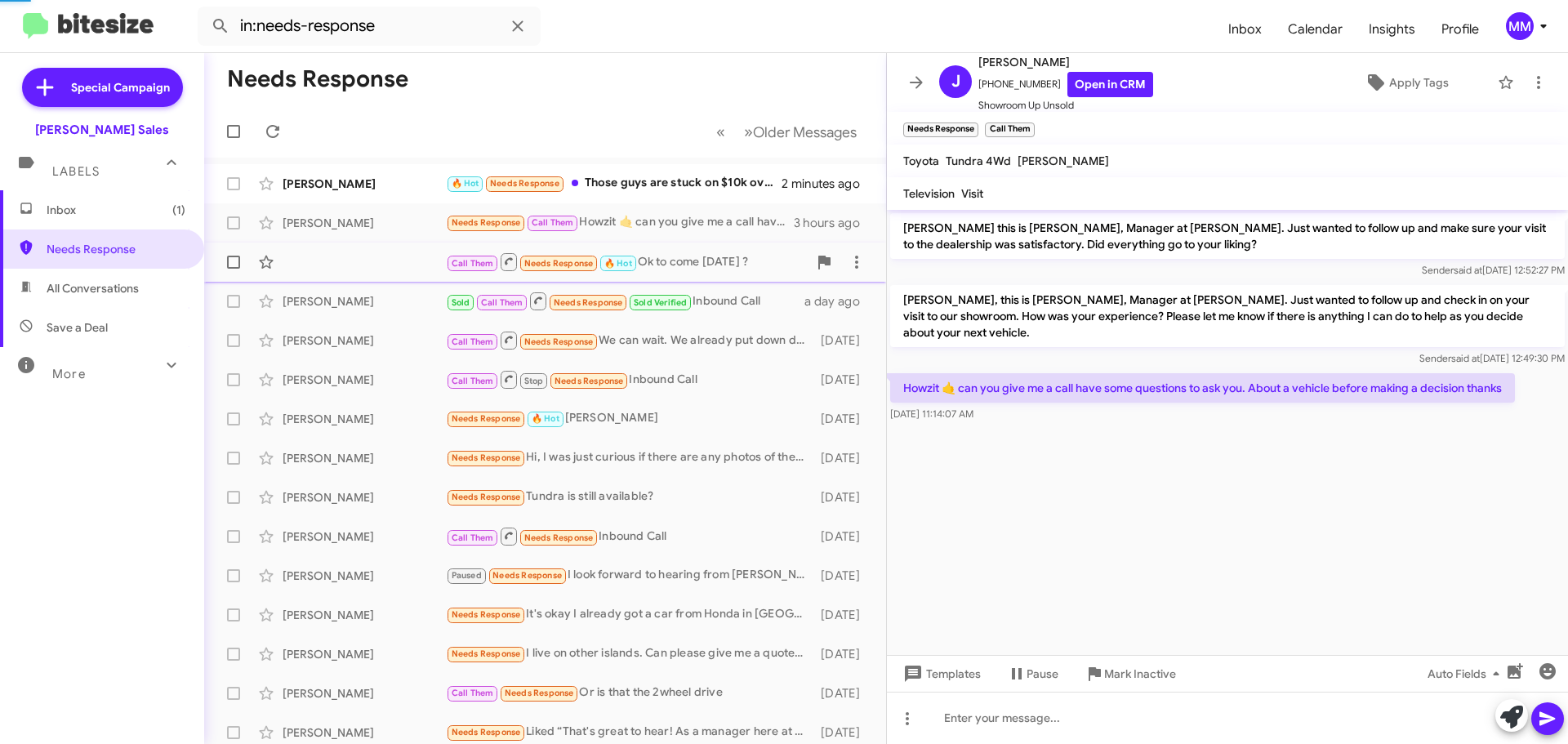
click at [353, 267] on div "Call Them Needs Response 🔥 Hot Ok to come [DATE] ? 5 hours ago" at bounding box center [545, 262] width 655 height 33
click at [353, 220] on div "[PERSON_NAME]" at bounding box center [365, 222] width 164 height 16
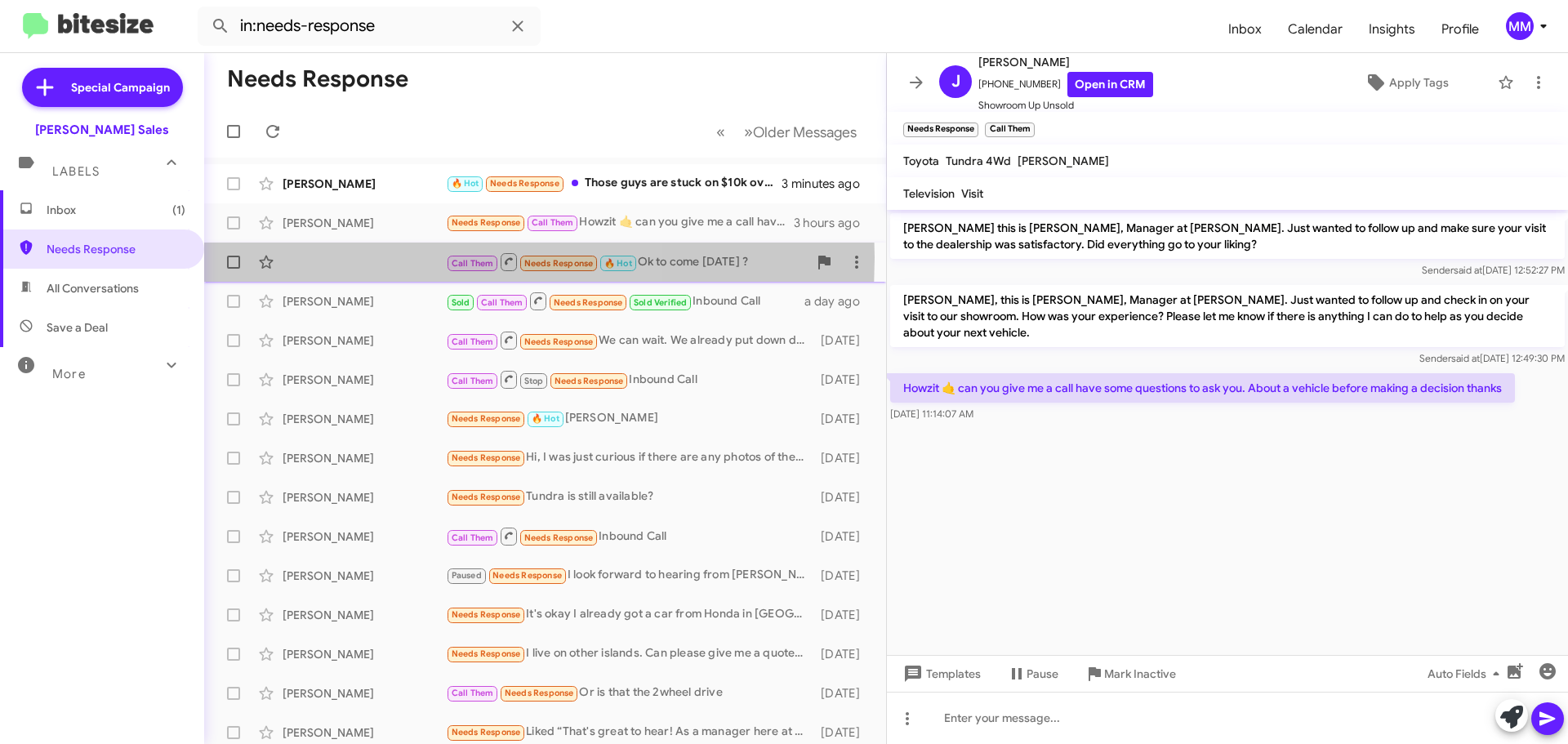
click at [353, 257] on div "Call Them Needs Response 🔥 Hot Ok to come [DATE] ? 5 hours ago" at bounding box center [545, 262] width 655 height 33
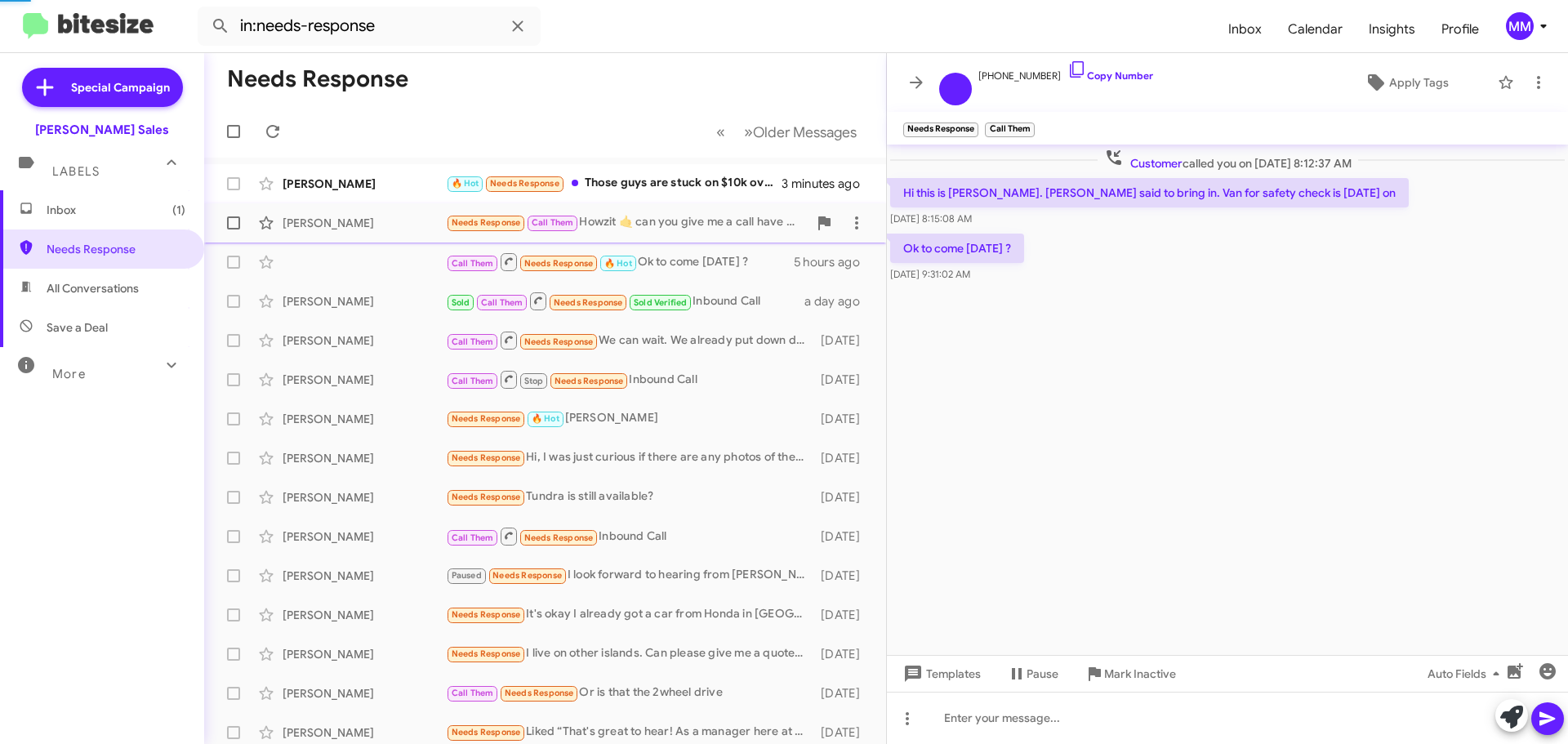
click at [348, 222] on div "[PERSON_NAME]" at bounding box center [365, 222] width 164 height 16
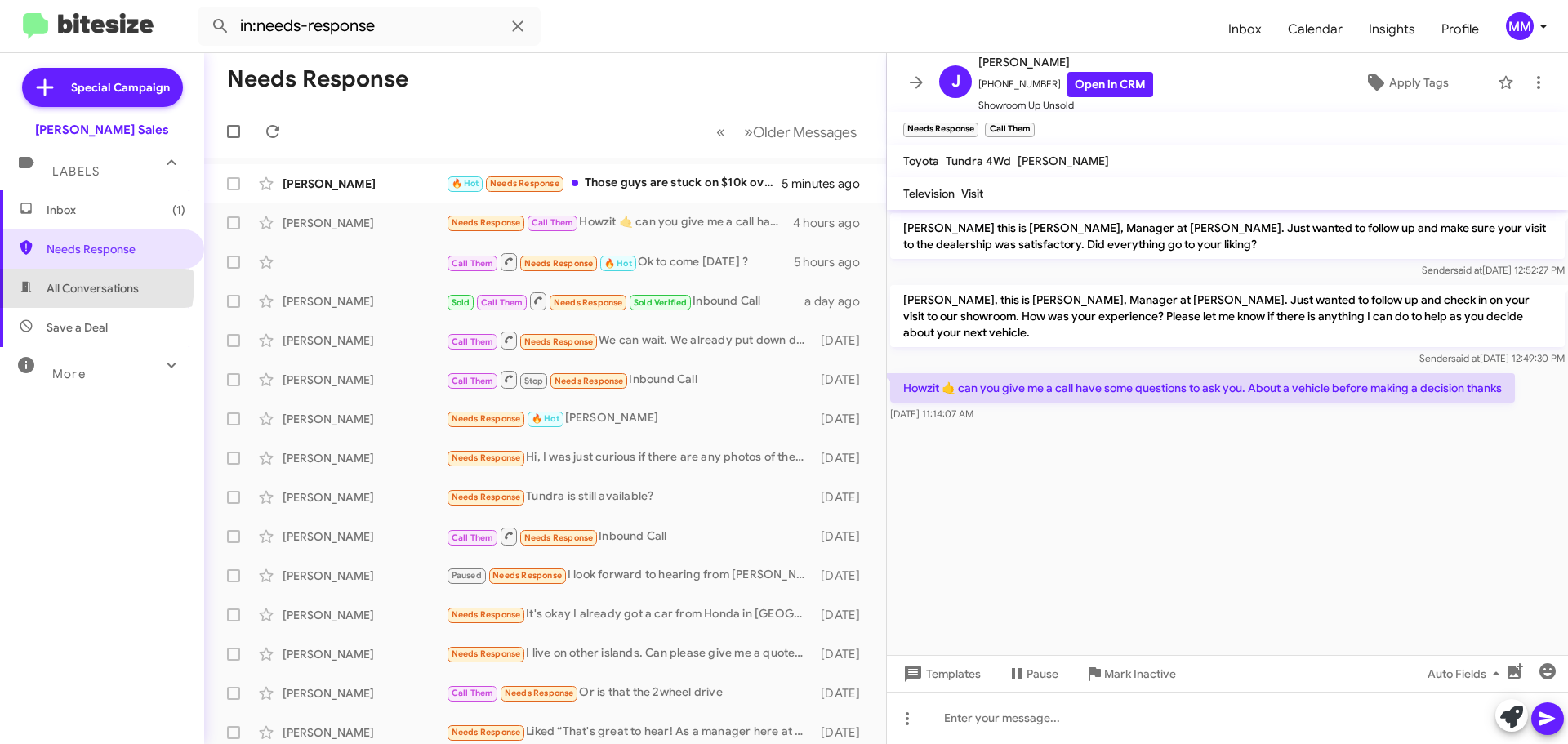
click at [92, 285] on span "All Conversations" at bounding box center [92, 288] width 92 height 16
type input "in:all-conversations"
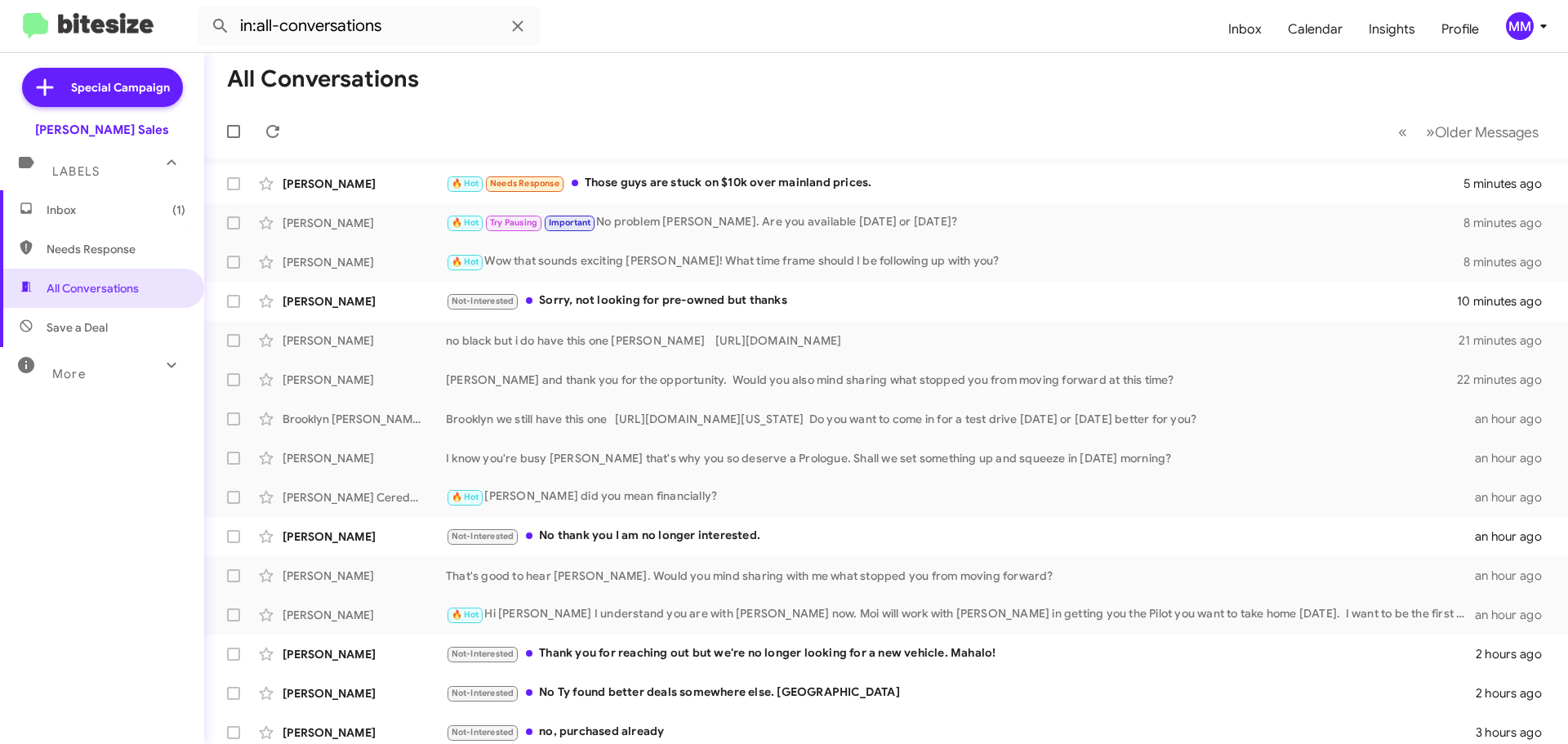
click at [89, 218] on span "Inbox (1)" at bounding box center [102, 210] width 204 height 39
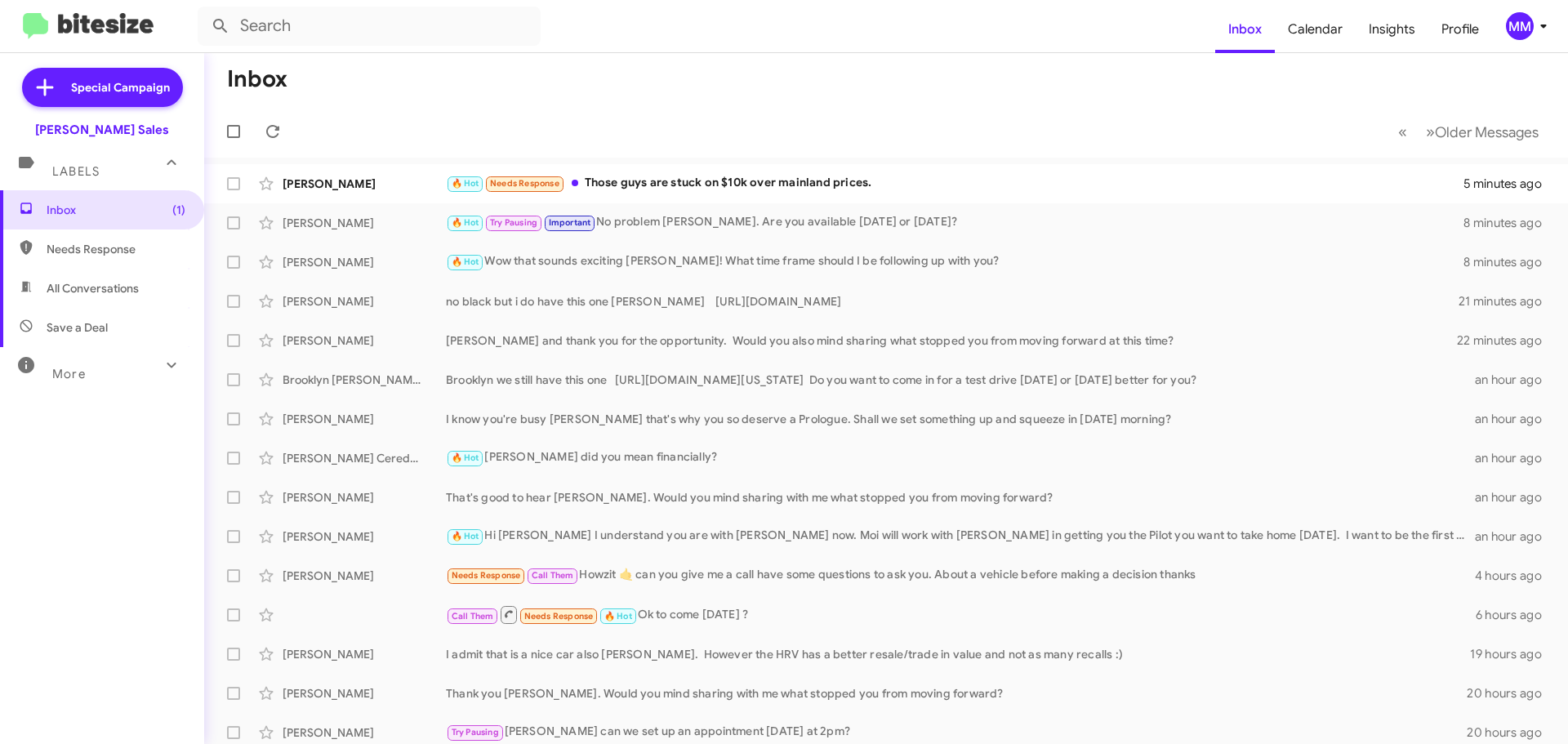
click at [90, 255] on span "Needs Response" at bounding box center [116, 248] width 139 height 16
type input "in:needs-response"
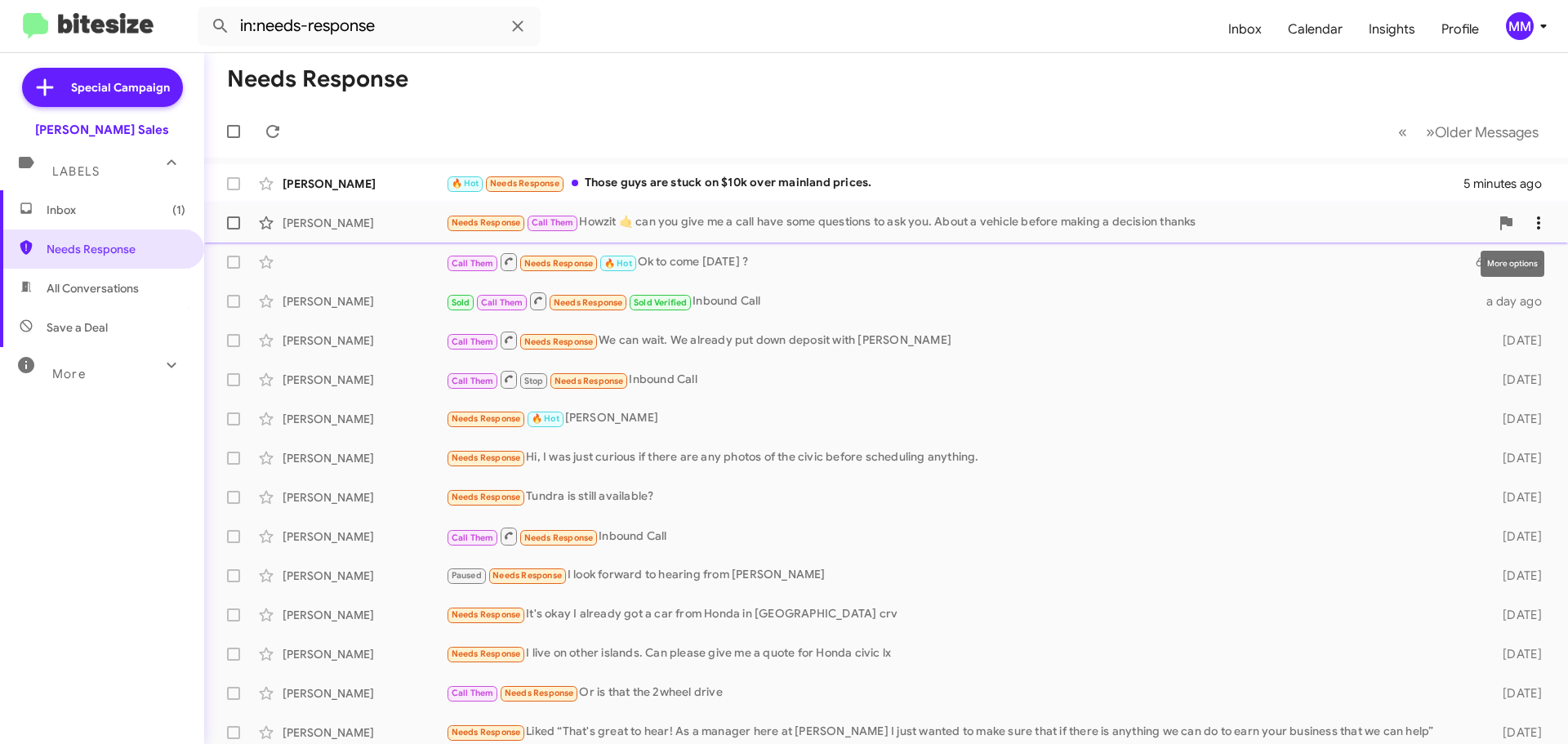
click at [1529, 226] on icon at bounding box center [1538, 222] width 19 height 19
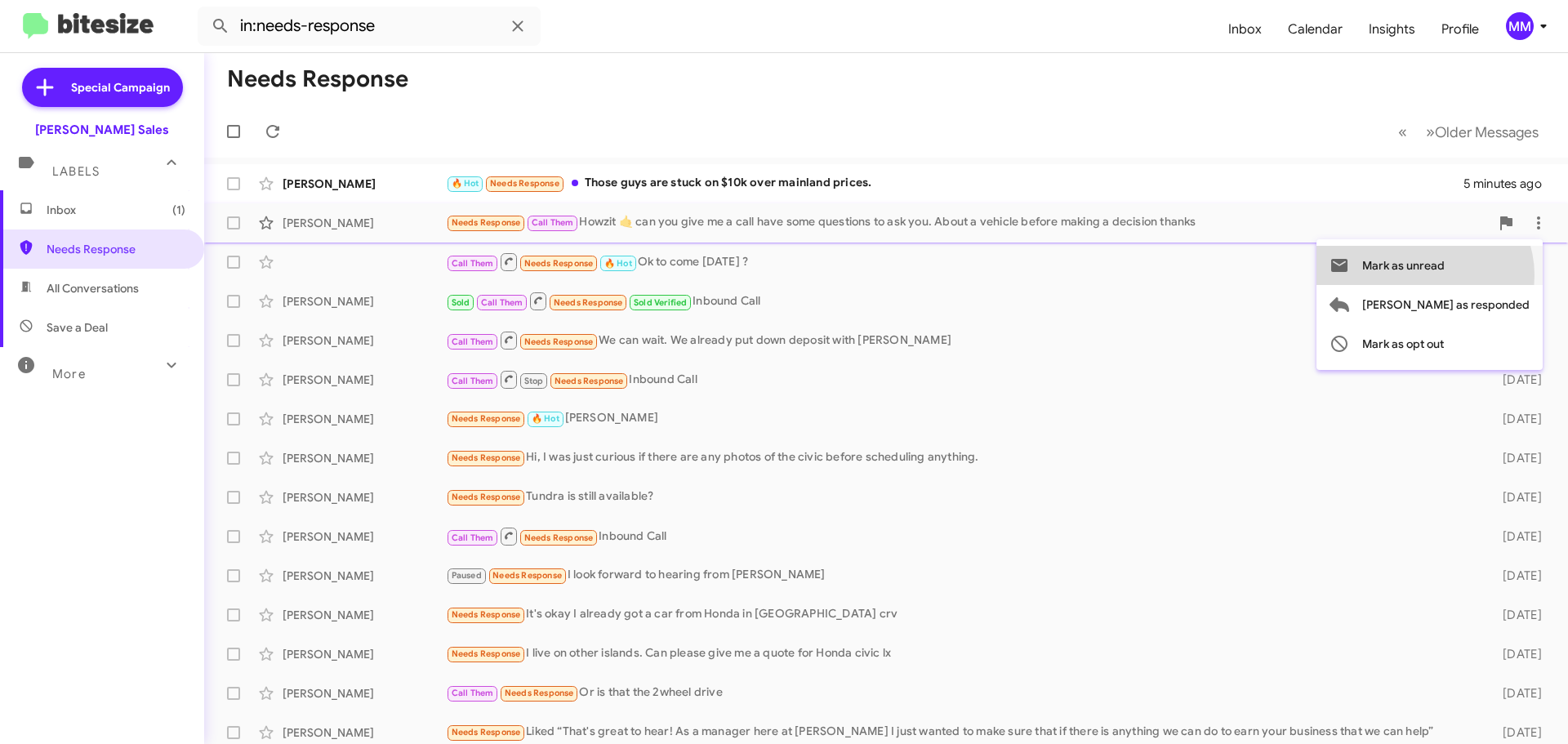
click at [1445, 275] on span "Mark as unread" at bounding box center [1403, 265] width 83 height 39
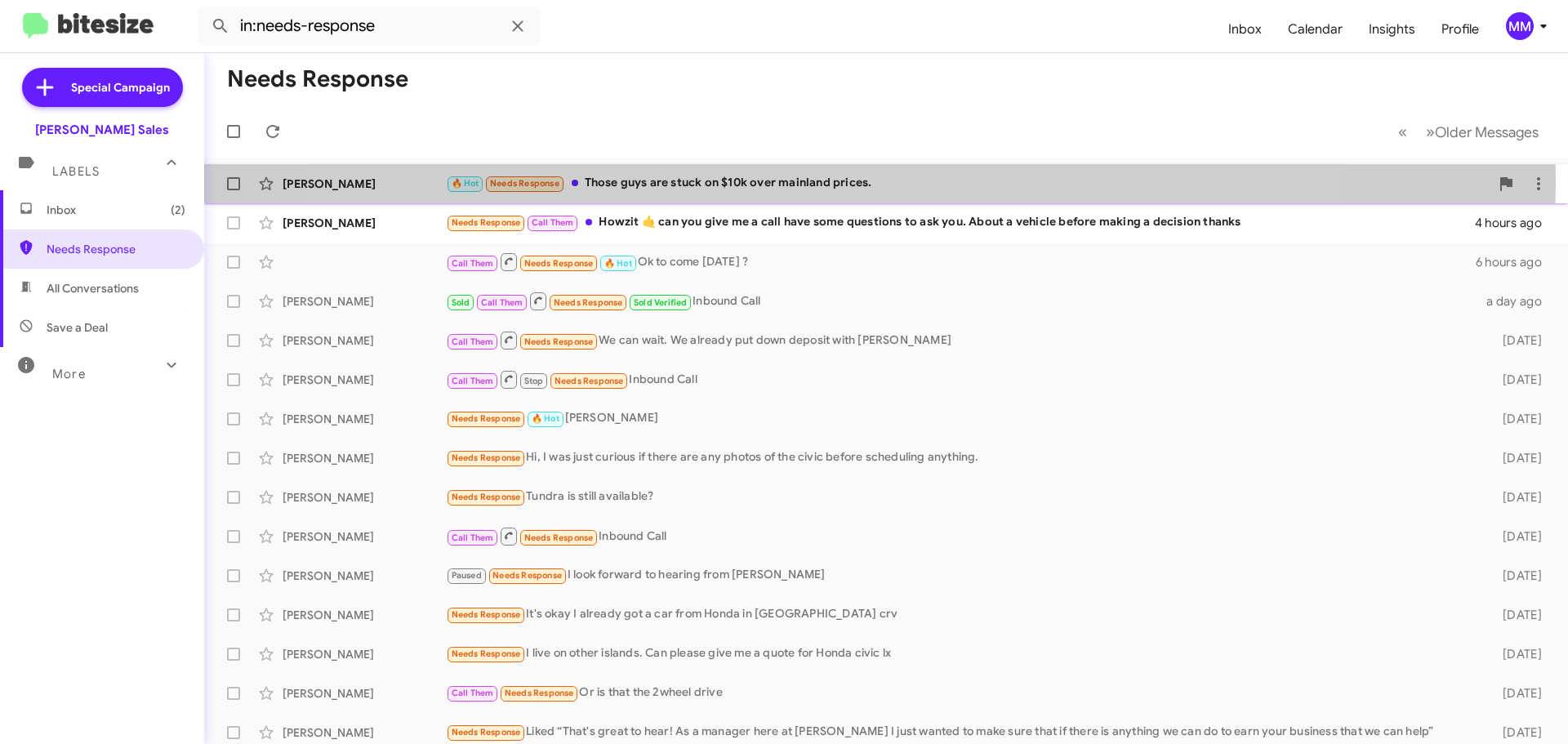
click at [828, 181] on div "🔥 Hot Needs Response Those guys are stuck on $10k over mainland prices." at bounding box center [967, 184] width 1043 height 19
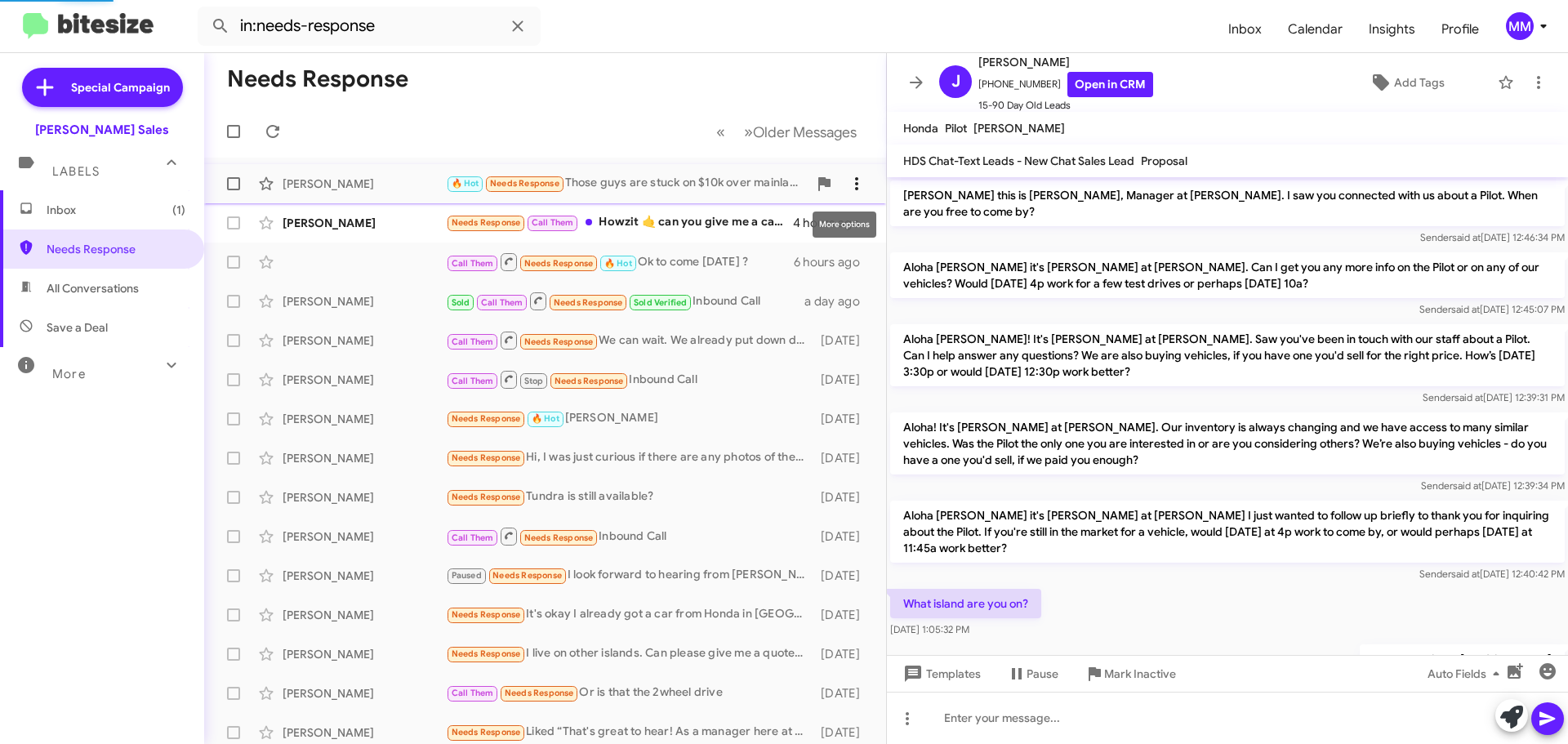
scroll to position [342, 0]
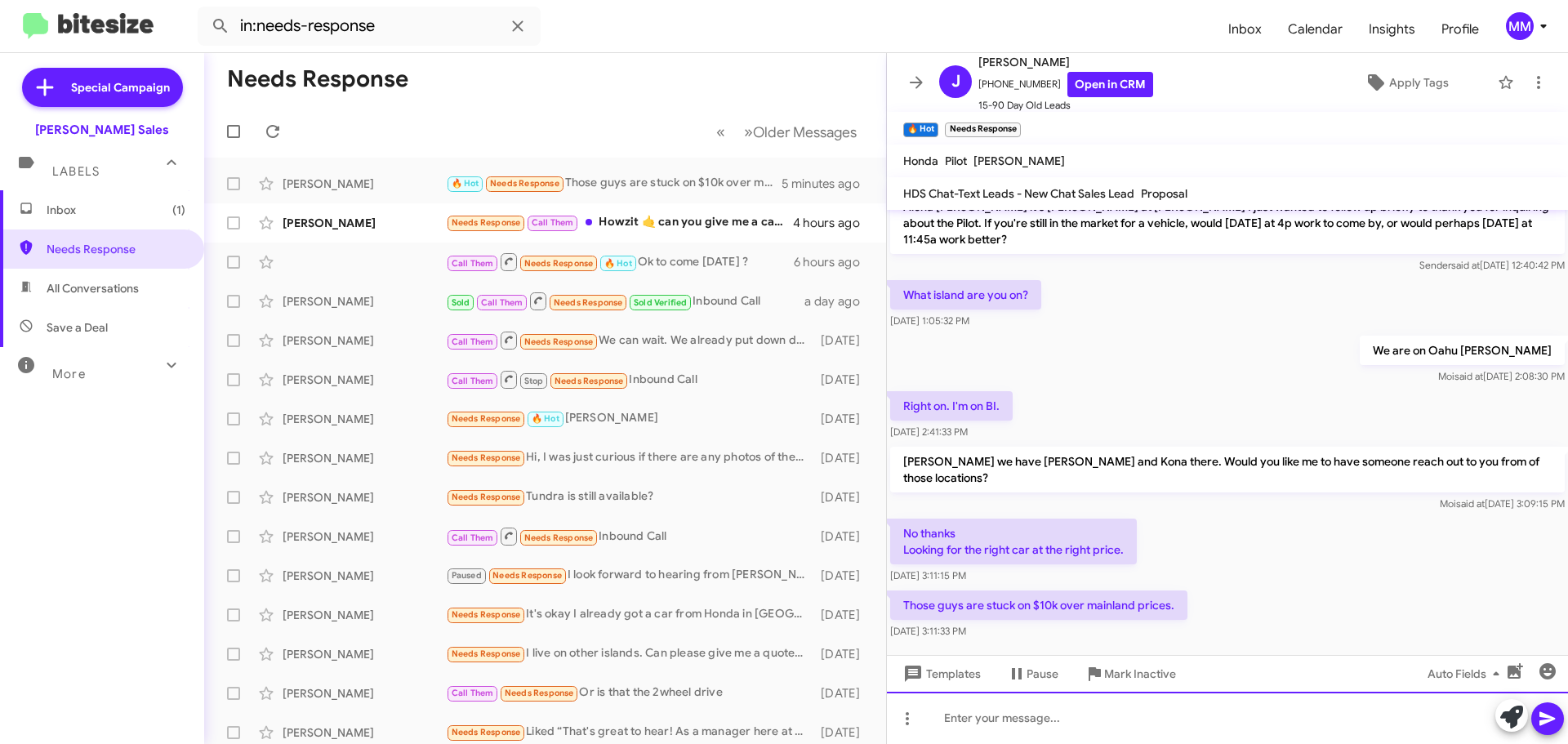
drag, startPoint x: 1049, startPoint y: 731, endPoint x: 1045, endPoint y: 721, distance: 10.8
click at [1048, 730] on div at bounding box center [1227, 718] width 681 height 52
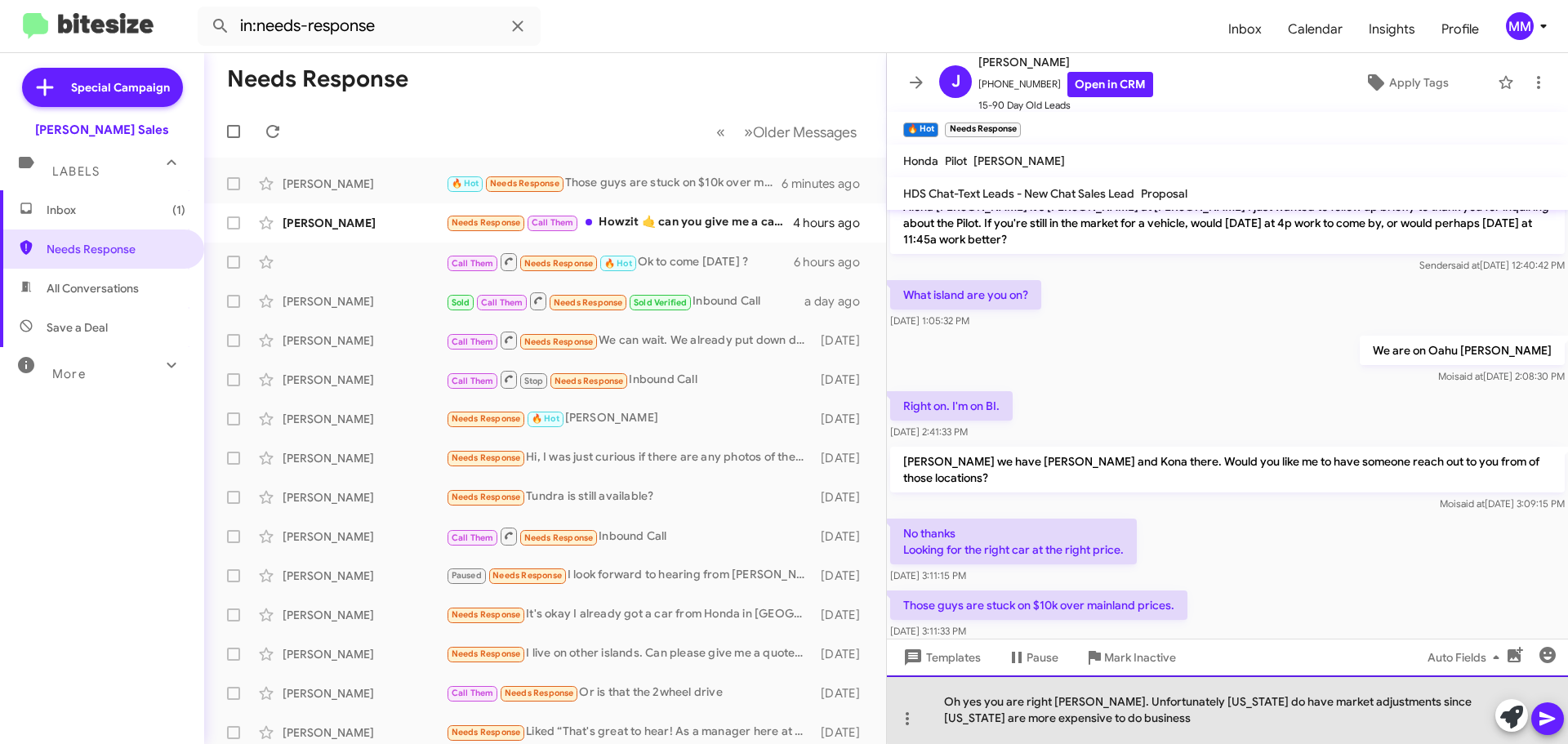
click at [1251, 707] on div "Oh yes you are right [PERSON_NAME]. Unfortunately [US_STATE] do have market adj…" at bounding box center [1227, 709] width 681 height 68
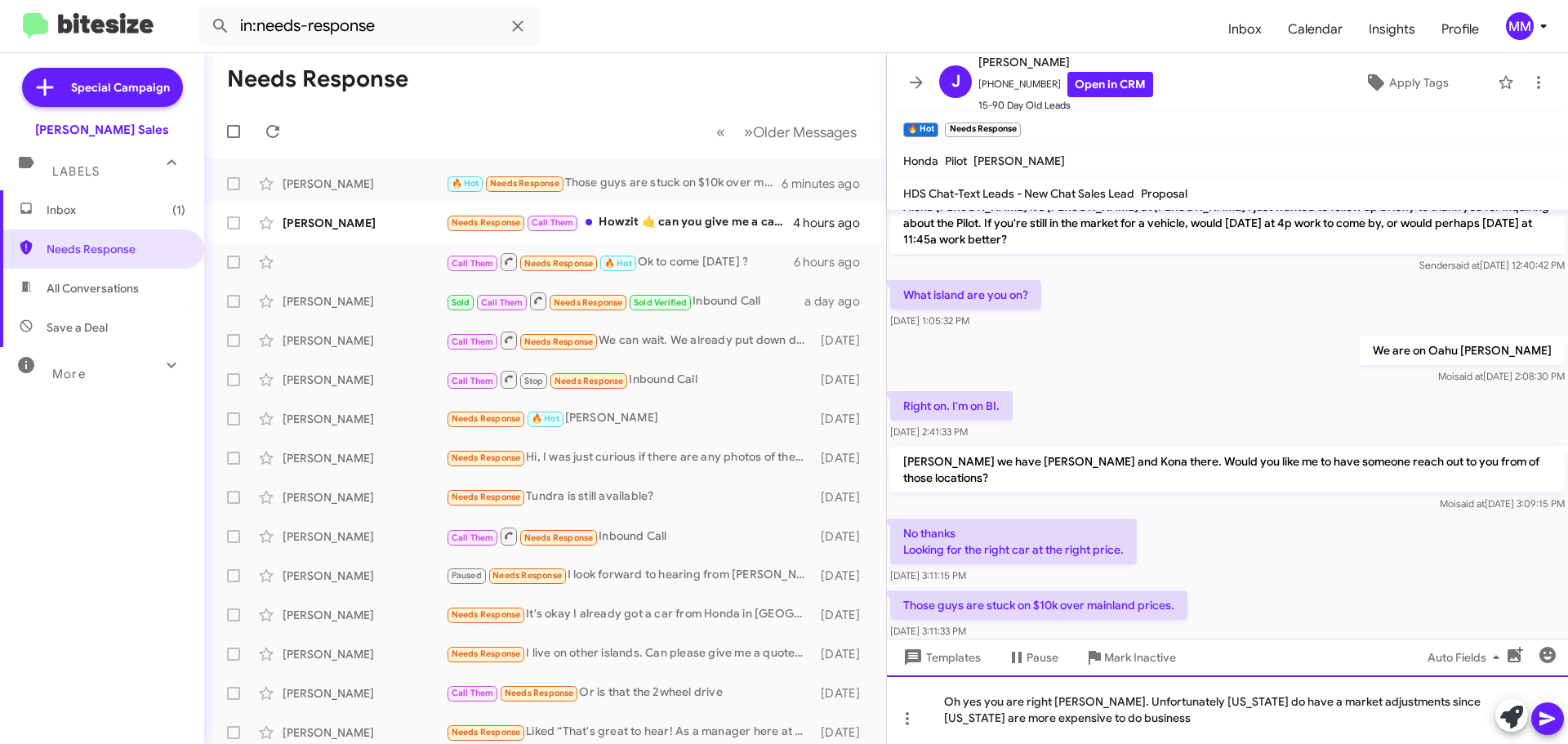
click at [1105, 716] on div "Oh yes you are right [PERSON_NAME]. Unfortunately [US_STATE] do have a market a…" at bounding box center [1227, 709] width 681 height 68
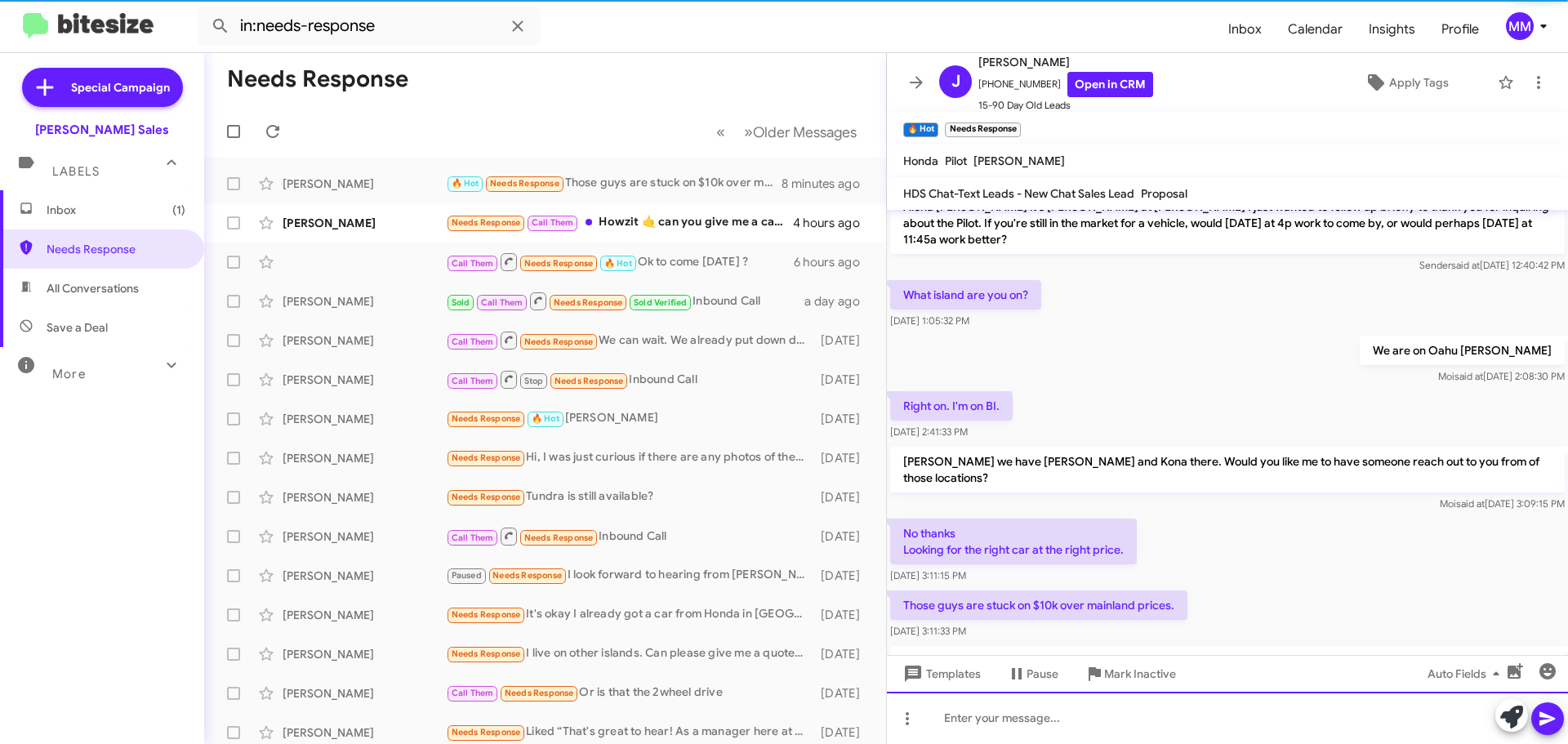
scroll to position [0, 0]
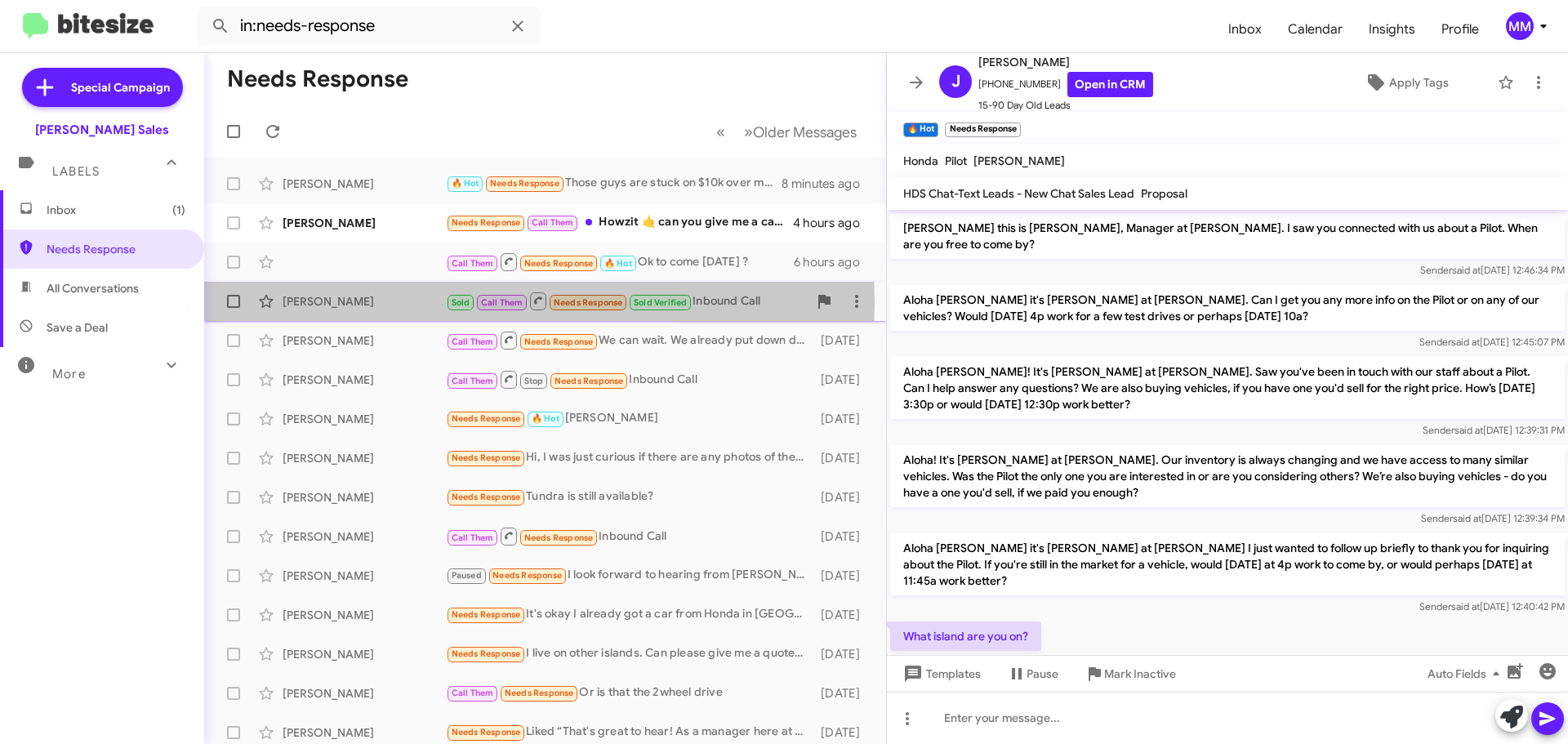
click at [361, 304] on div "[PERSON_NAME]" at bounding box center [365, 301] width 164 height 16
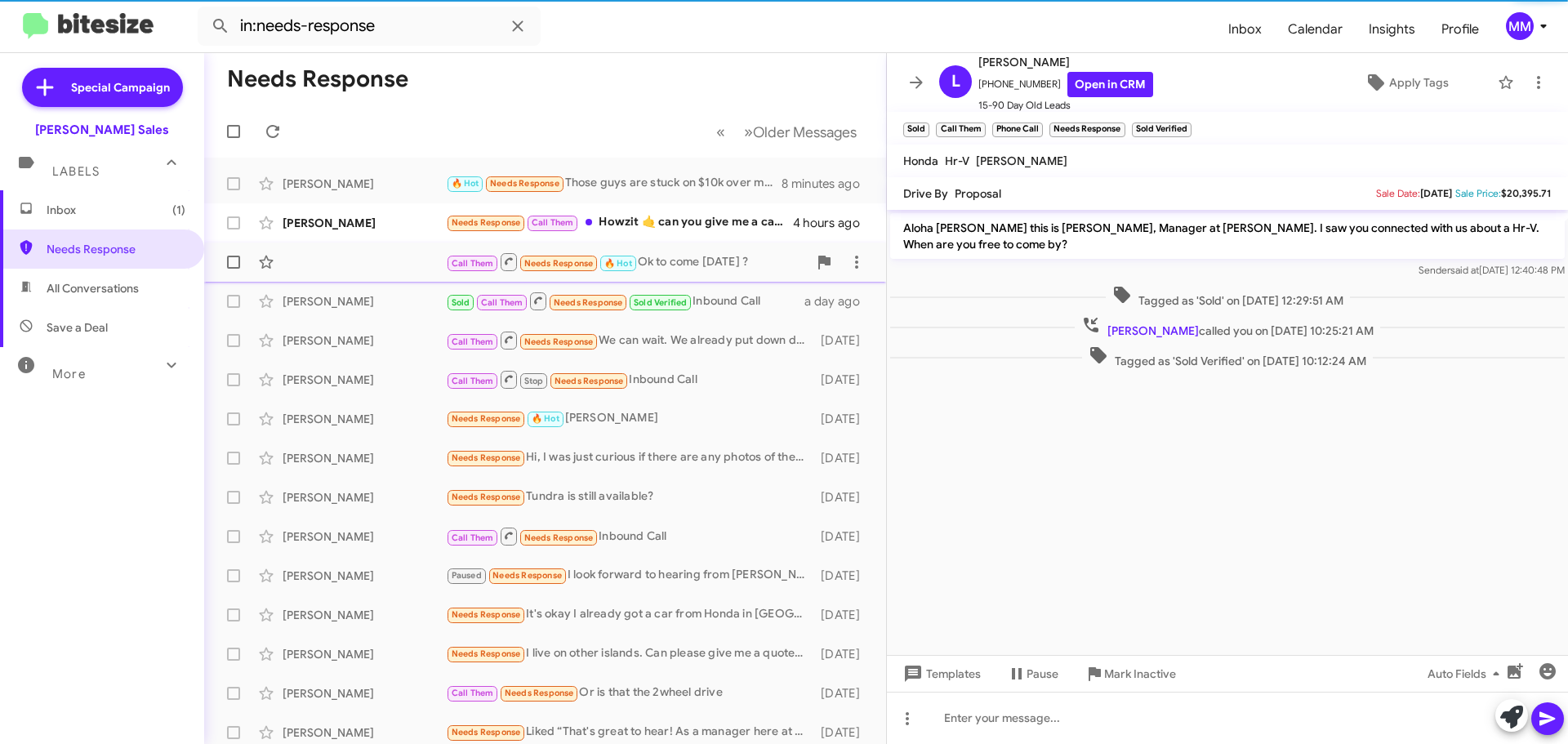
click at [359, 256] on div "Call Them Needs Response 🔥 Hot Ok to come [DATE] ? 6 hours ago" at bounding box center [545, 262] width 655 height 33
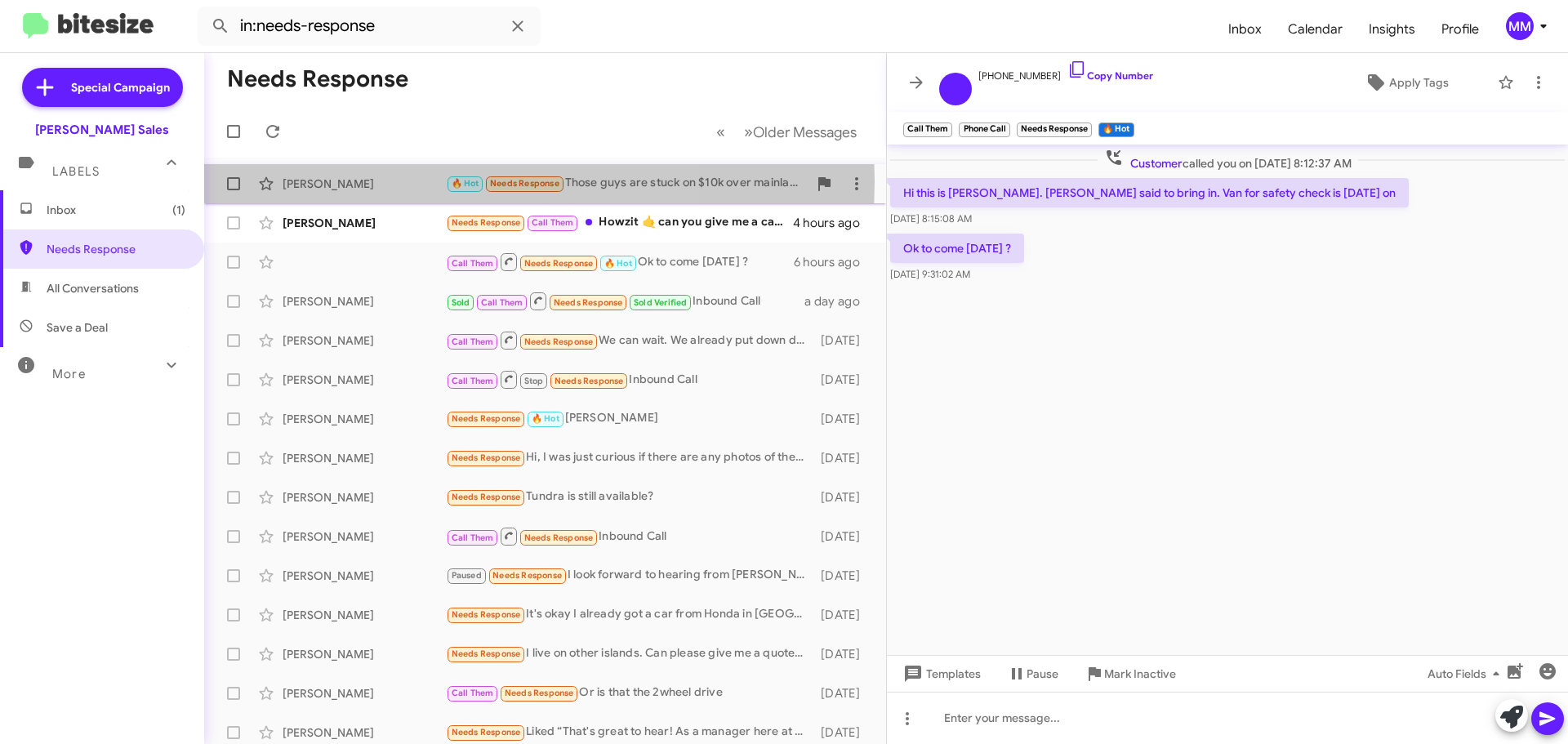
click at [372, 182] on div "[PERSON_NAME]" at bounding box center [365, 183] width 164 height 16
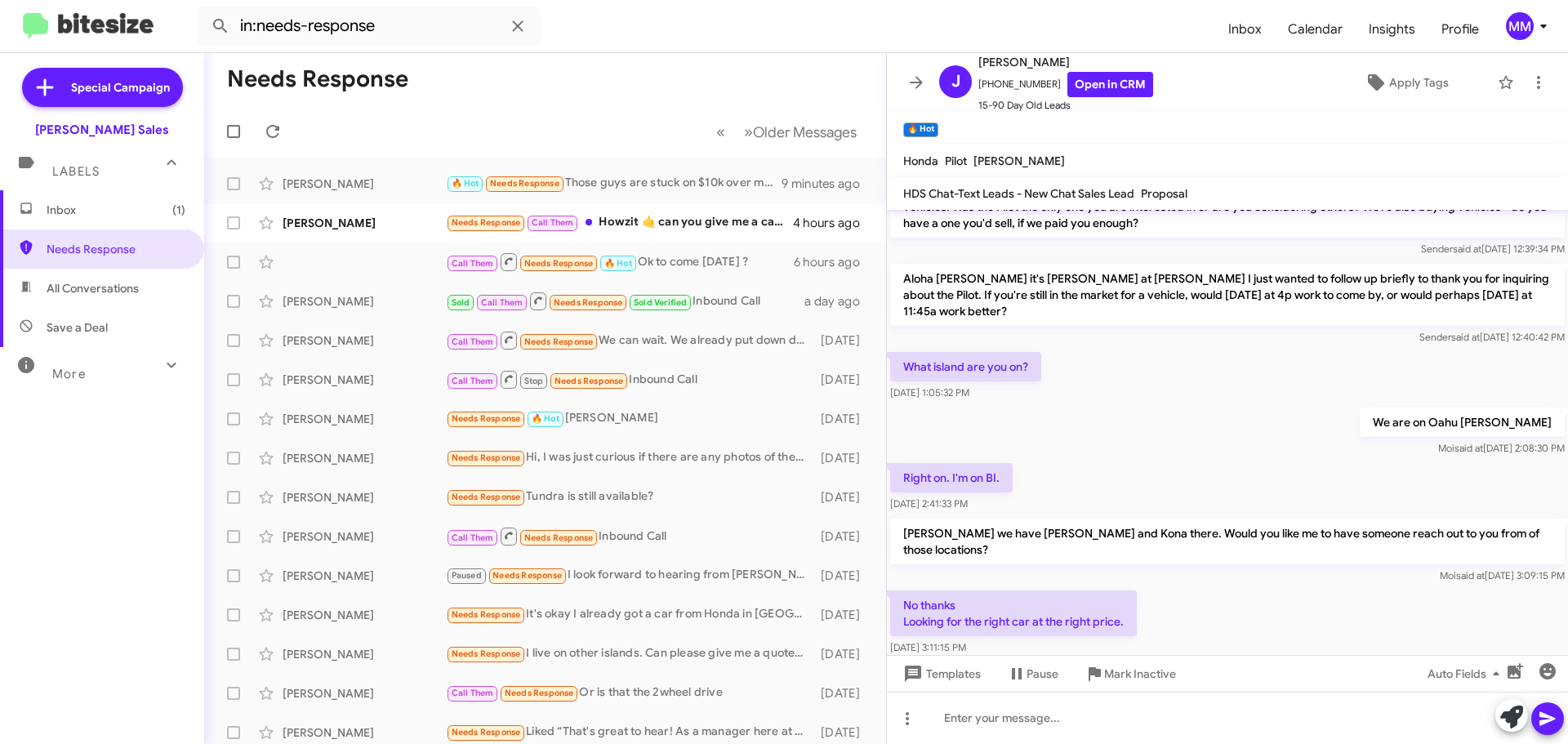
scroll to position [466, 0]
